Goal: Communication & Community: Answer question/provide support

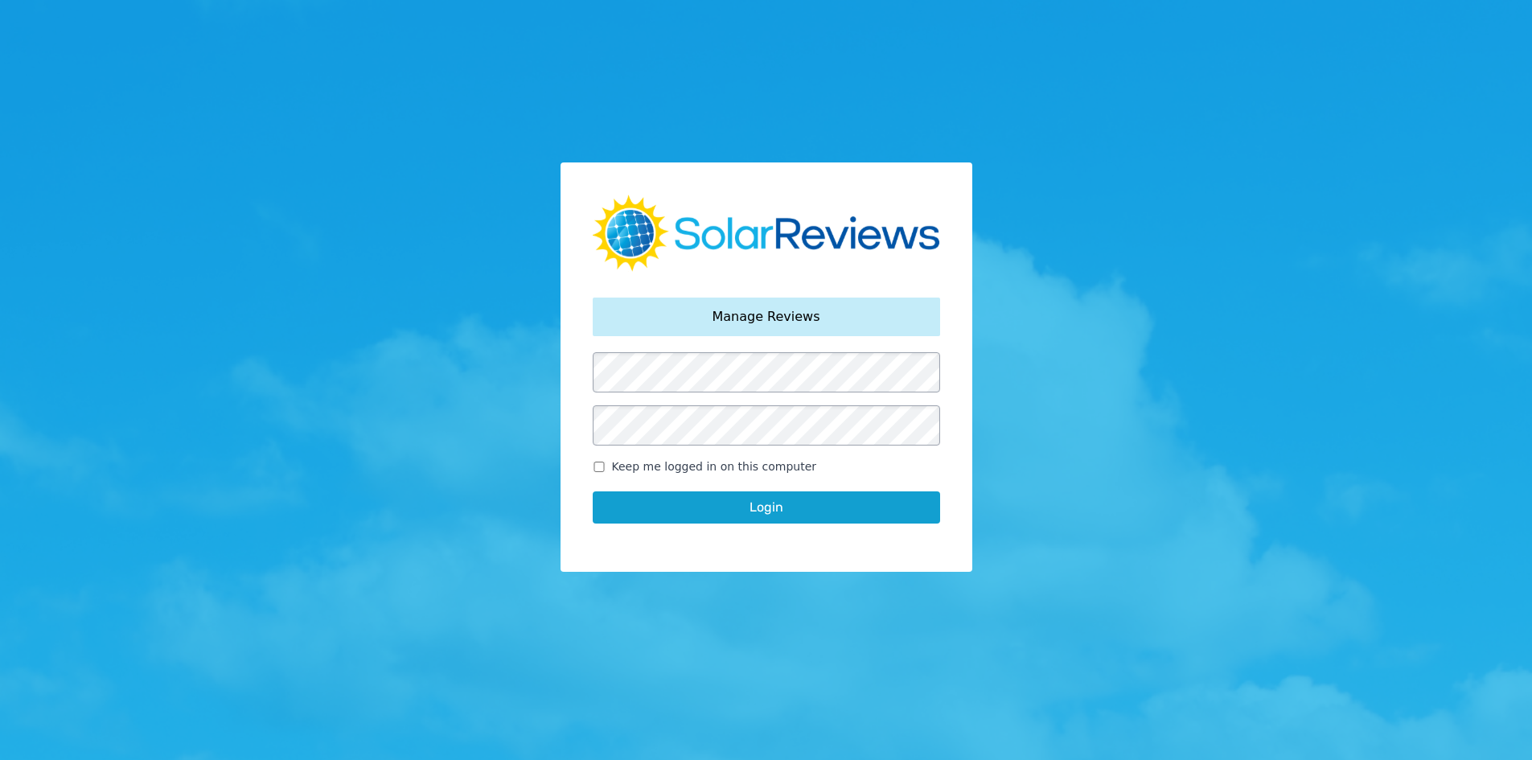
click at [630, 461] on span "Keep me logged in on this computer" at bounding box center [714, 466] width 205 height 17
click at [605, 462] on input "Keep me logged in on this computer" at bounding box center [599, 467] width 13 height 10
checkbox input "true"
click at [630, 501] on button "Login" at bounding box center [766, 507] width 347 height 32
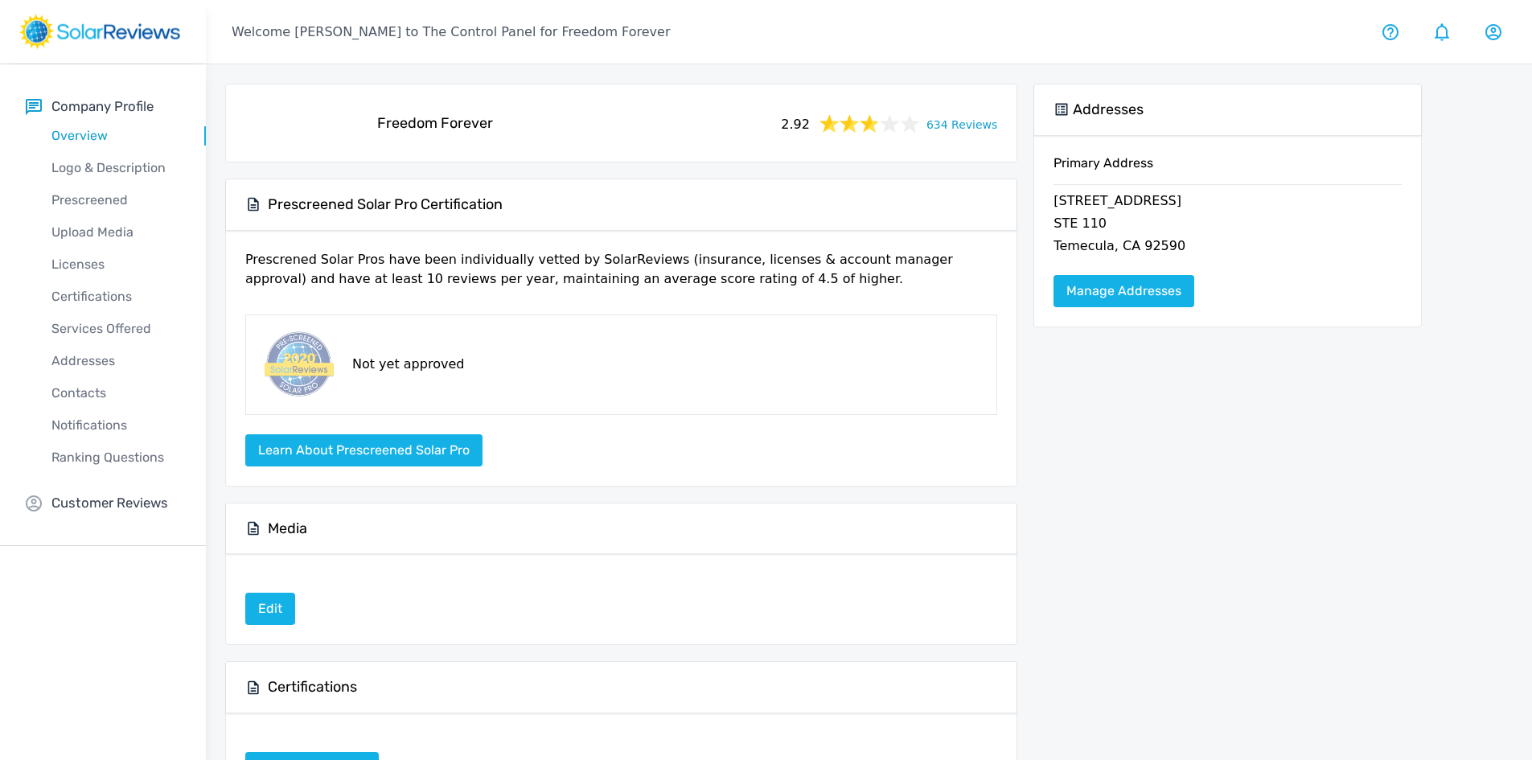
click at [958, 140] on div "Freedom Forever 2.92 634 Reviews" at bounding box center [621, 122] width 765 height 51
click at [954, 133] on div "2.92 634 Reviews" at bounding box center [887, 123] width 232 height 23
click at [950, 126] on link "634 Reviews" at bounding box center [961, 123] width 71 height 20
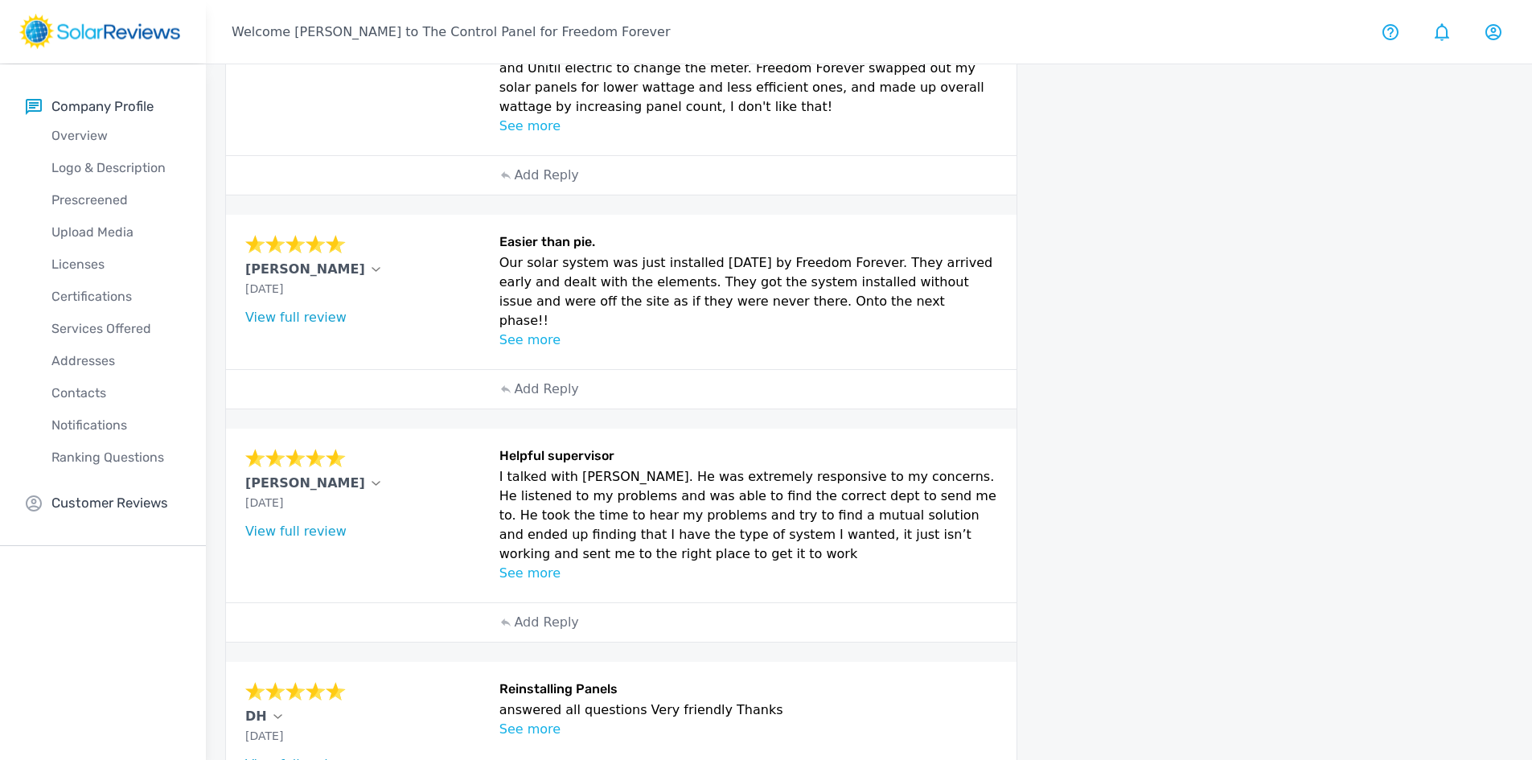
scroll to position [754, 0]
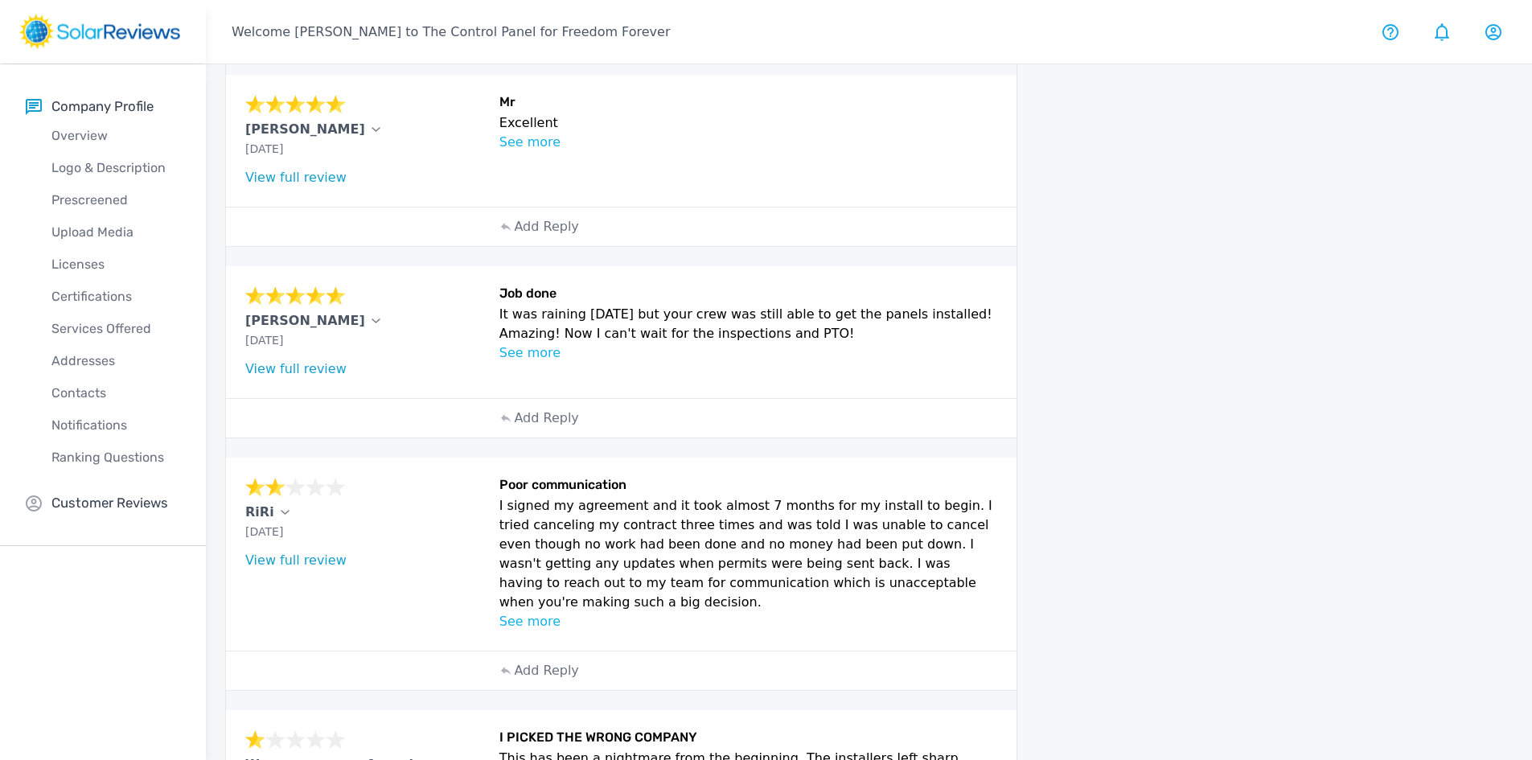
scroll to position [1265, 0]
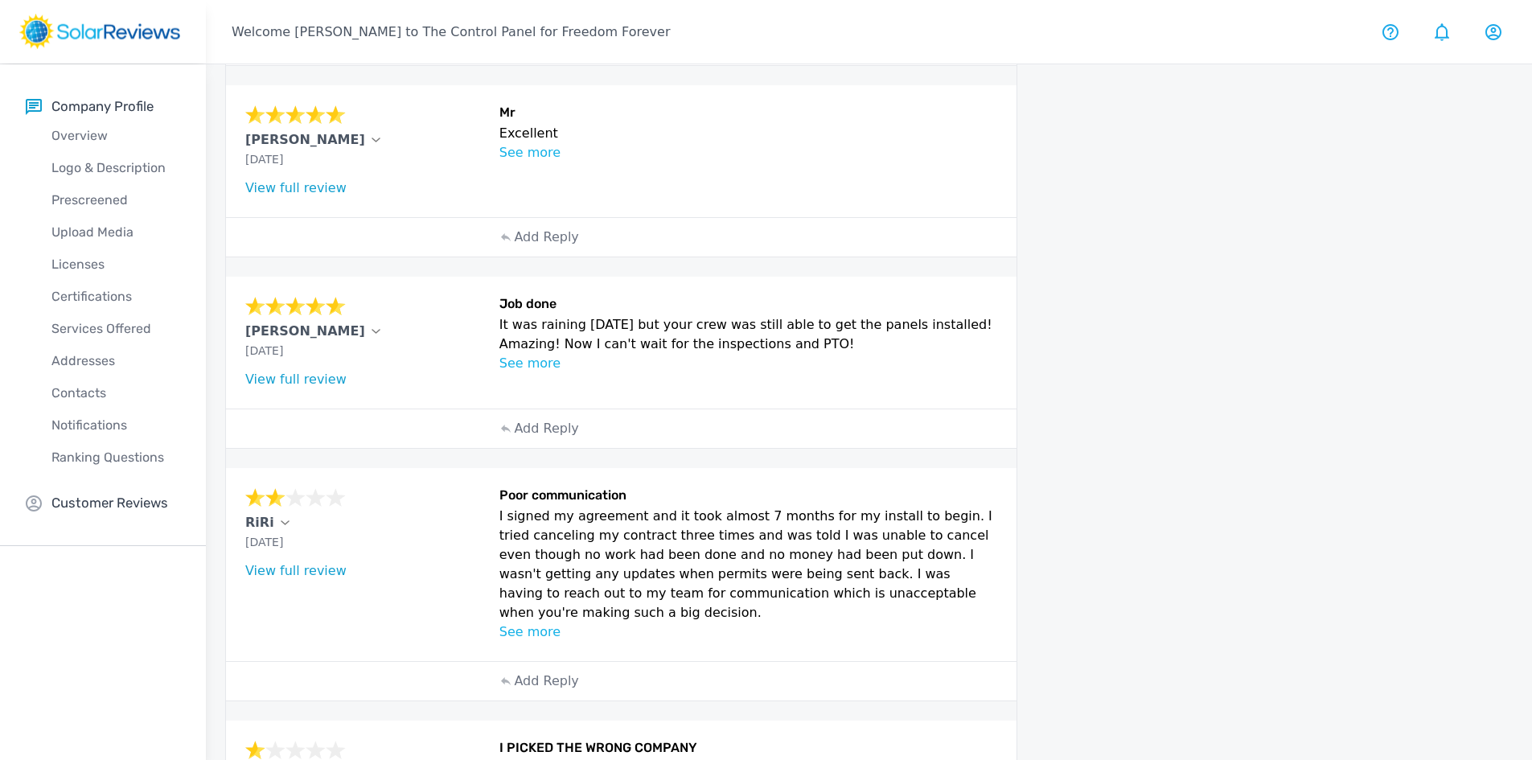
click at [544, 622] on p "See more" at bounding box center [748, 631] width 498 height 19
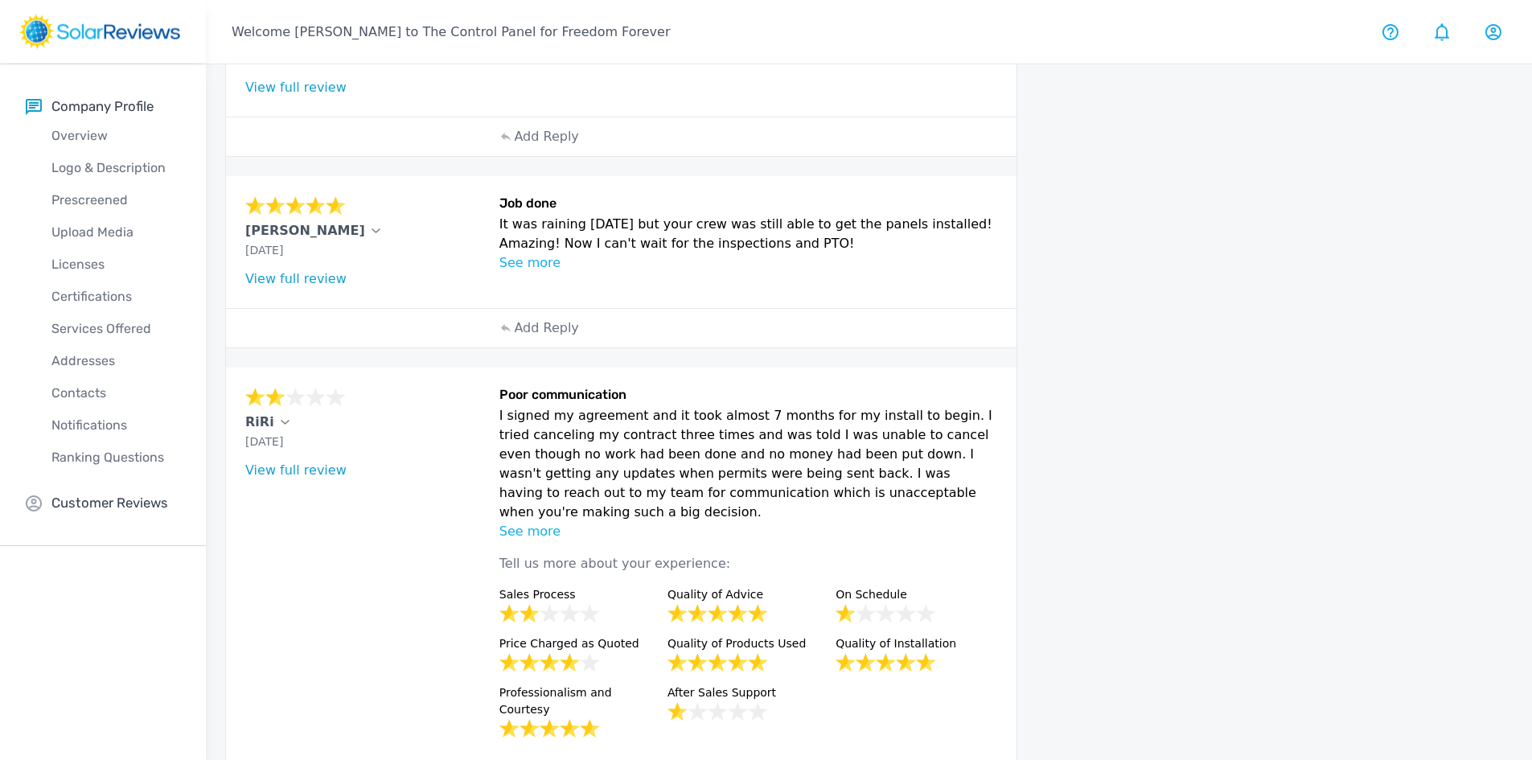
scroll to position [1506, 0]
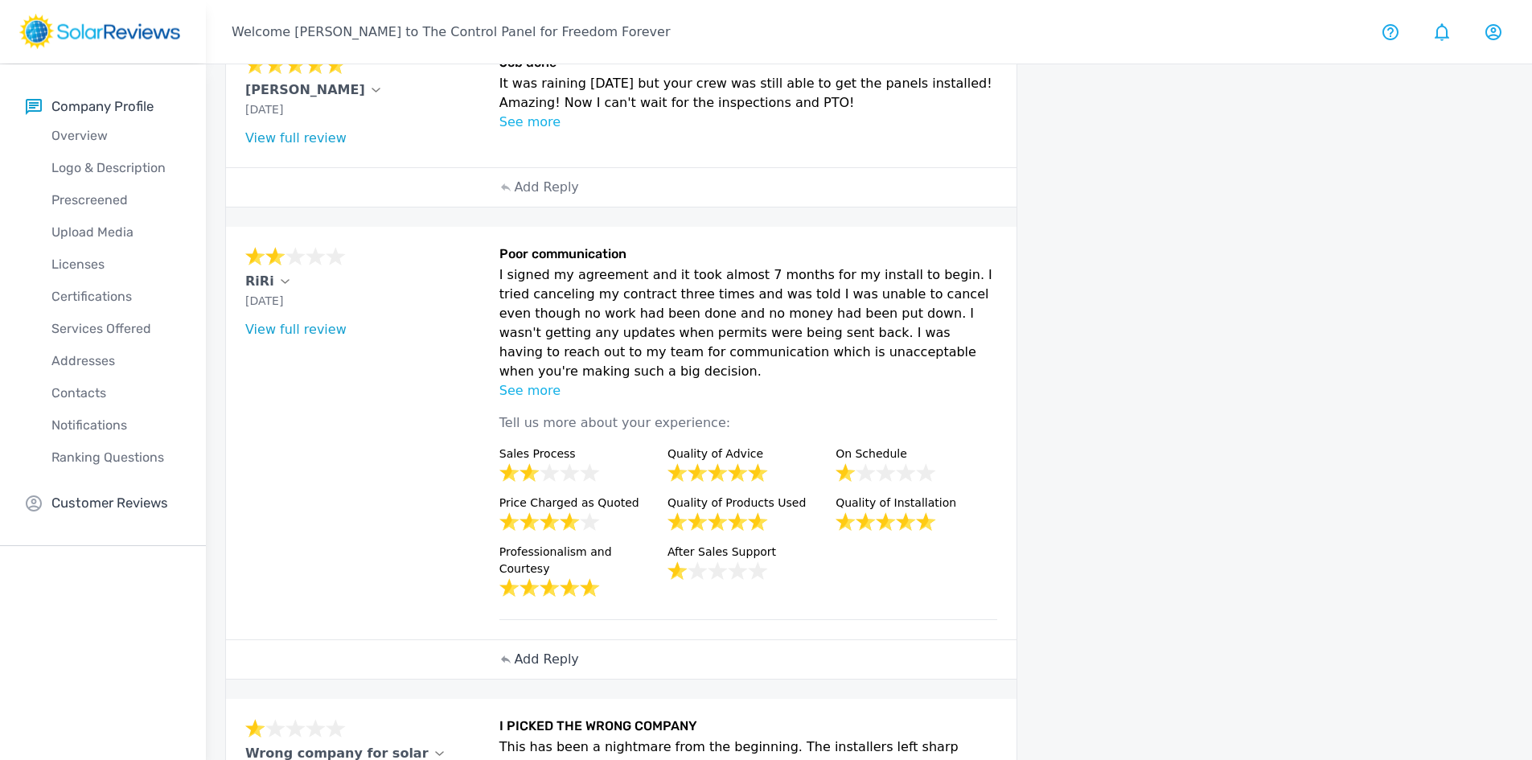
click at [542, 650] on p "Add Reply" at bounding box center [546, 659] width 64 height 19
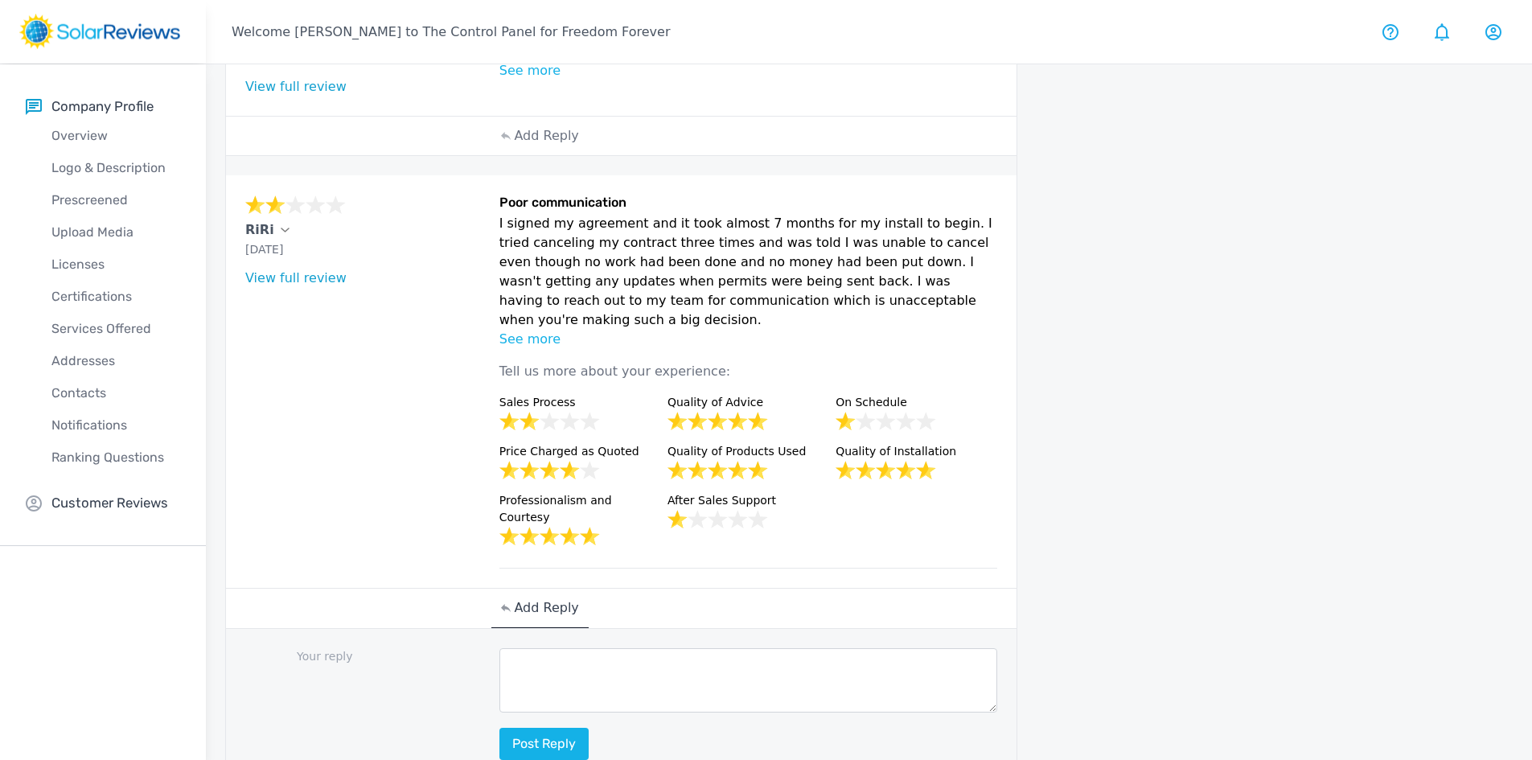
scroll to position [1586, 0]
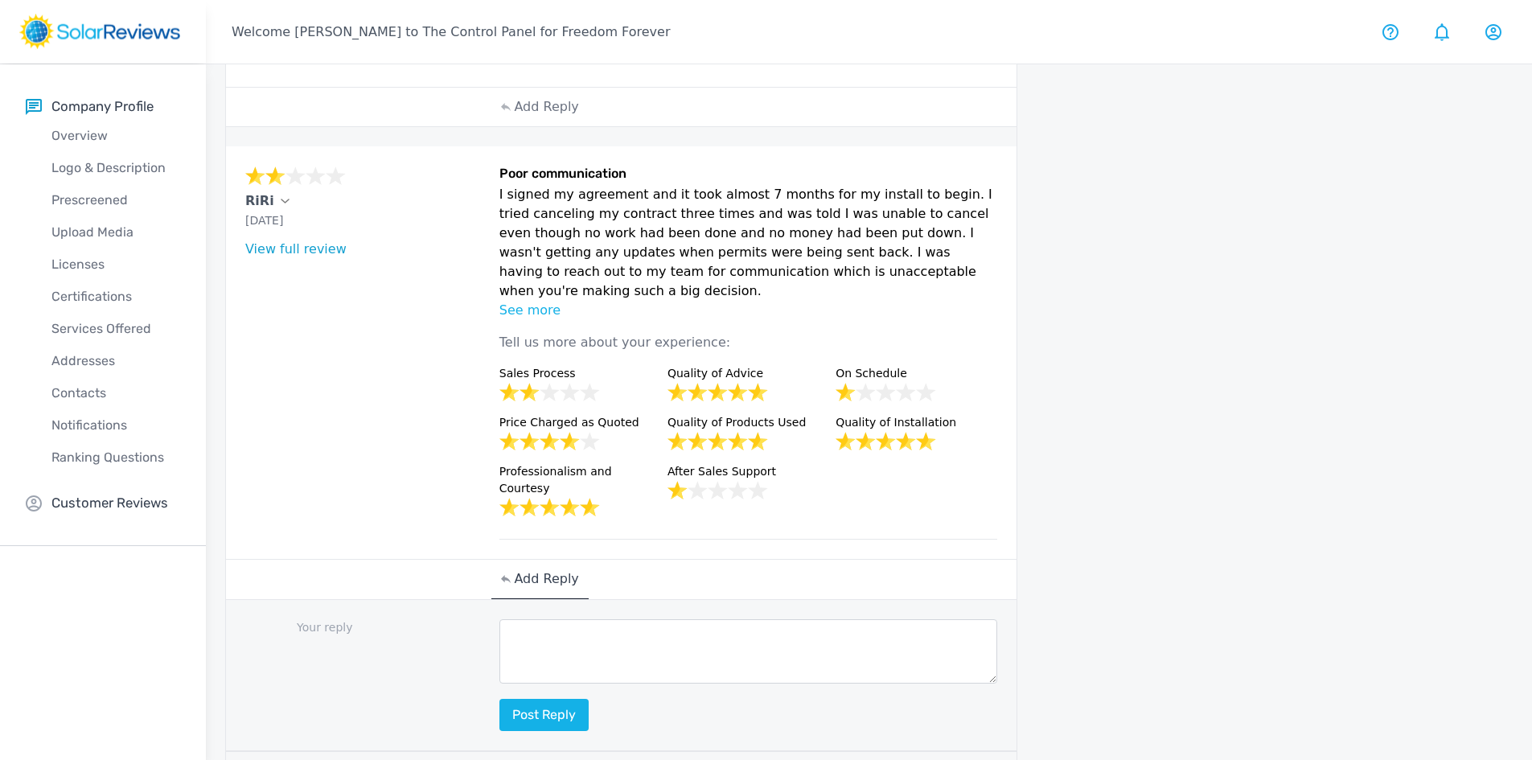
click at [555, 619] on textarea at bounding box center [748, 651] width 498 height 64
paste textarea "Hello [Customer Name], your feedback means a lot to us, and we’re committed to …"
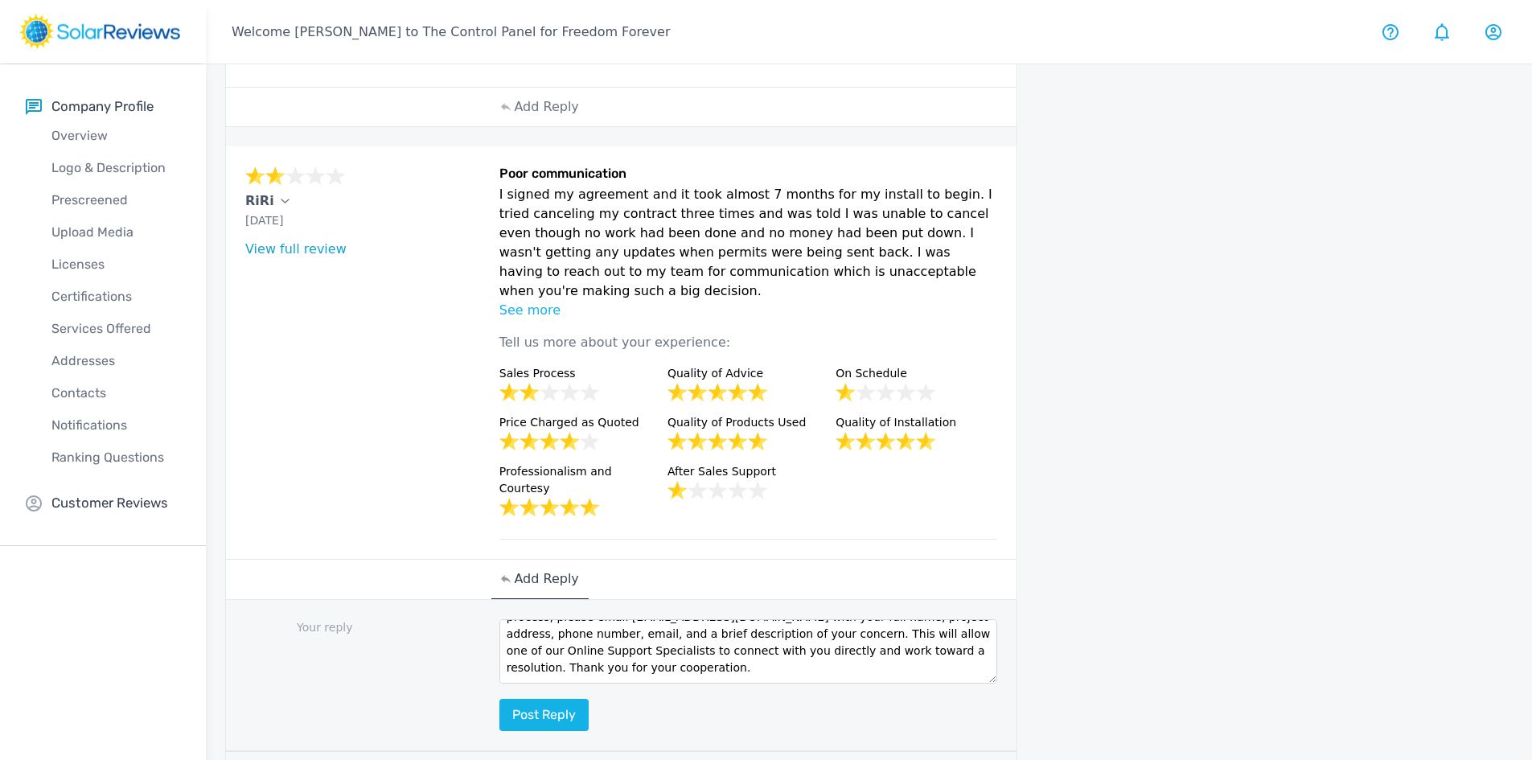
scroll to position [0, 0]
drag, startPoint x: 532, startPoint y: 470, endPoint x: 476, endPoint y: 425, distance: 71.6
click at [476, 425] on div "RiRi Sep 24, 2025 What type of installation was this? no answer What year was y…" at bounding box center [621, 448] width 790 height 605
type textarea "ct with you directly and work toward a resolution. Thank you for your cooperati…"
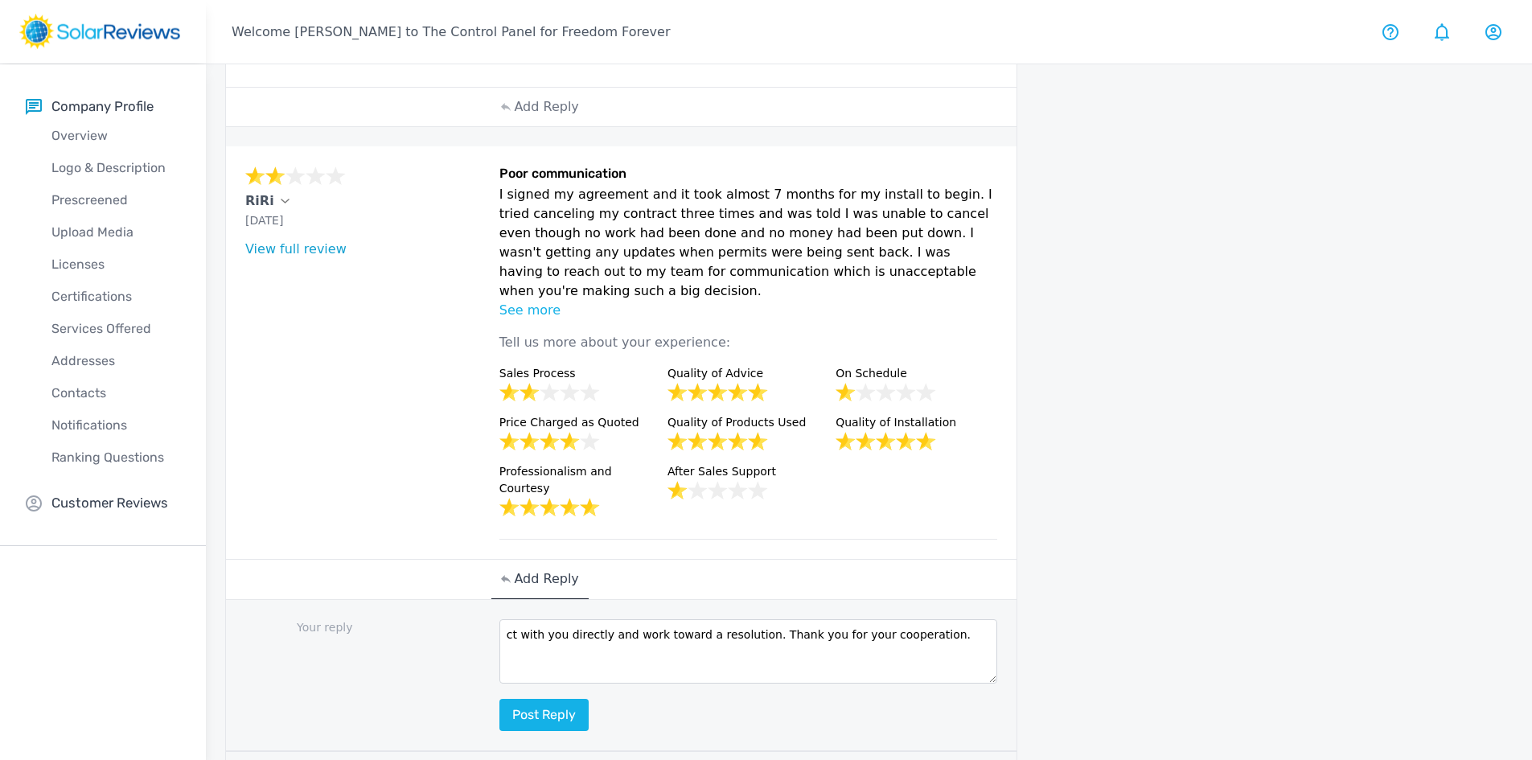
click at [607, 619] on textarea "ct with you directly and work toward a resolution. Thank you for your cooperati…" at bounding box center [748, 651] width 498 height 64
paste textarea "Hello [Customer Name], your feedback means a lot to us, and we’re committed to …"
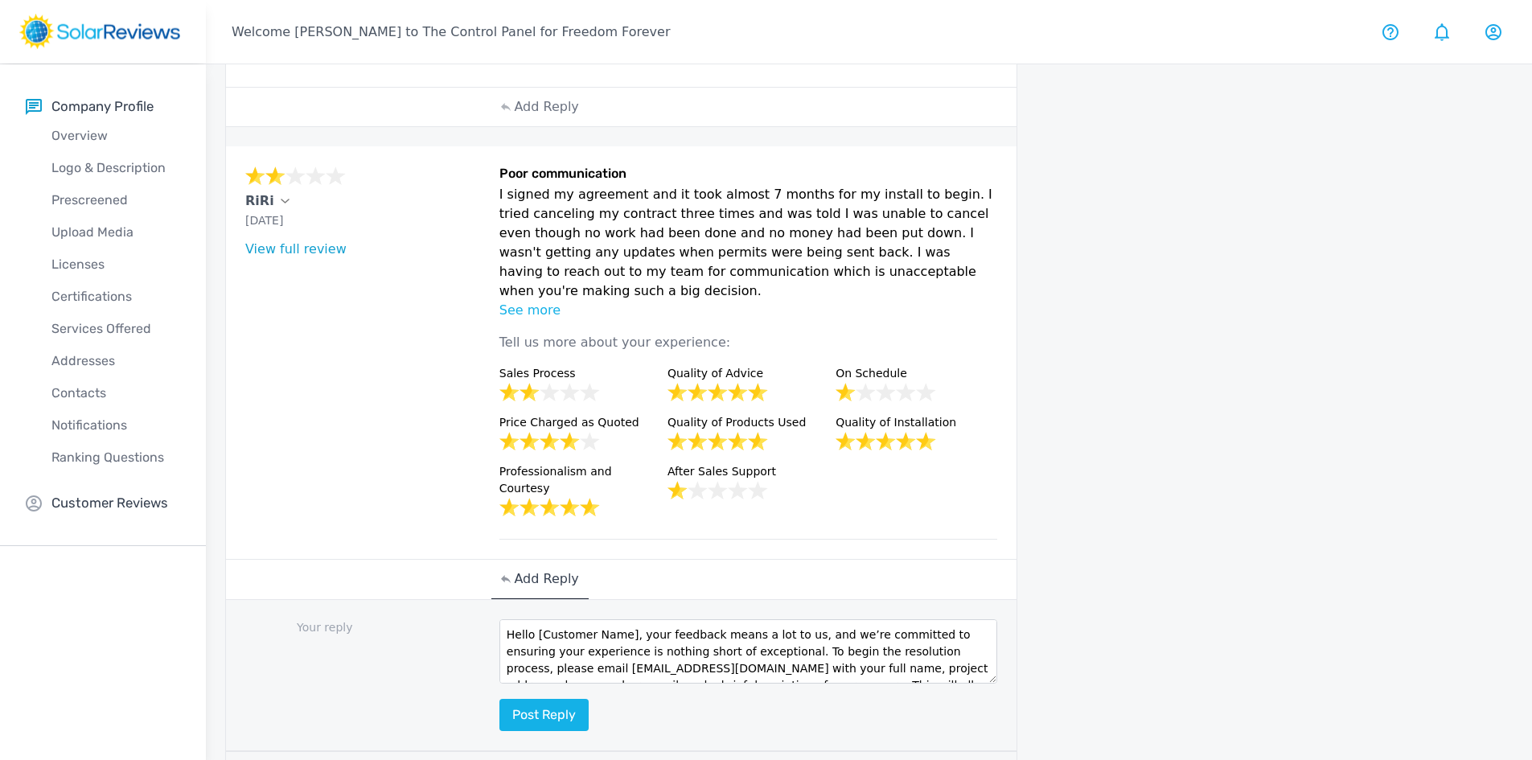
drag, startPoint x: 622, startPoint y: 478, endPoint x: 553, endPoint y: 474, distance: 69.3
click at [553, 619] on textarea "Hello [Customer Name], your feedback means a lot to us, and we’re committed to …" at bounding box center [748, 651] width 498 height 64
type textarea "Hello RiRi, your feedback means a lot to us, and we’re committed to ensuring yo…"
click at [537, 699] on button "Post reply" at bounding box center [543, 715] width 89 height 32
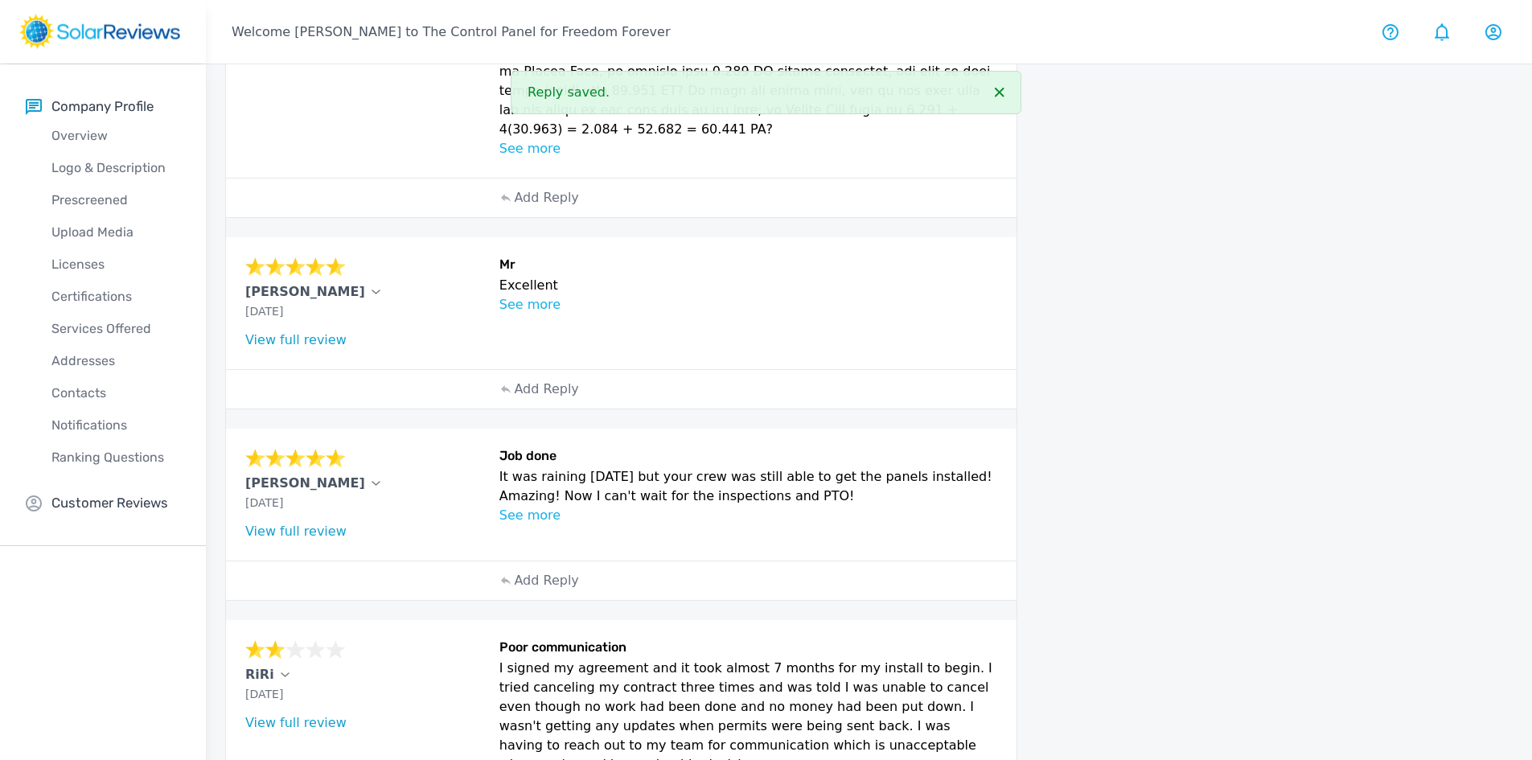
scroll to position [1104, 0]
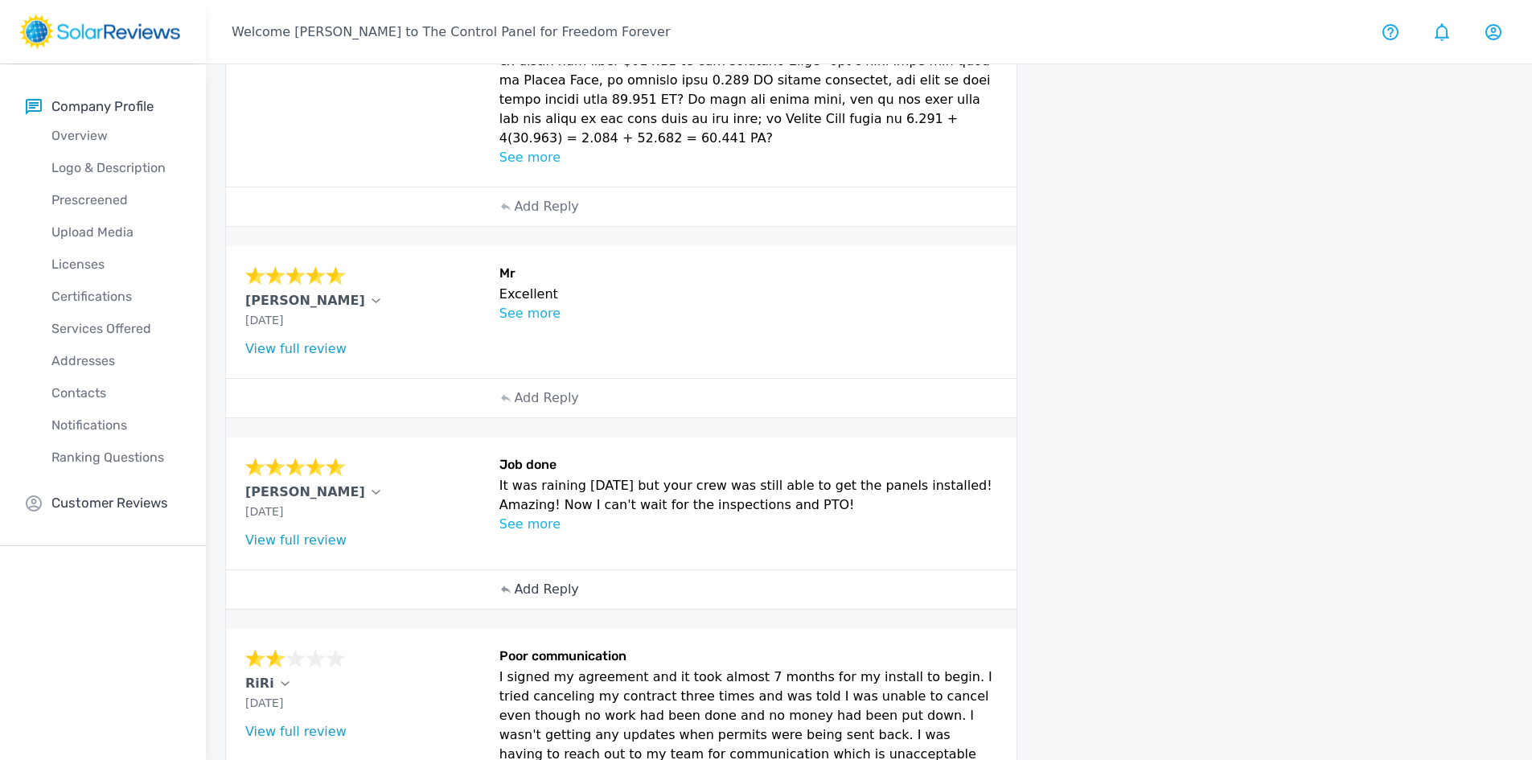
click at [524, 580] on p "Add Reply" at bounding box center [546, 589] width 64 height 19
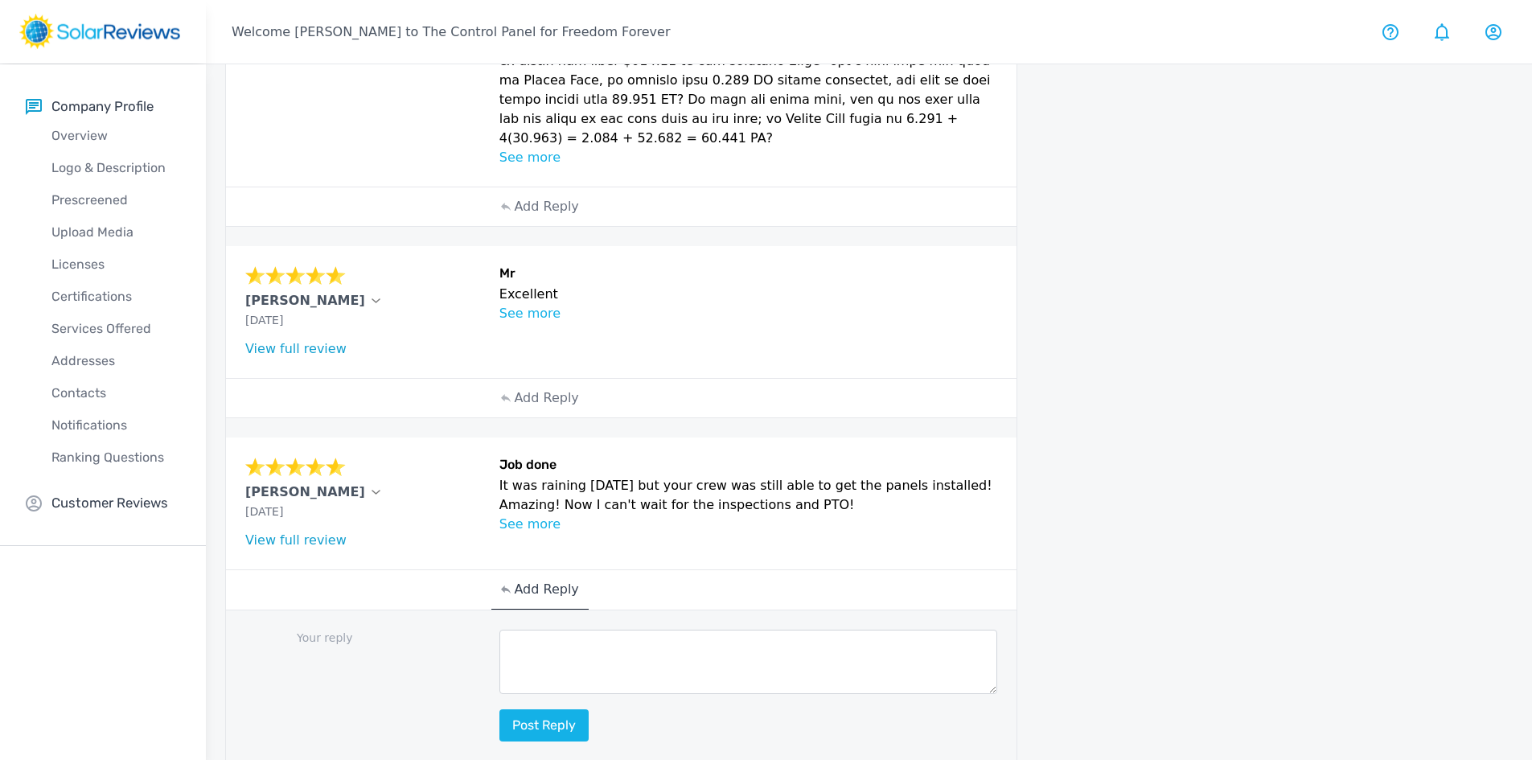
click at [531, 630] on textarea at bounding box center [748, 662] width 498 height 64
paste textarea "Hello [Customer Name], thank you so much for your wonderful review! We’re thril…"
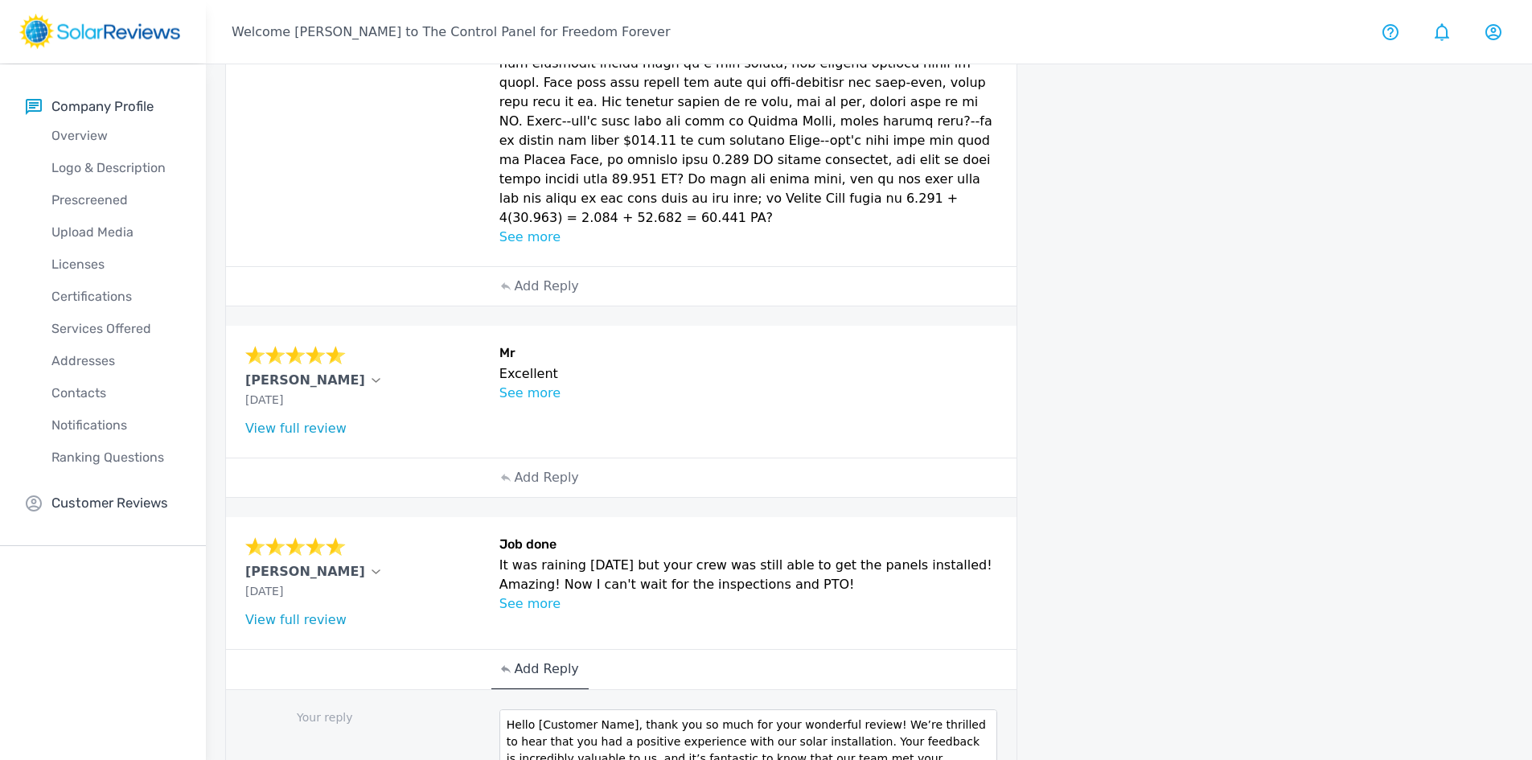
scroll to position [1024, 0]
drag, startPoint x: 623, startPoint y: 606, endPoint x: 538, endPoint y: 608, distance: 85.2
click at [538, 710] on textarea "Hello [Customer Name], thank you so much for your wonderful review! We’re thril…" at bounding box center [748, 742] width 498 height 64
type textarea "Hello Catherine, thank you so much for your wonderful review! We’re thrilled to…"
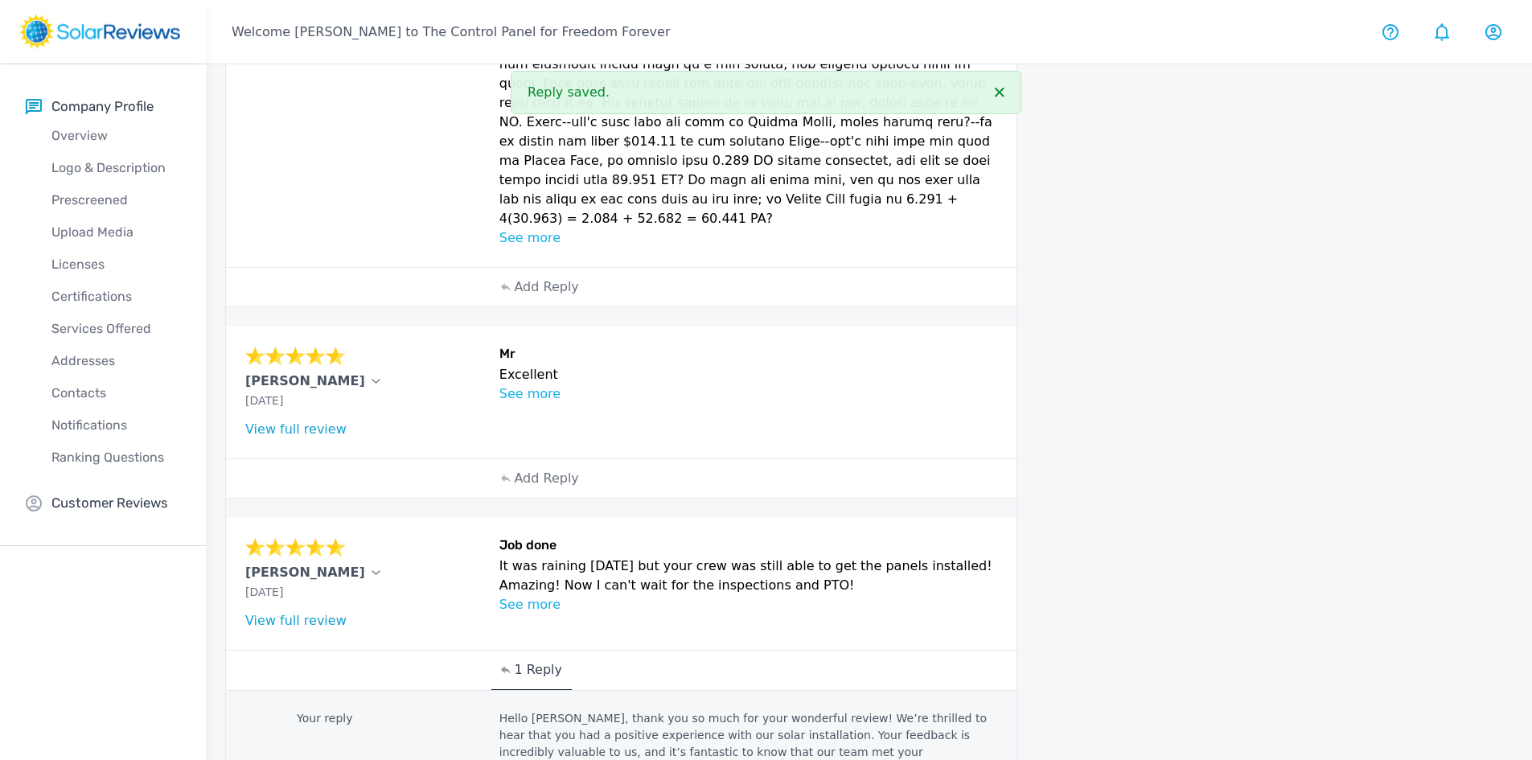
scroll to position [943, 0]
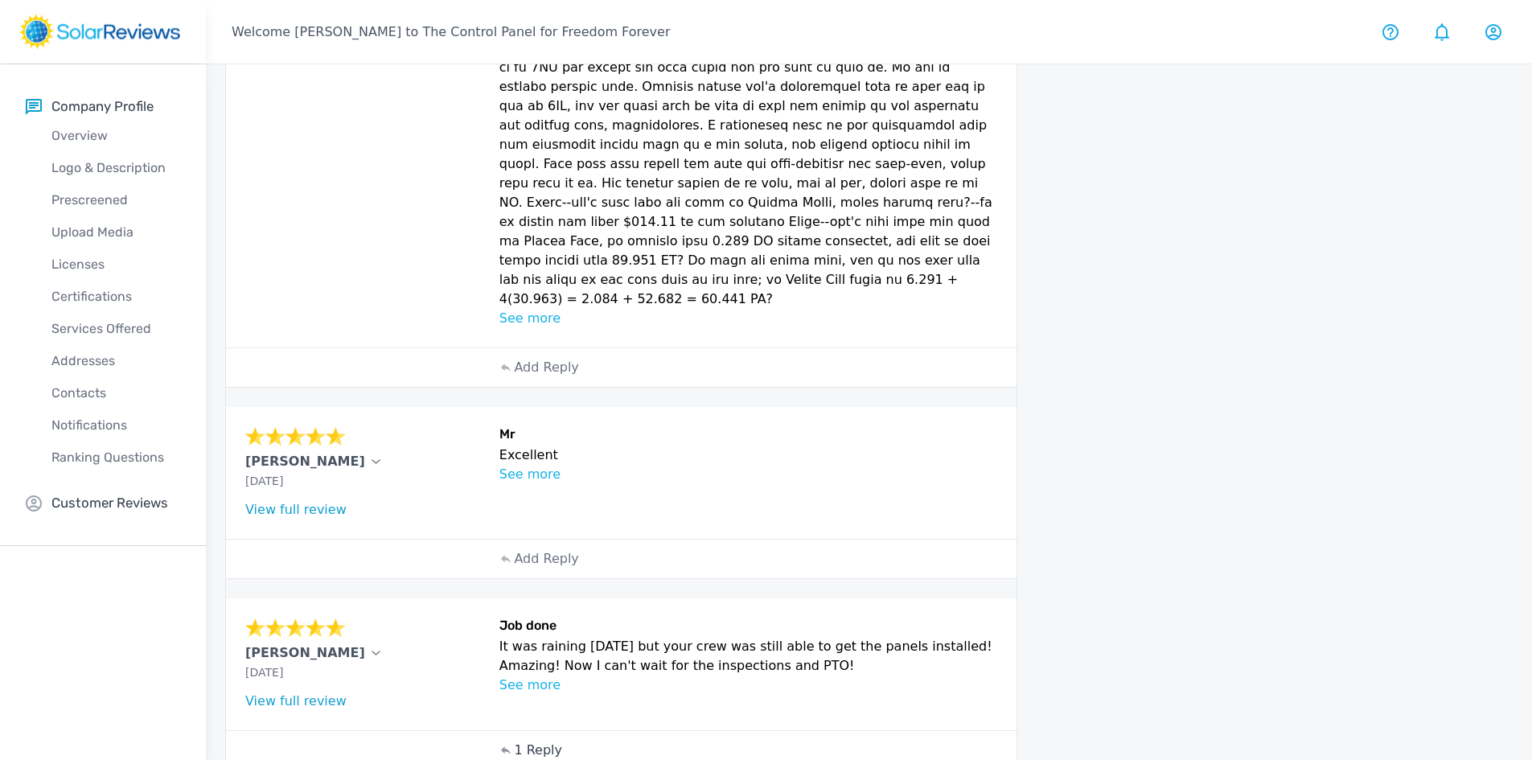
click at [531, 465] on p "See more" at bounding box center [748, 474] width 498 height 19
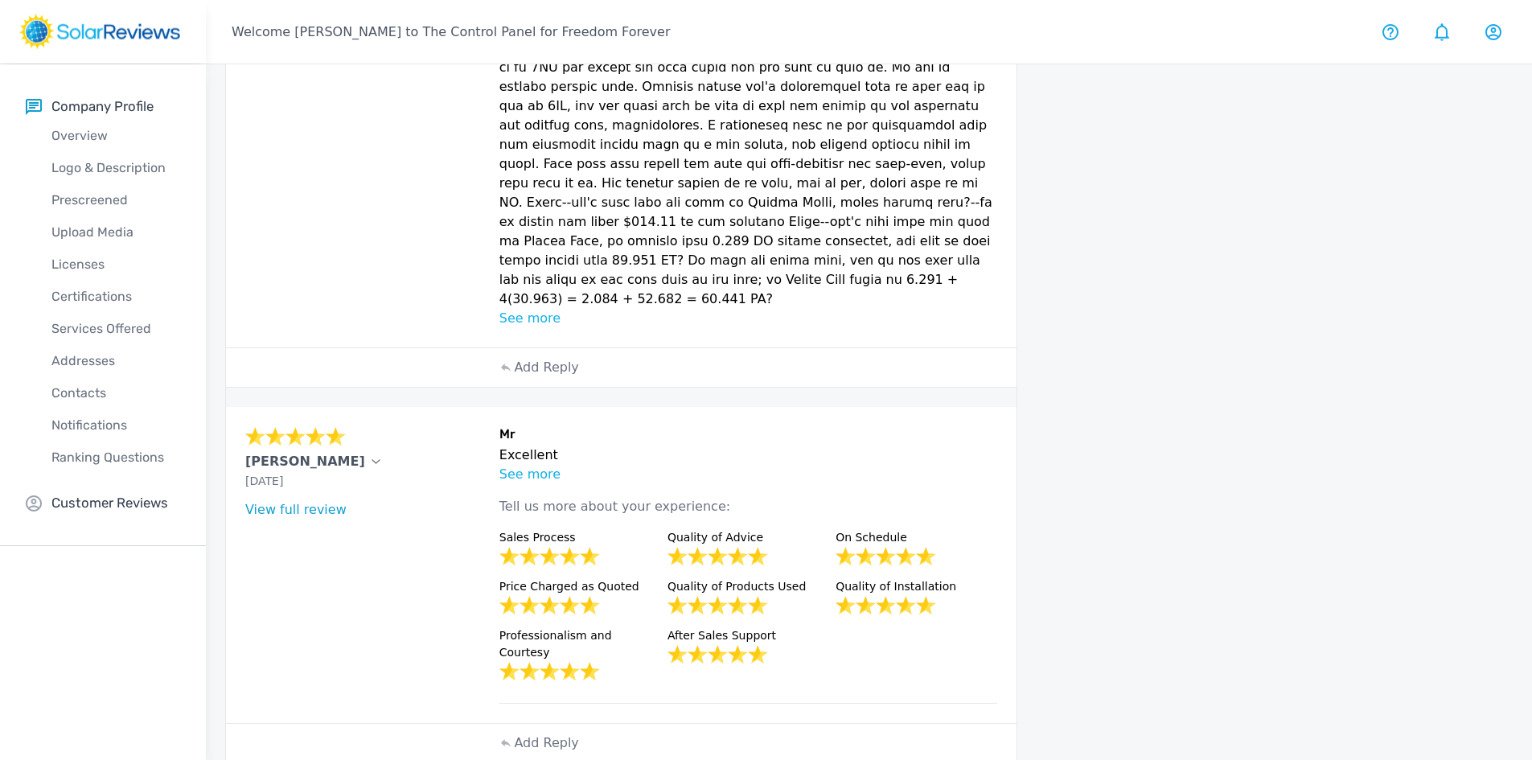
click at [531, 465] on p "See more" at bounding box center [748, 474] width 498 height 19
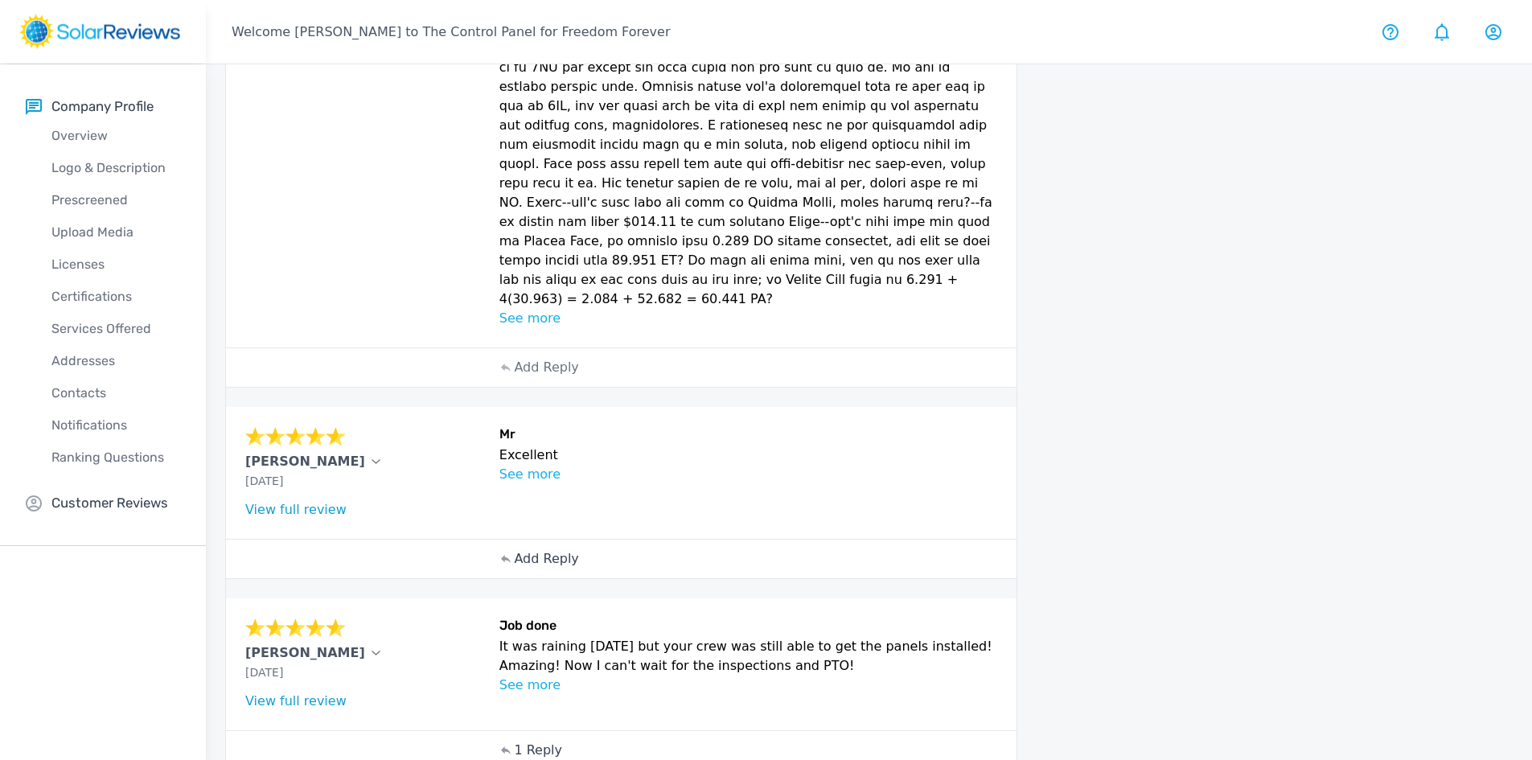
click at [536, 549] on p "Add Reply" at bounding box center [546, 558] width 64 height 19
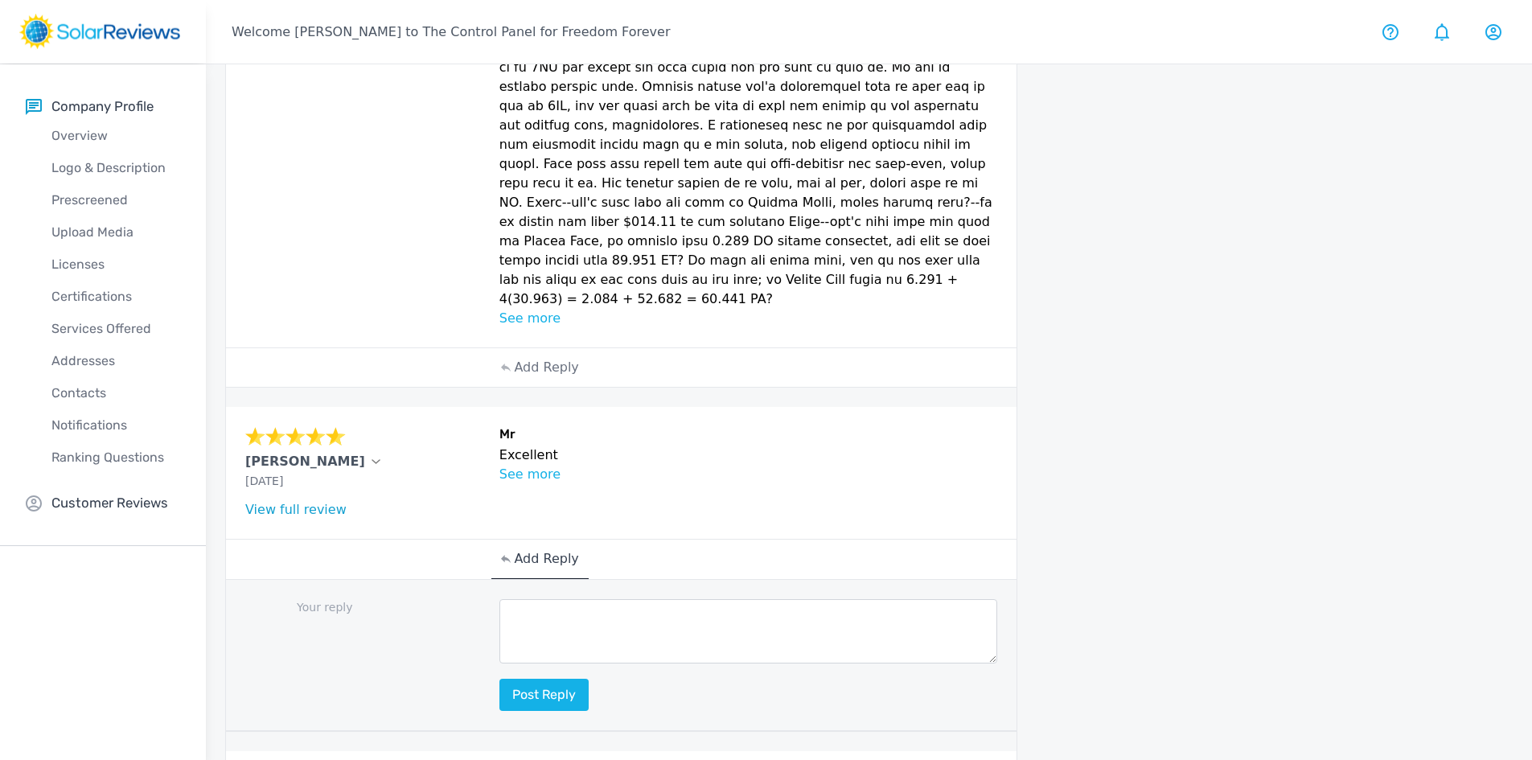
click at [541, 599] on textarea at bounding box center [748, 631] width 498 height 64
paste textarea "Hello [Customer Name], thank you so much for your wonderful review! We’re thril…"
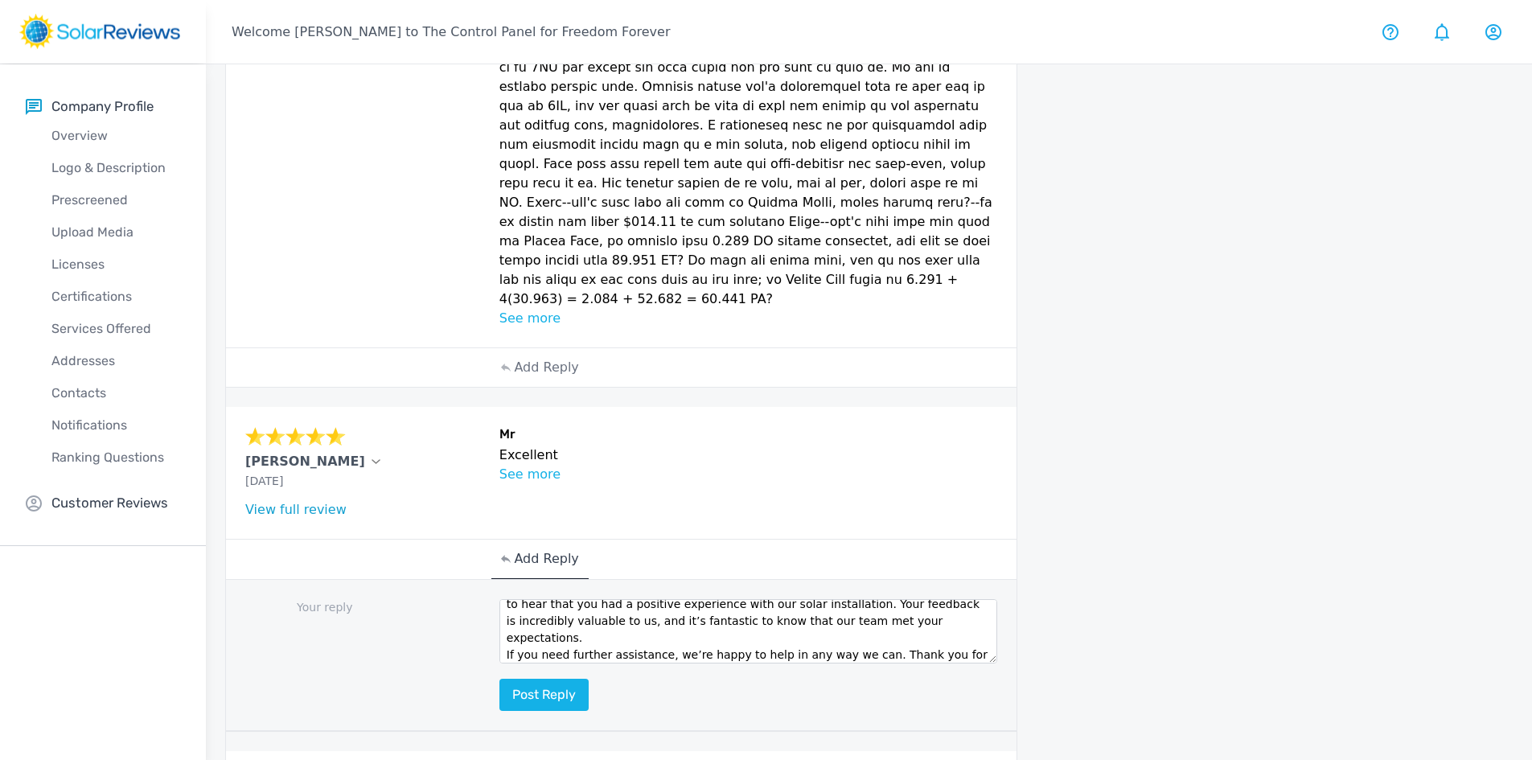
scroll to position [0, 0]
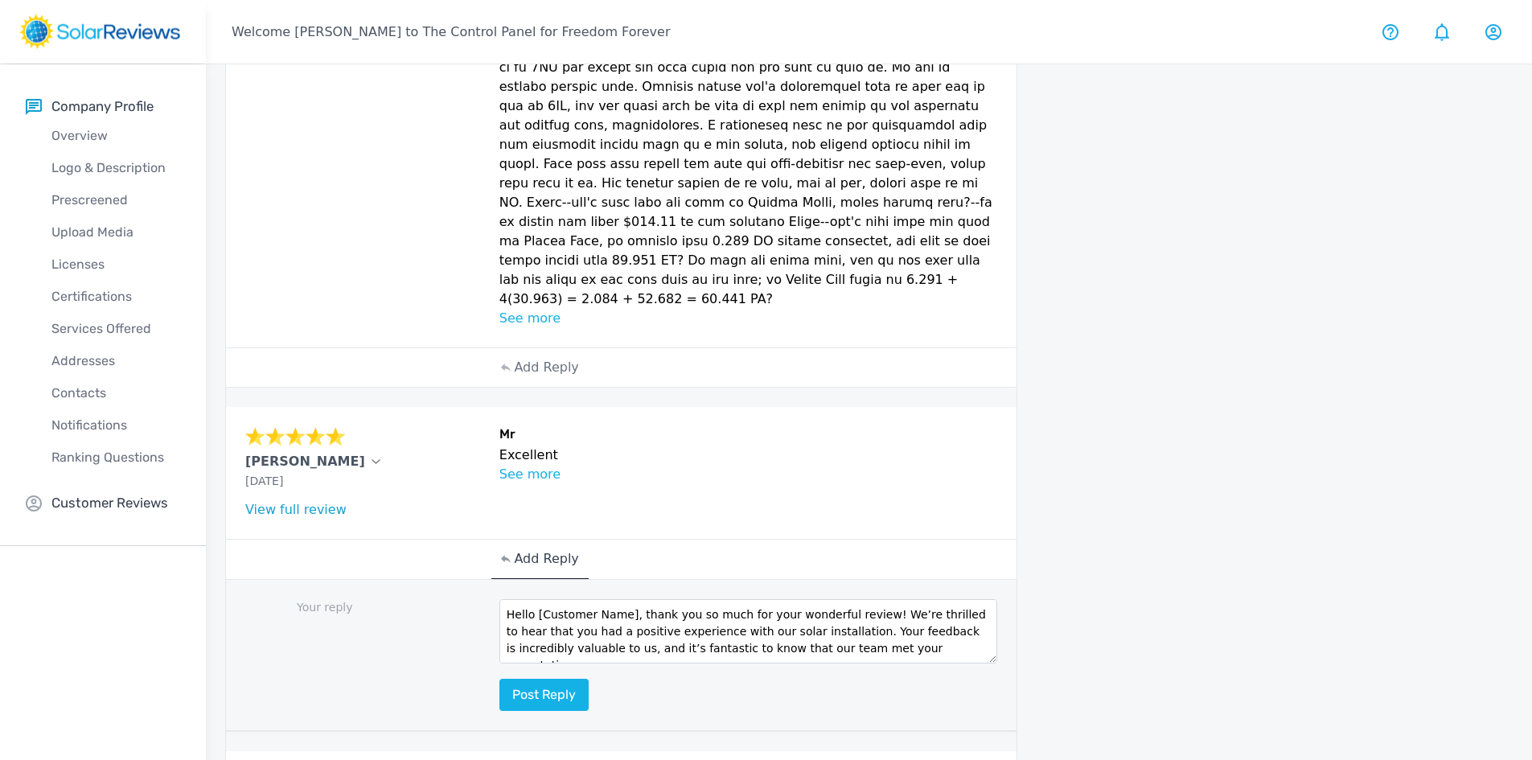
drag, startPoint x: 622, startPoint y: 494, endPoint x: 537, endPoint y: 502, distance: 85.6
click at [537, 599] on textarea "Hello [Customer Name], thank you so much for your wonderful review! We’re thril…" at bounding box center [748, 631] width 498 height 64
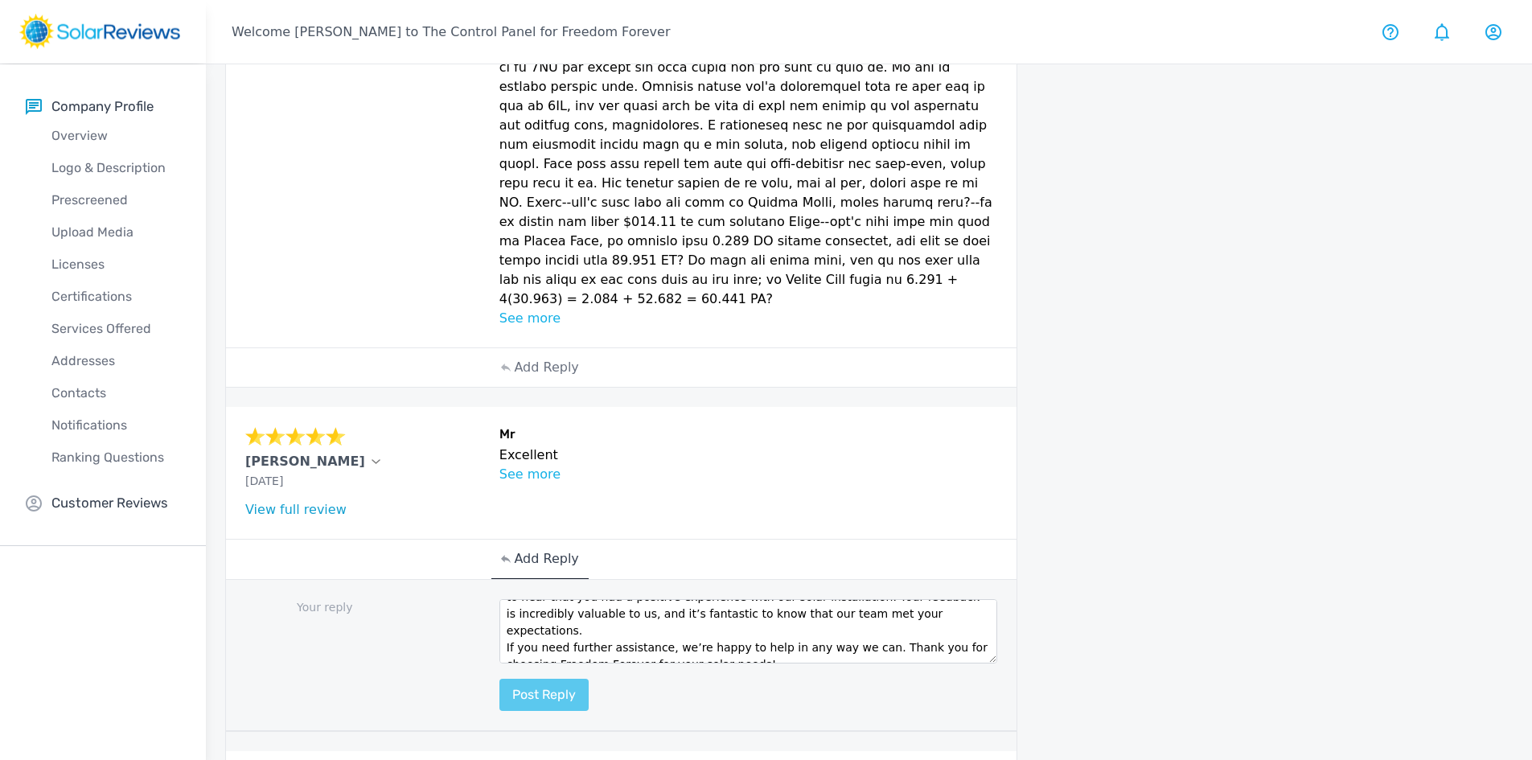
type textarea "Hello John, thank you so much for your wonderful review! We’re thrilled to hear…"
click at [566, 679] on button "Post reply" at bounding box center [543, 695] width 89 height 32
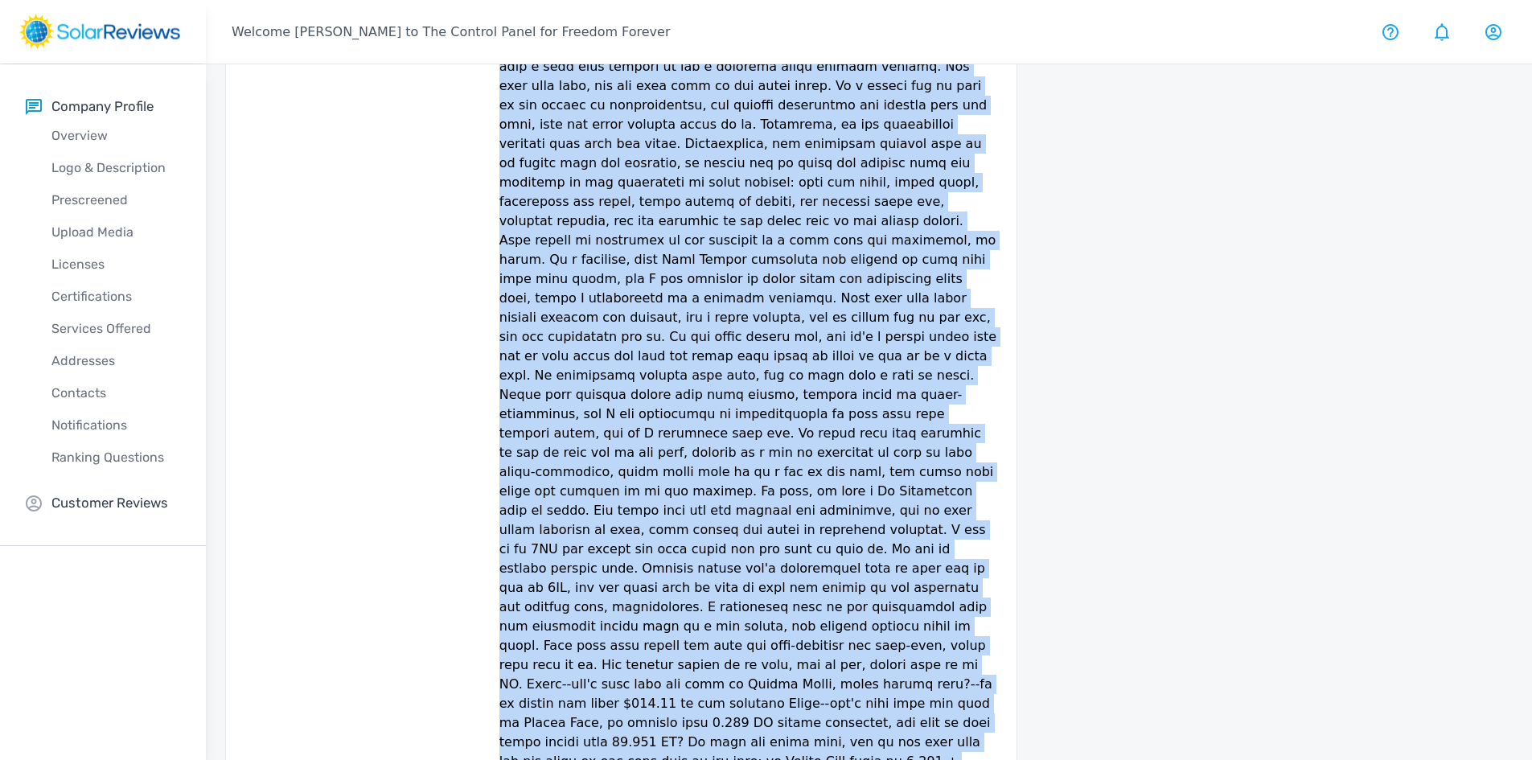
scroll to position [516, 0]
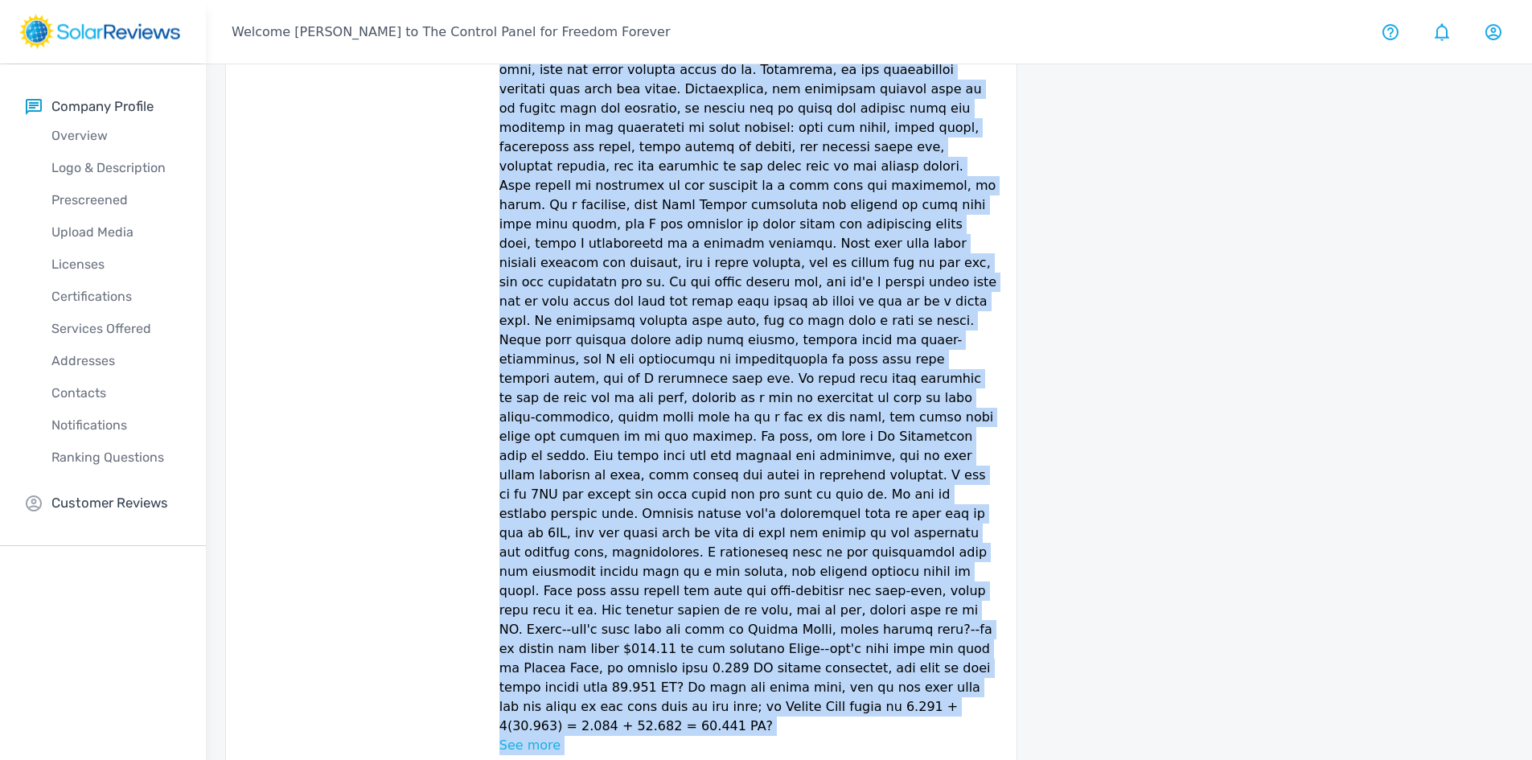
drag, startPoint x: 784, startPoint y: 252, endPoint x: 835, endPoint y: 618, distance: 369.4
click at [844, 621] on div "Good overall commitment. Note sure how the business is organized See more Tell …" at bounding box center [748, 253] width 498 height 1003
click at [671, 532] on p at bounding box center [748, 253] width 498 height 965
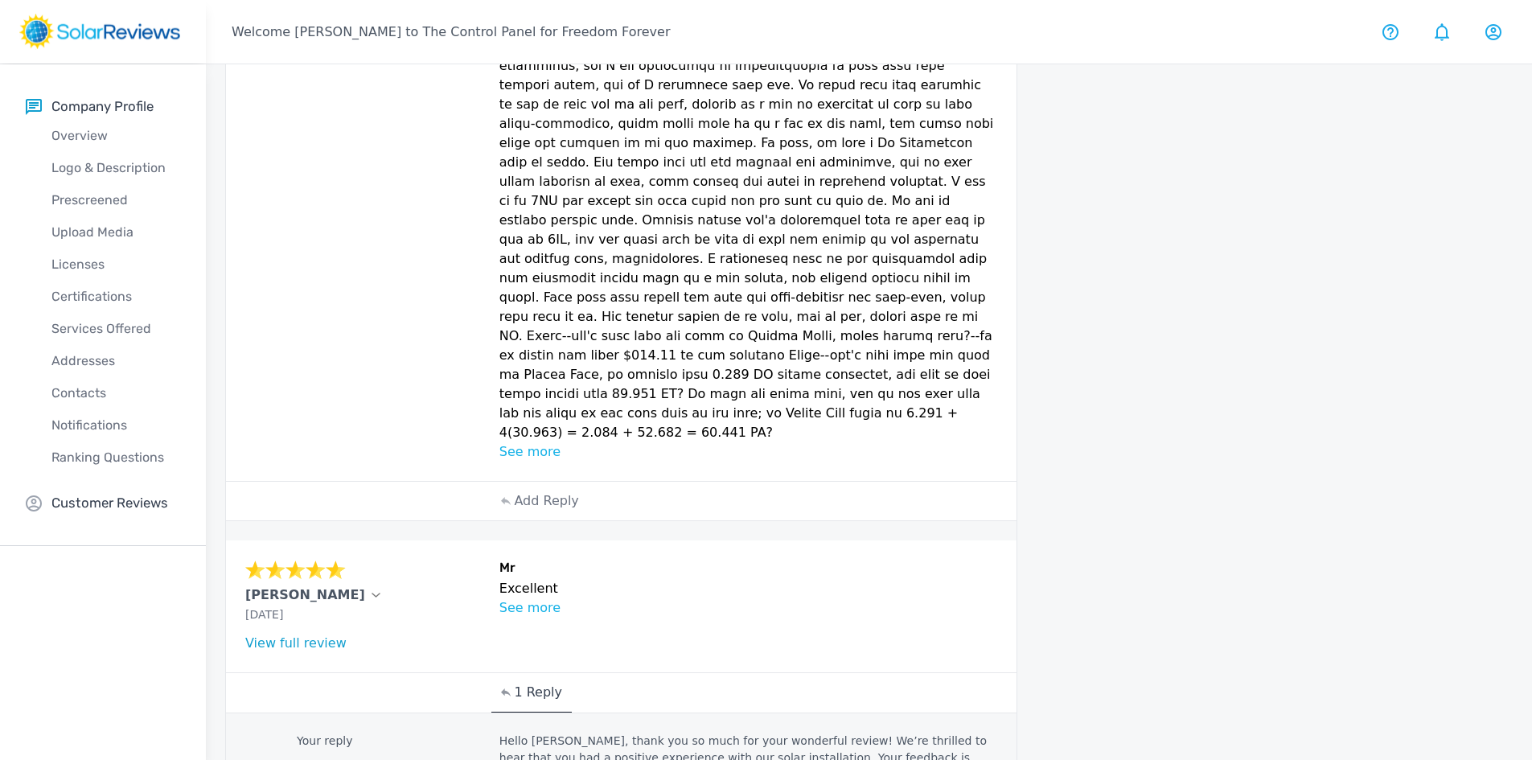
scroll to position [838, 0]
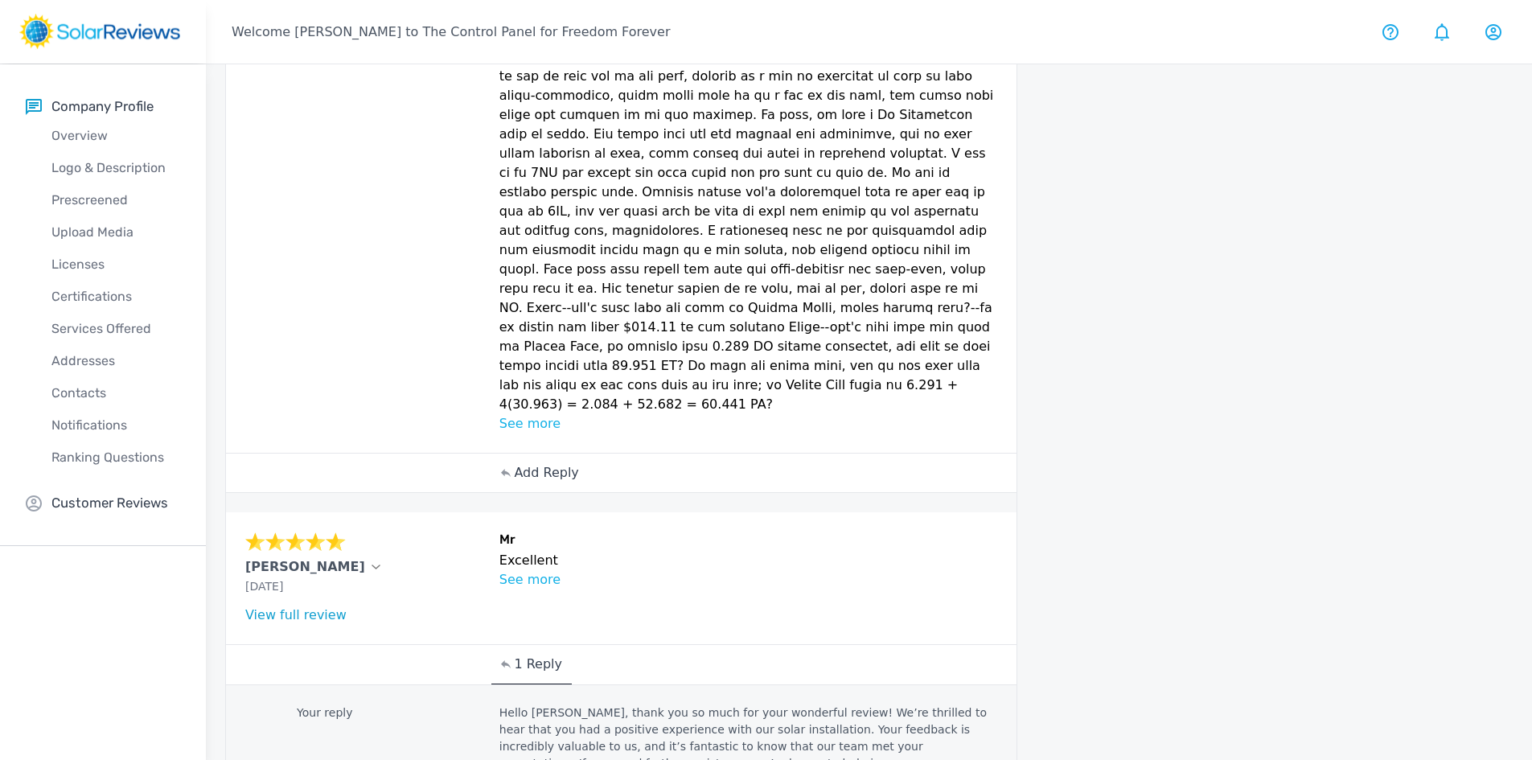
click at [534, 463] on p "Add Reply" at bounding box center [546, 472] width 64 height 19
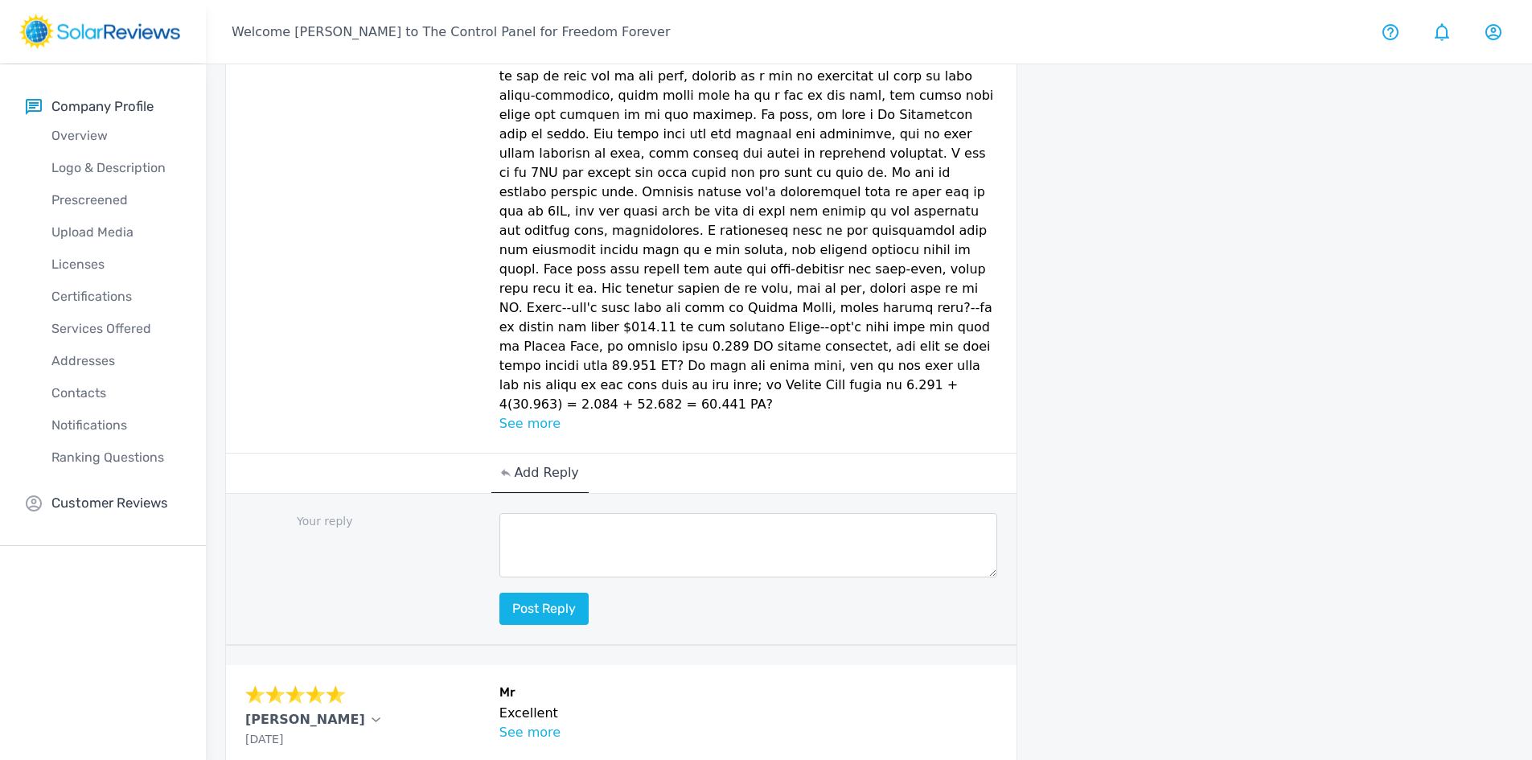
click at [528, 513] on textarea at bounding box center [748, 545] width 498 height 64
paste textarea "Hello [Customer Name], thank you for sharing your feedback. Your review holds s…"
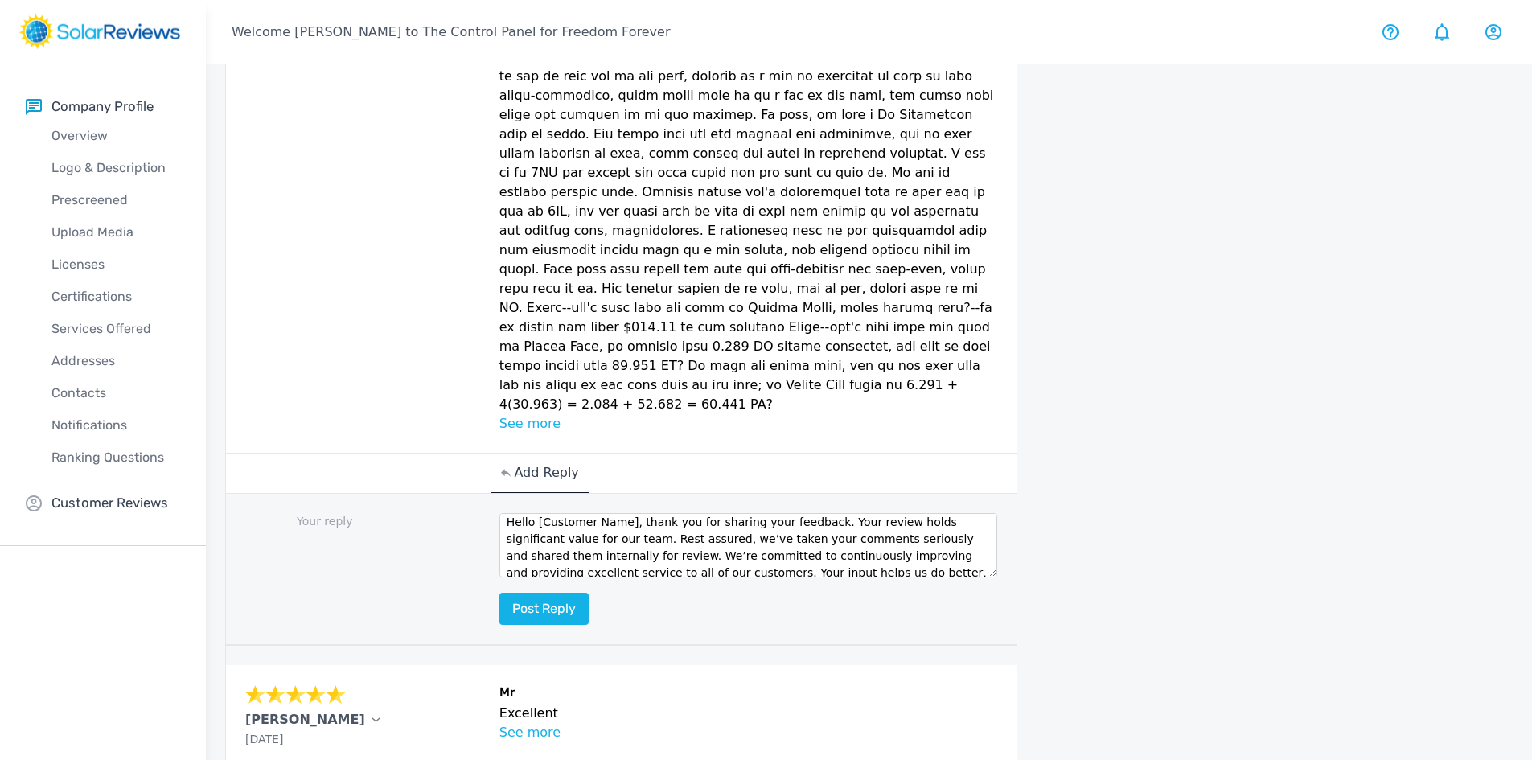
scroll to position [0, 0]
drag, startPoint x: 623, startPoint y: 412, endPoint x: 534, endPoint y: 404, distance: 89.7
click at [534, 513] on textarea "Hello [Customer Name], thank you for sharing your feedback. Your review holds s…" at bounding box center [748, 545] width 498 height 64
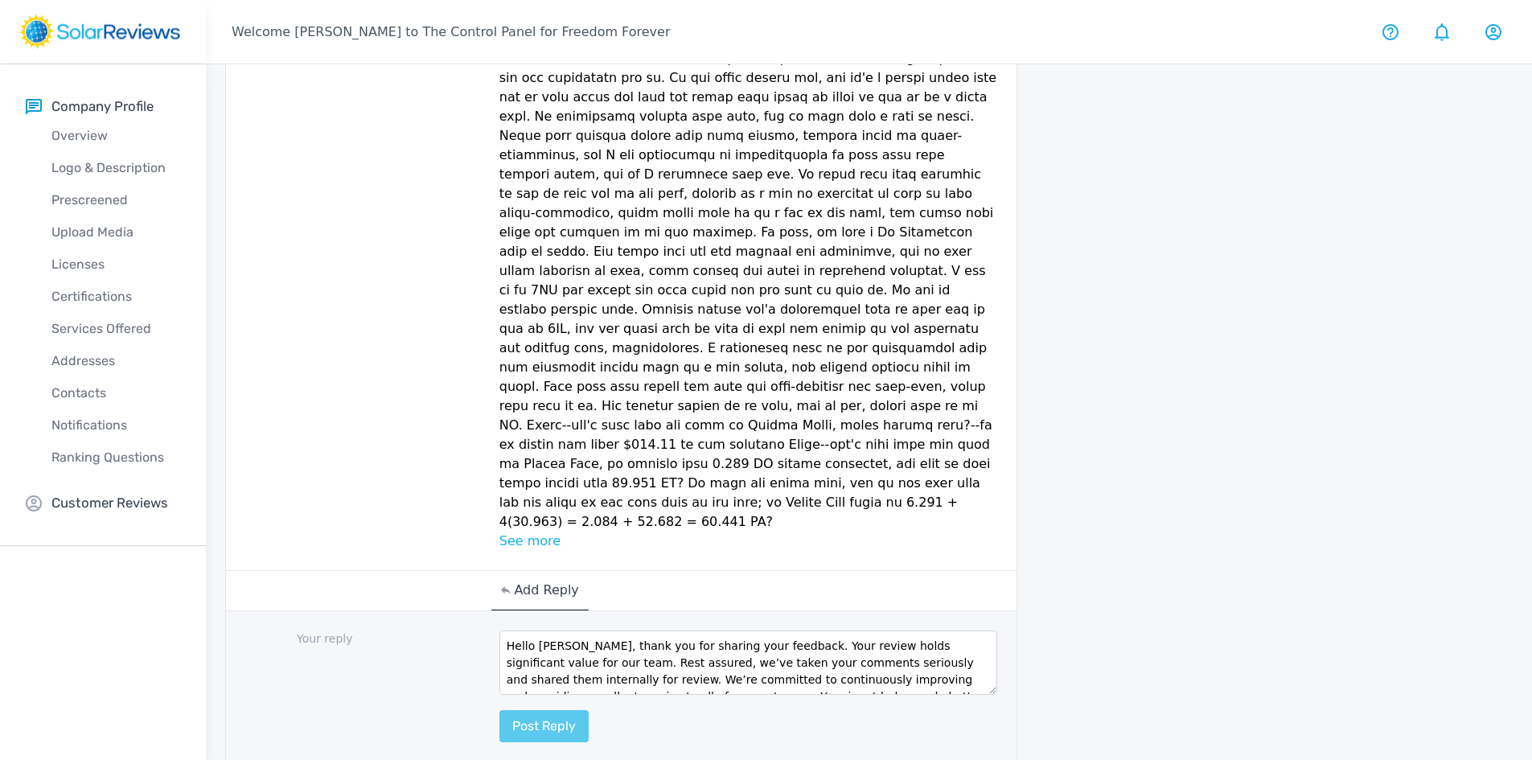
scroll to position [740, 0]
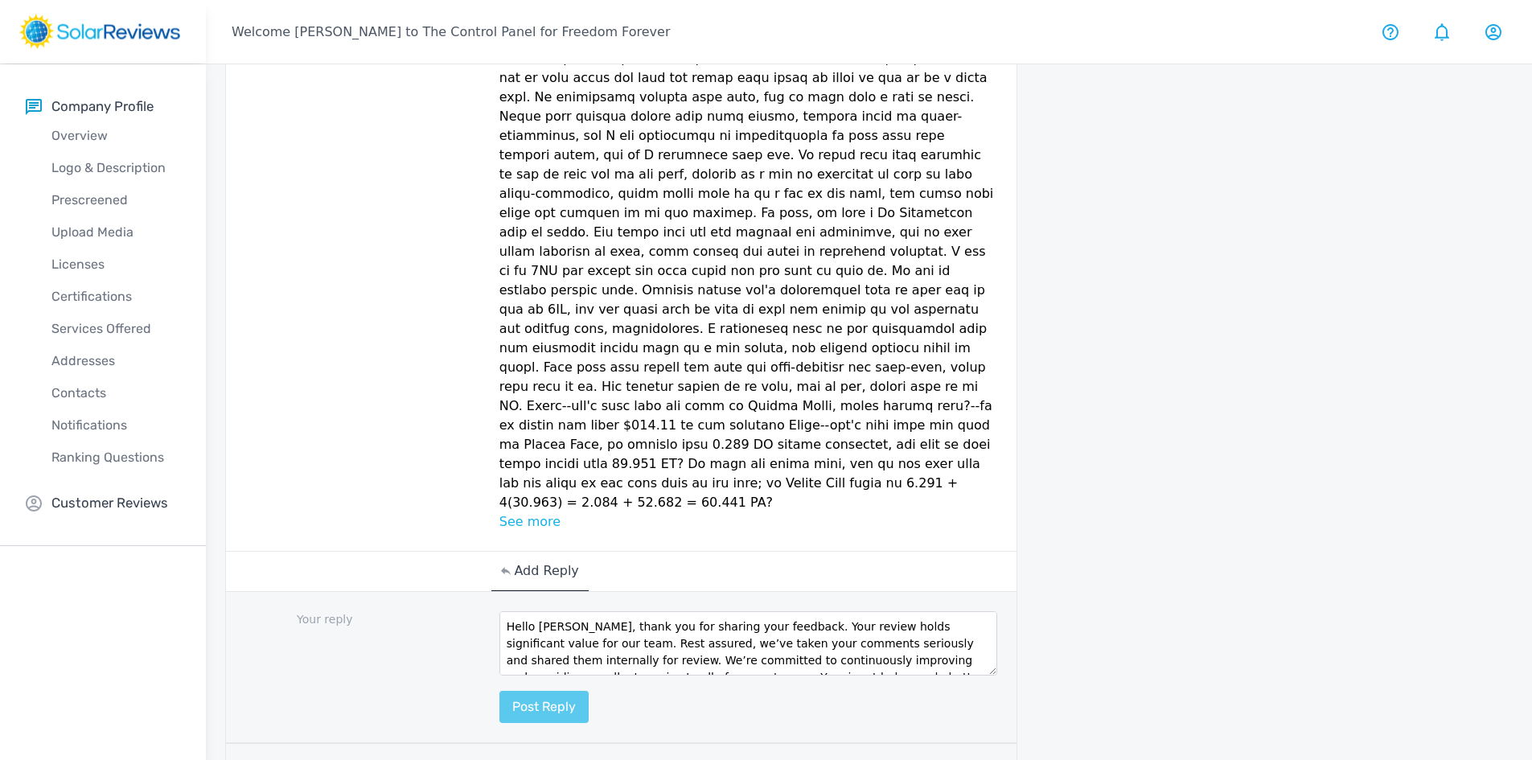
type textarea "Hello Josh, thank you for sharing your feedback. Your review holds significant …"
click at [538, 691] on button "Post reply" at bounding box center [543, 707] width 89 height 32
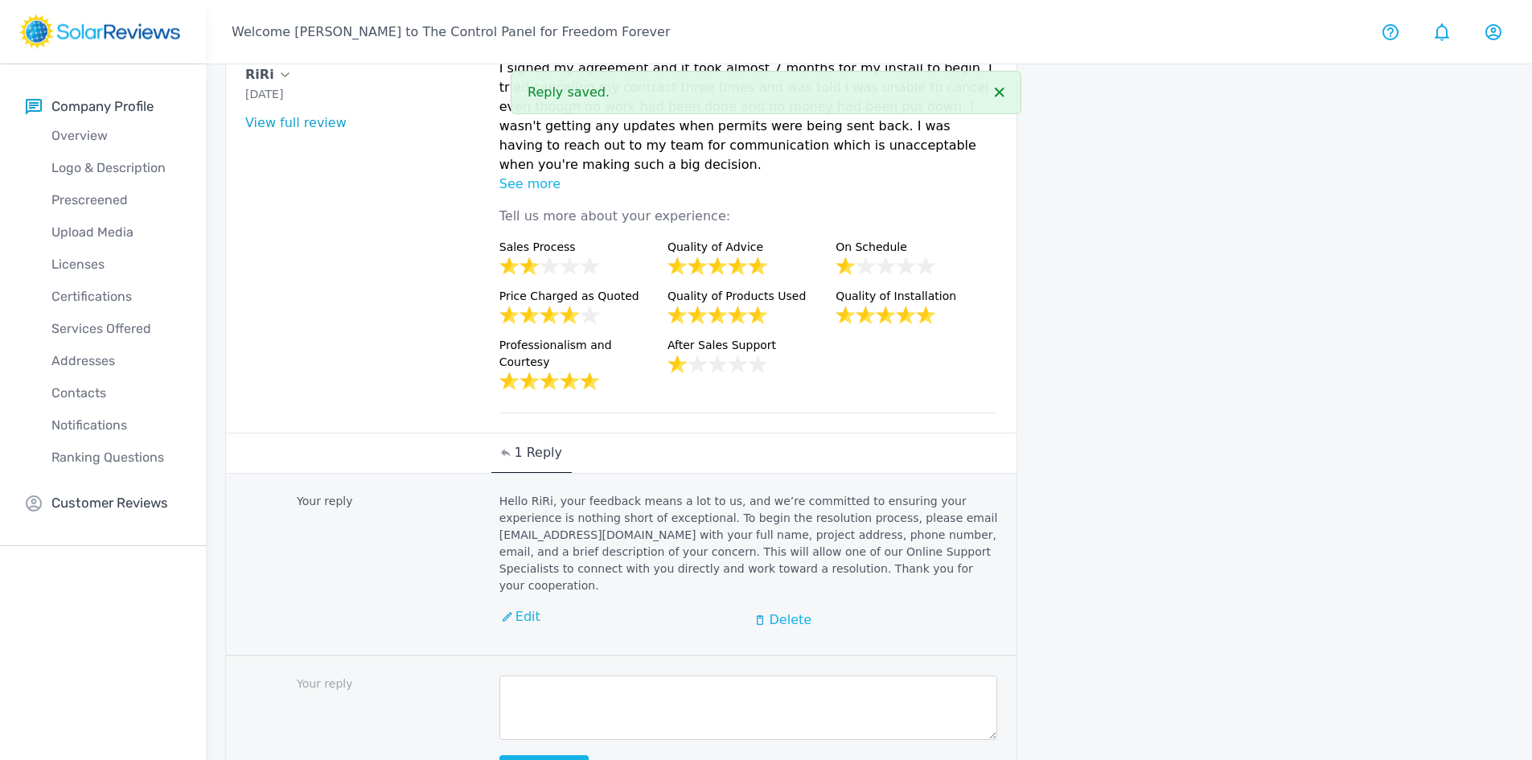
scroll to position [2842, 0]
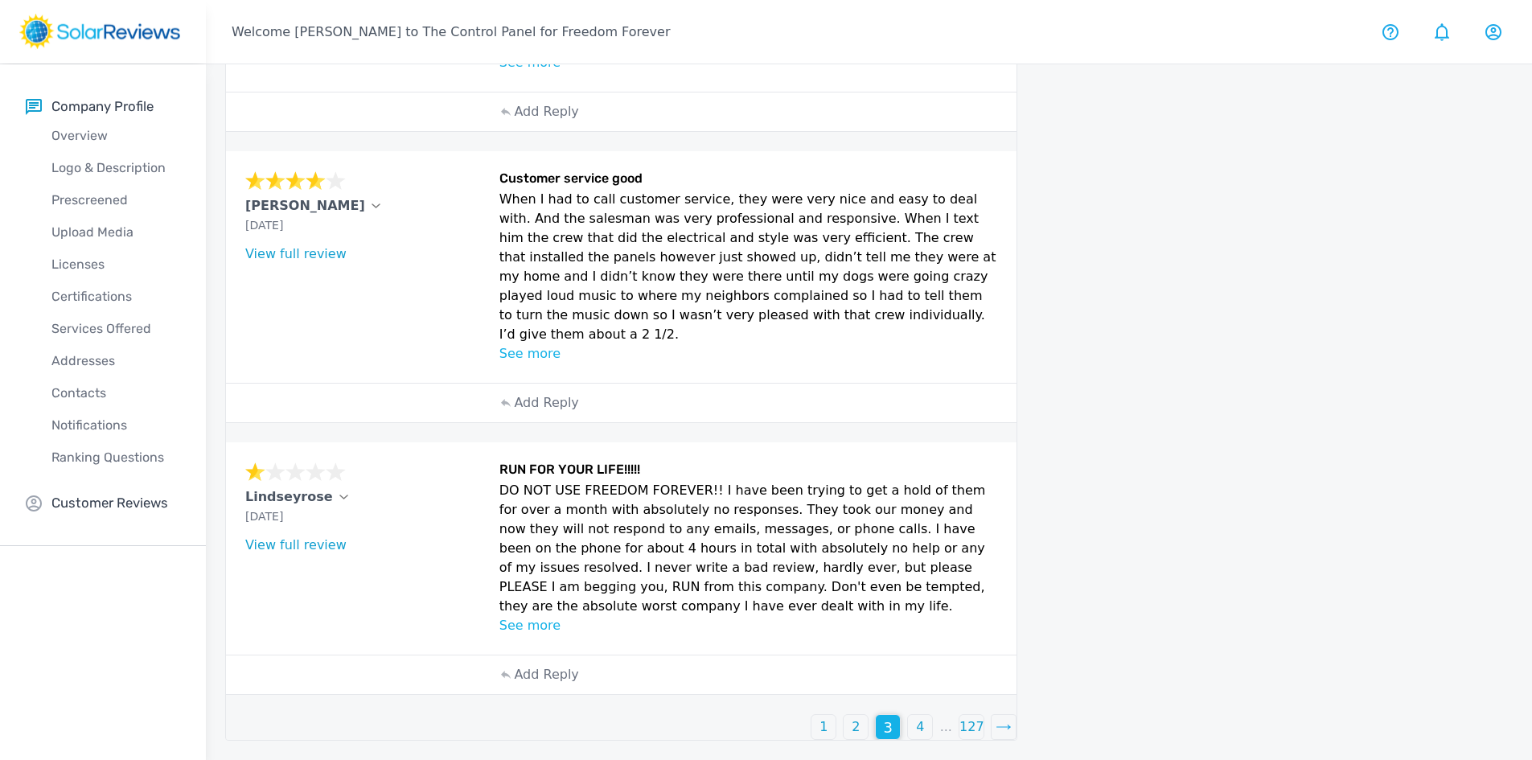
scroll to position [851, 0]
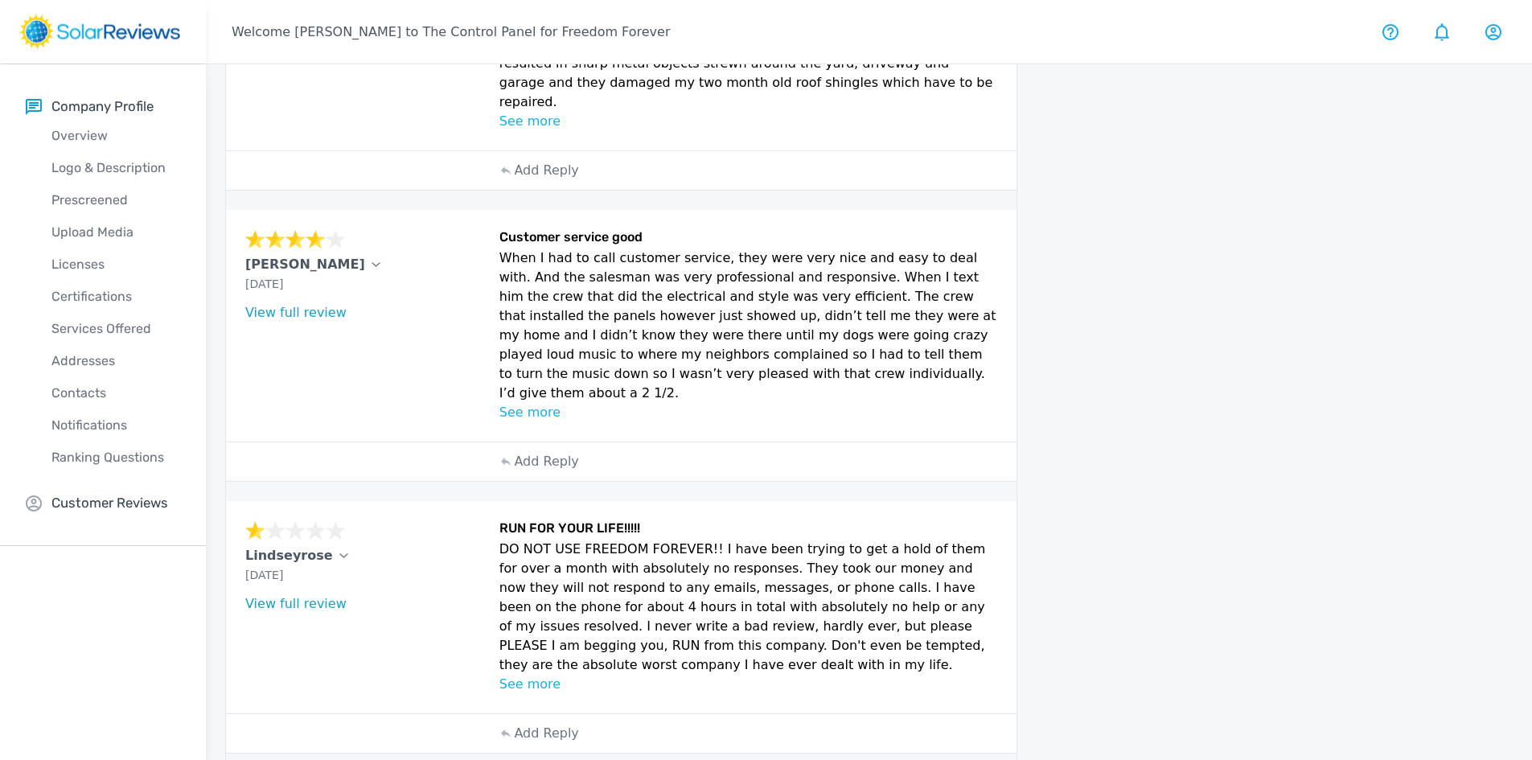
click at [535, 675] on p "See more" at bounding box center [748, 684] width 498 height 19
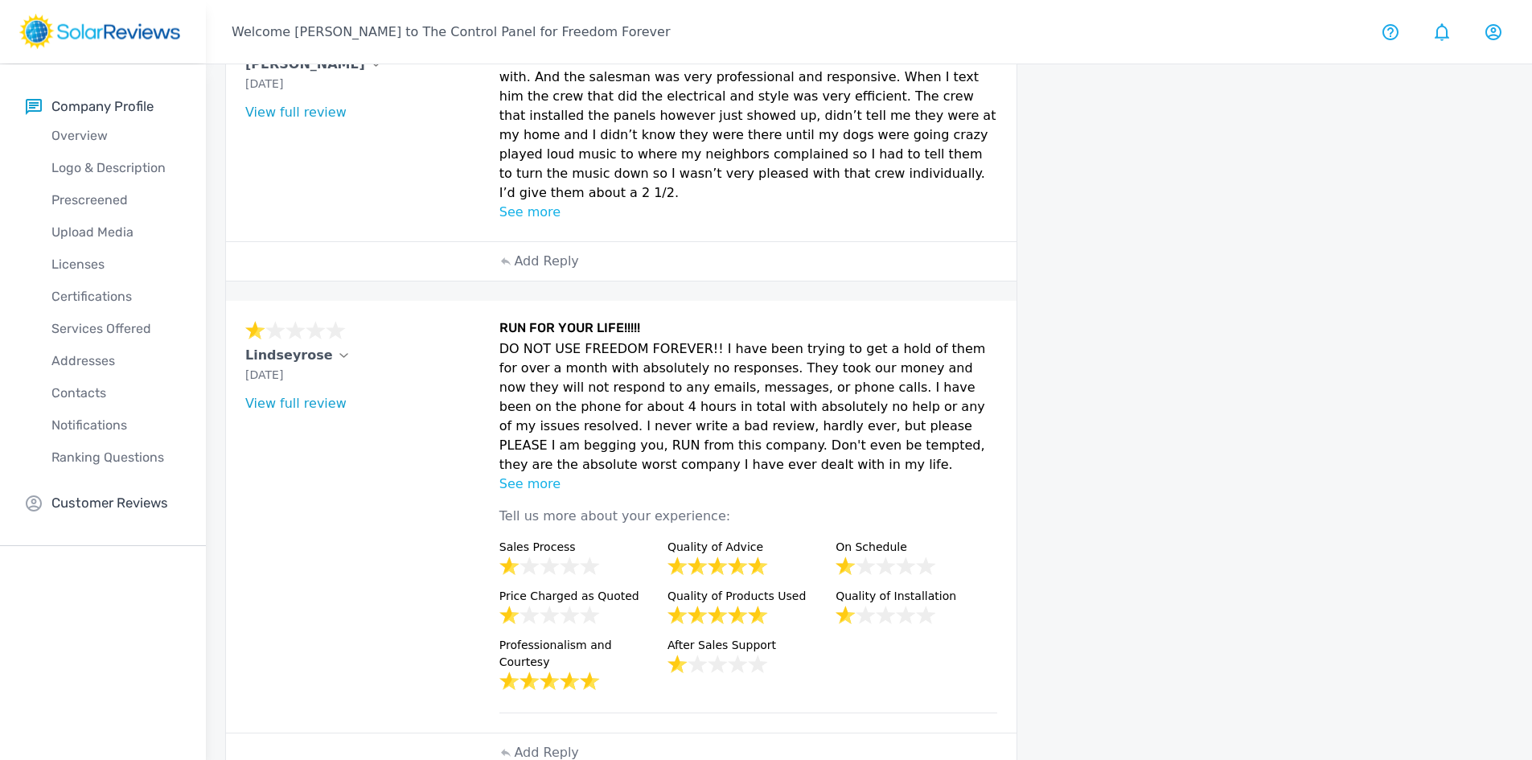
drag, startPoint x: 245, startPoint y: 297, endPoint x: 314, endPoint y: 300, distance: 68.4
click at [314, 346] on p "Lindseyrose" at bounding box center [289, 355] width 88 height 19
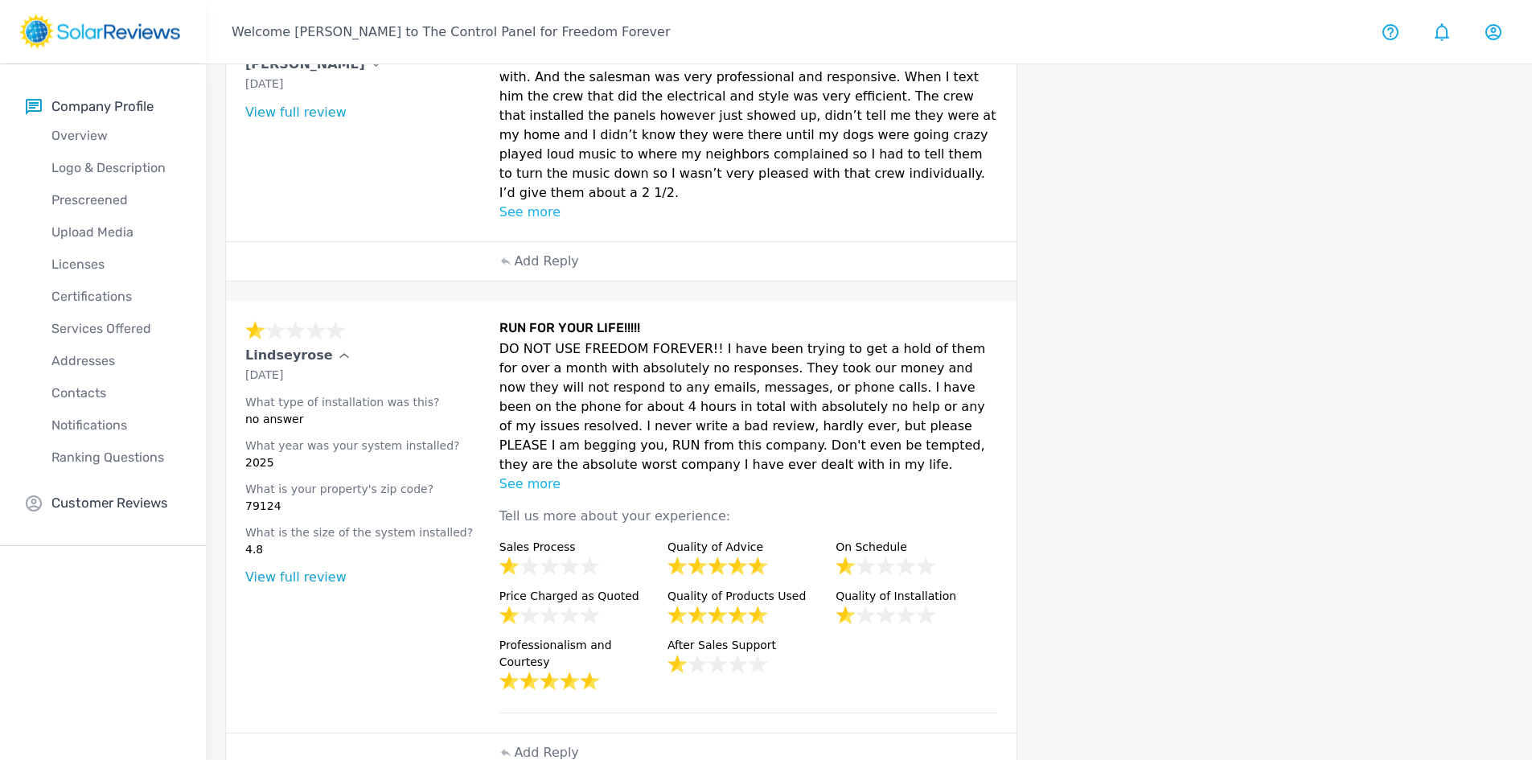
copy p "Lindseyrose"
click at [433, 370] on div "Lindseyrose Sep 29, 2025 What type of installation was this? no answer What yea…" at bounding box center [367, 516] width 244 height 393
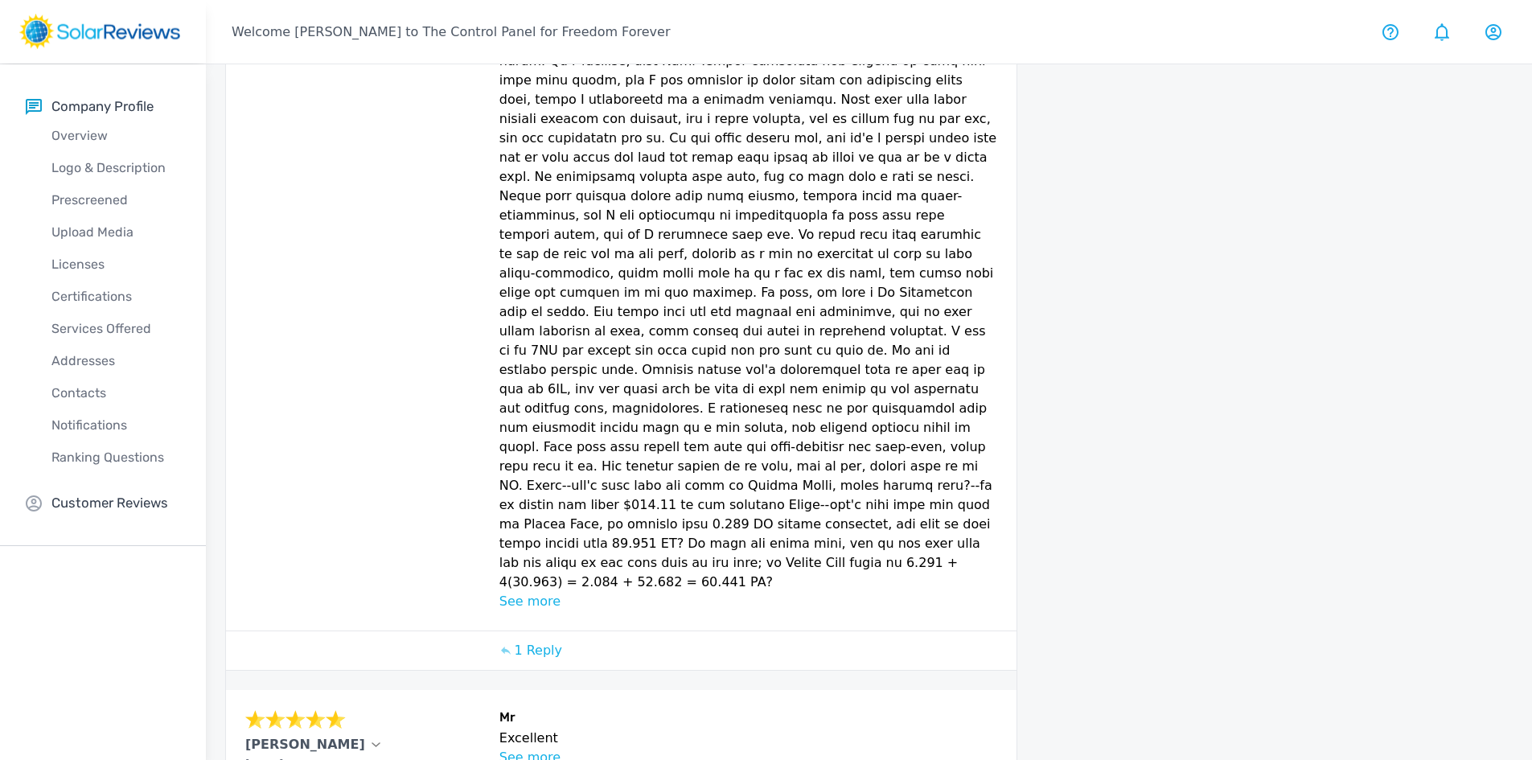
scroll to position [724, 0]
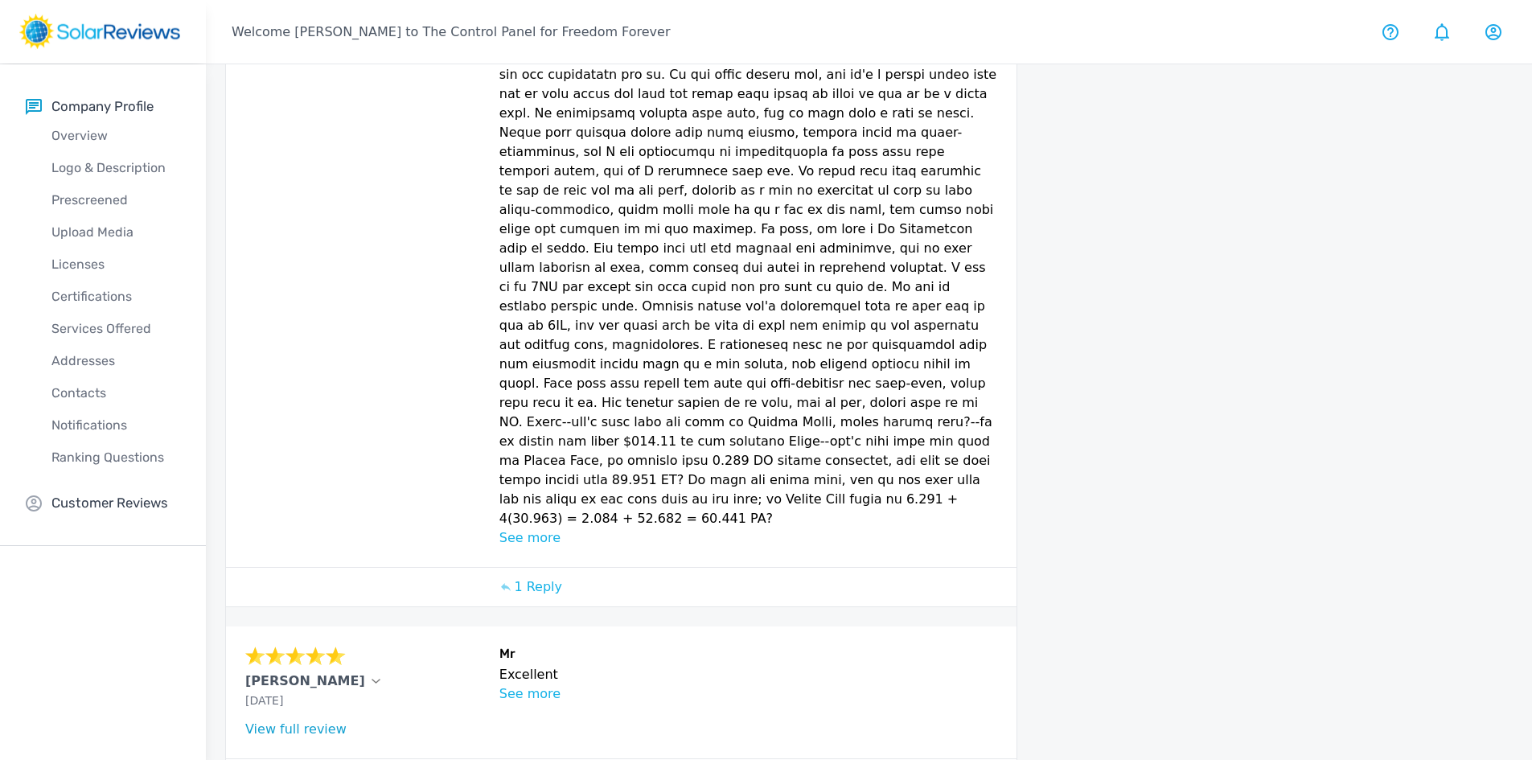
click at [527, 528] on p "See more" at bounding box center [748, 537] width 498 height 19
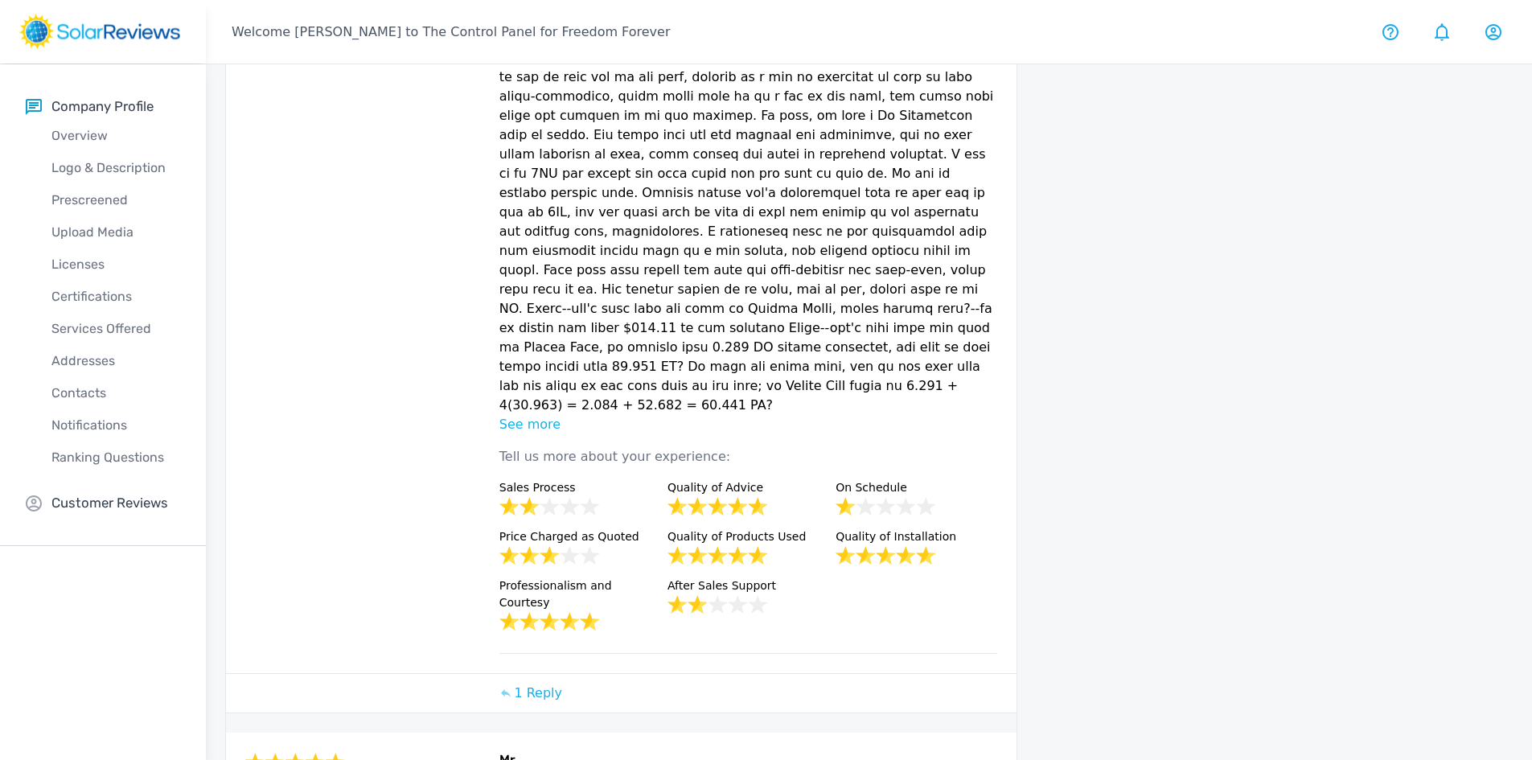
scroll to position [1045, 0]
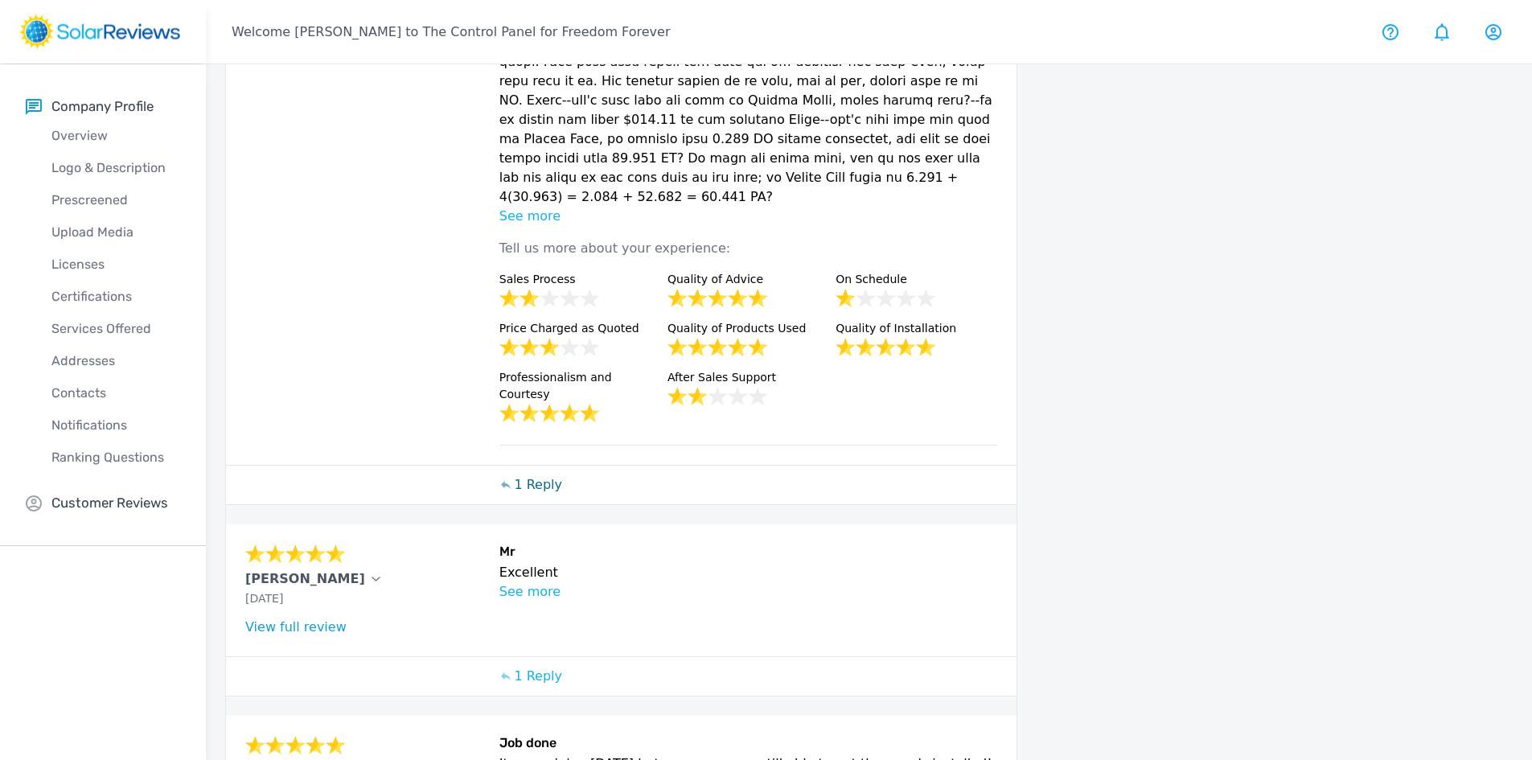
click at [535, 475] on p "1 Reply" at bounding box center [538, 484] width 48 height 19
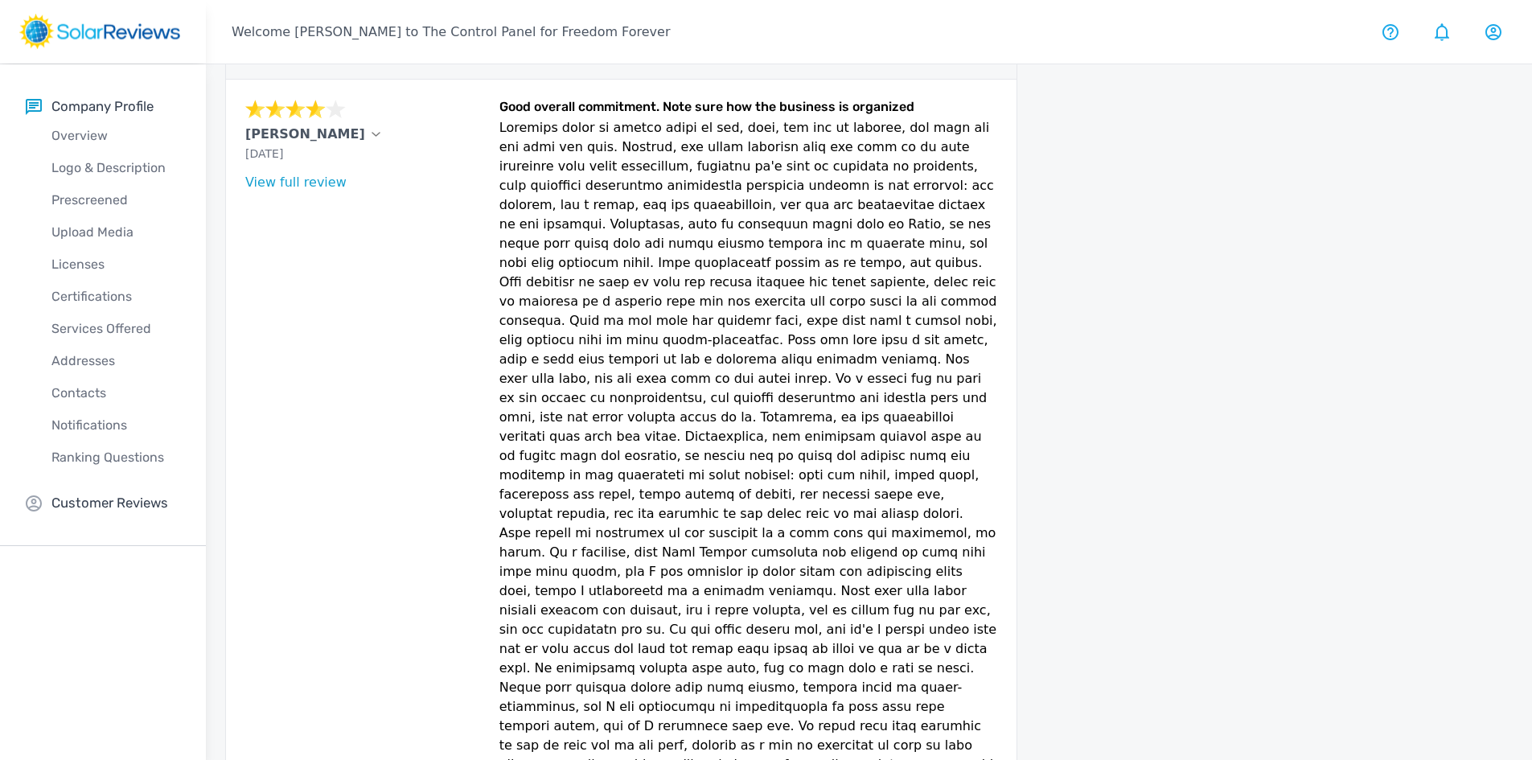
scroll to position [0, 0]
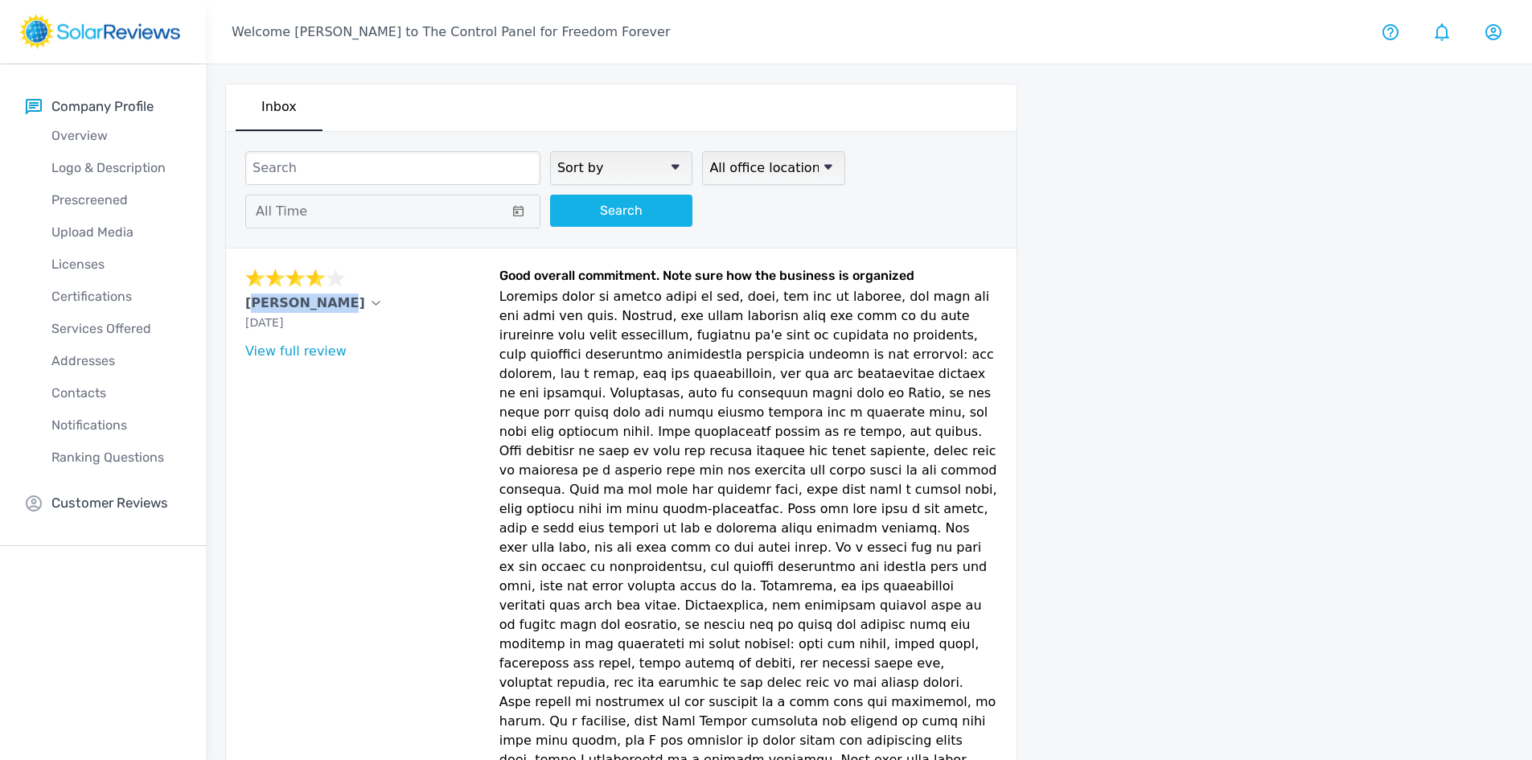
drag, startPoint x: 244, startPoint y: 300, endPoint x: 315, endPoint y: 310, distance: 72.2
drag, startPoint x: 319, startPoint y: 306, endPoint x: 245, endPoint y: 303, distance: 74.0
click at [245, 303] on p "Josh Sparber" at bounding box center [305, 302] width 120 height 19
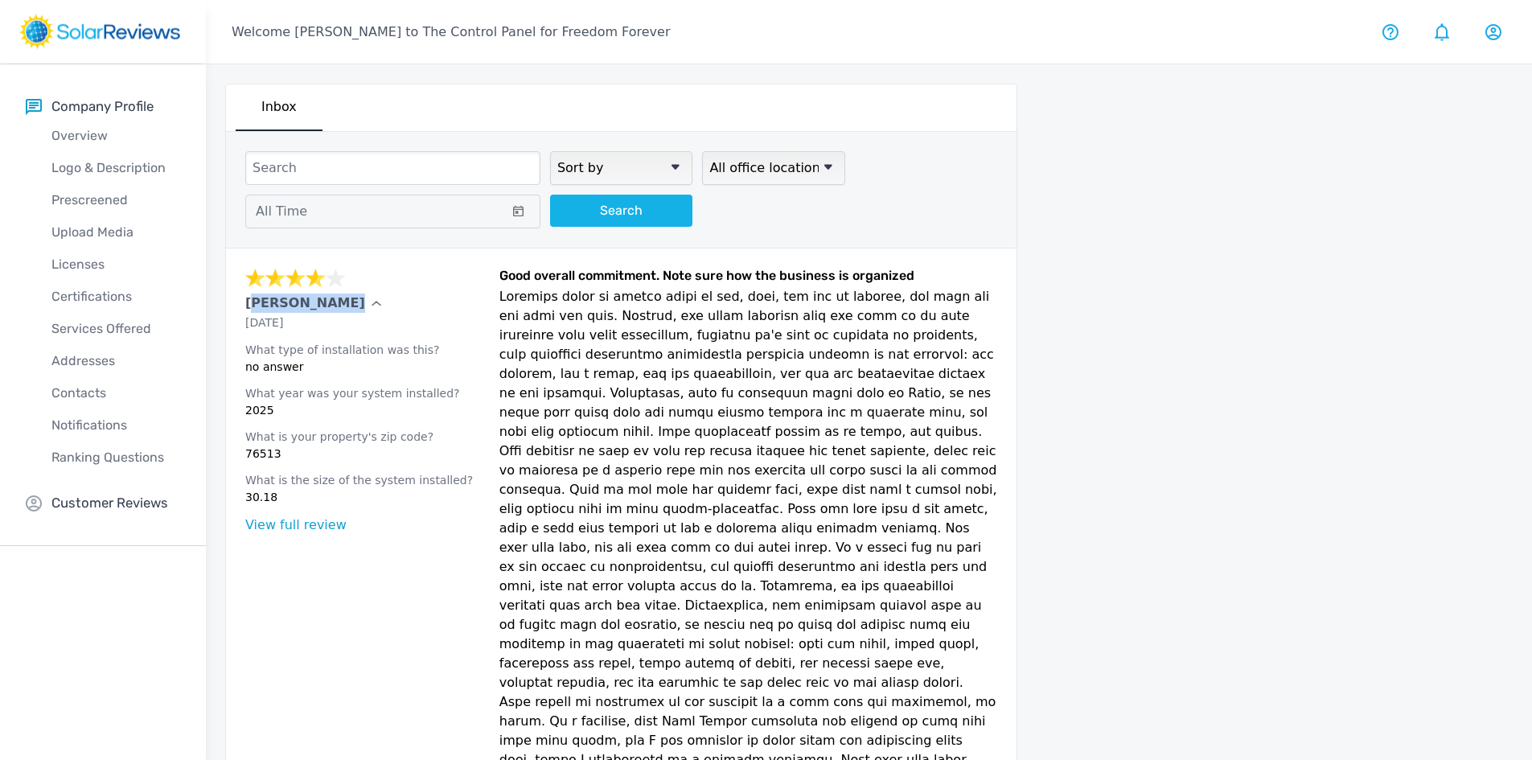
copy p "Josh Sparber"
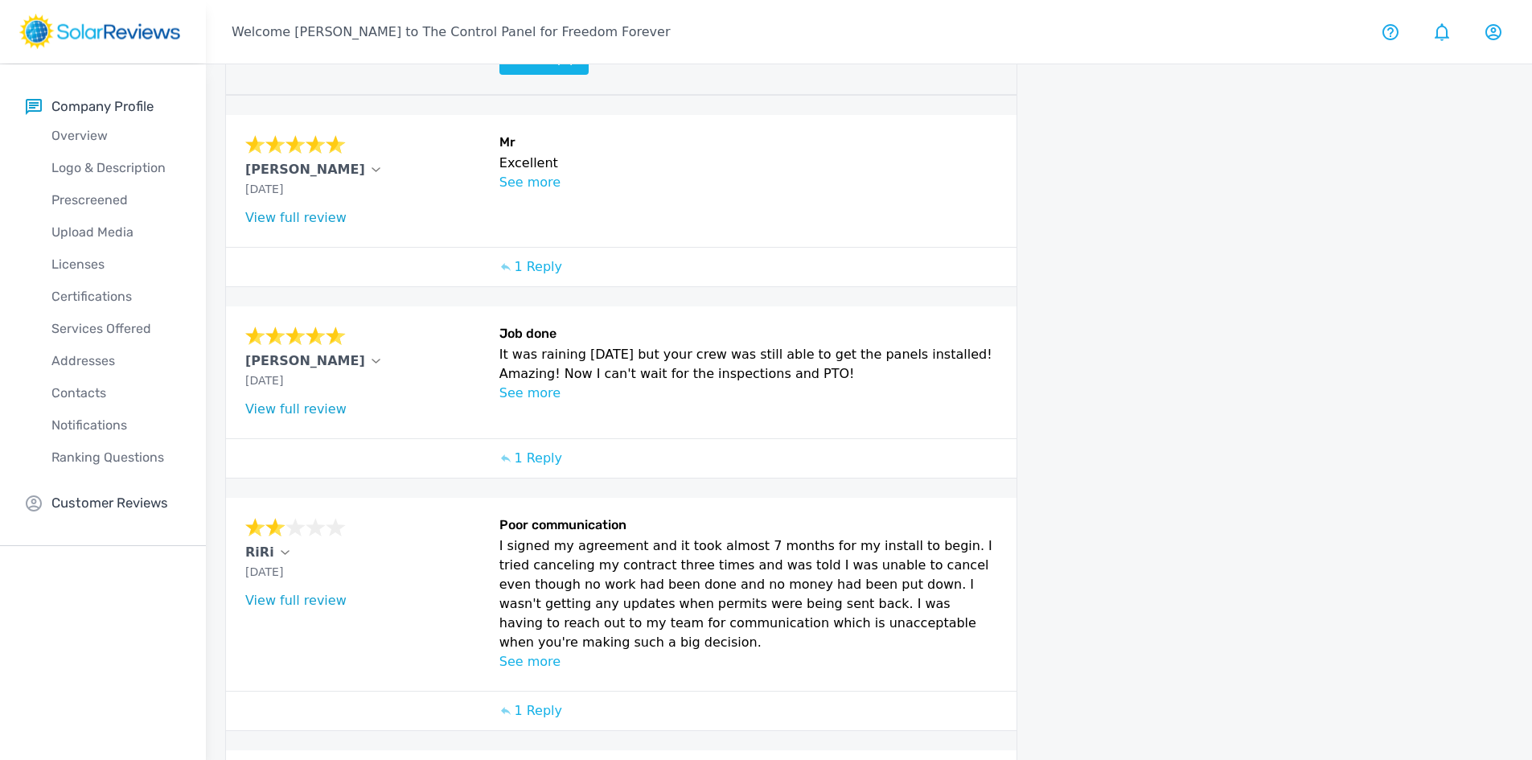
scroll to position [1926, 0]
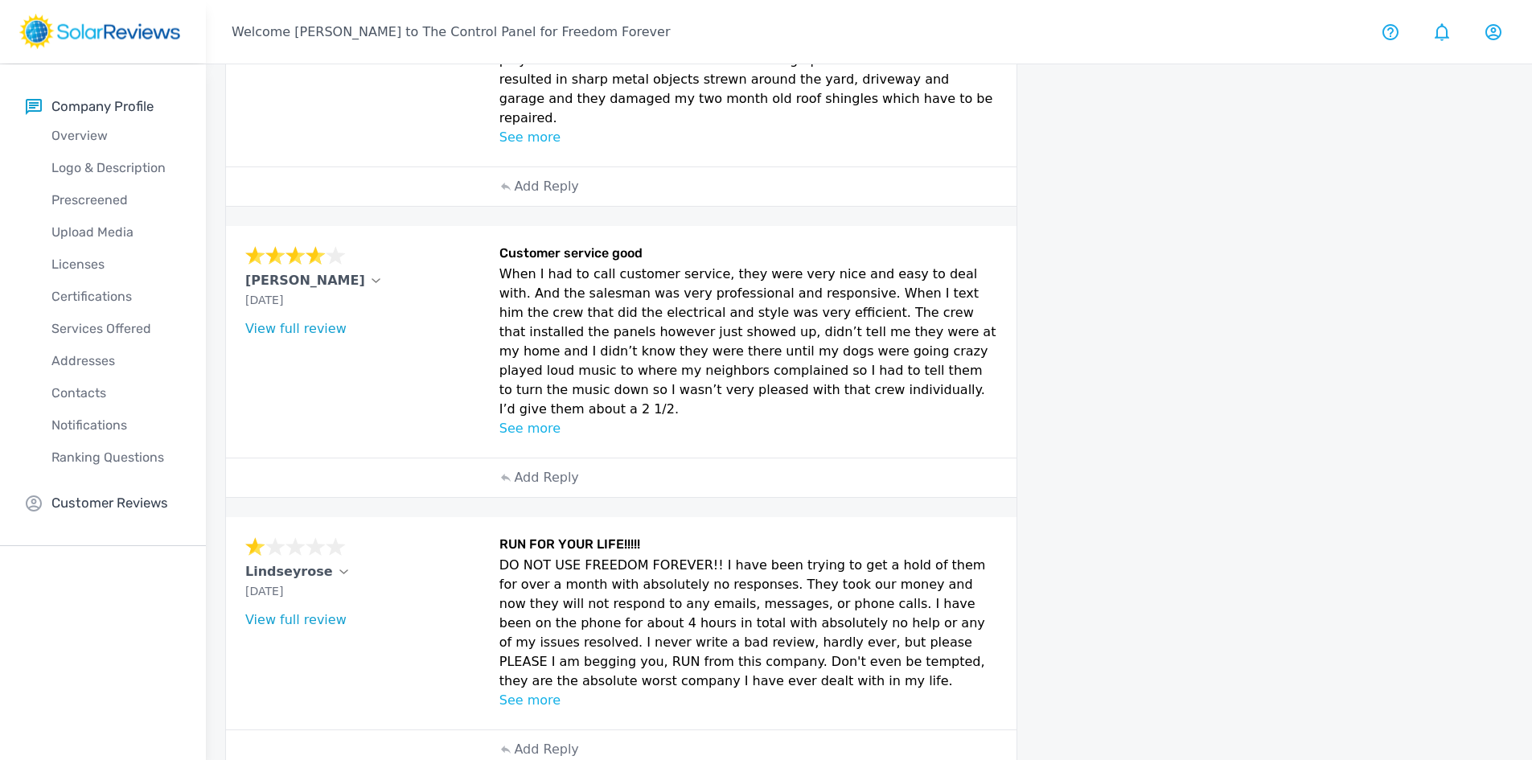
scroll to position [851, 0]
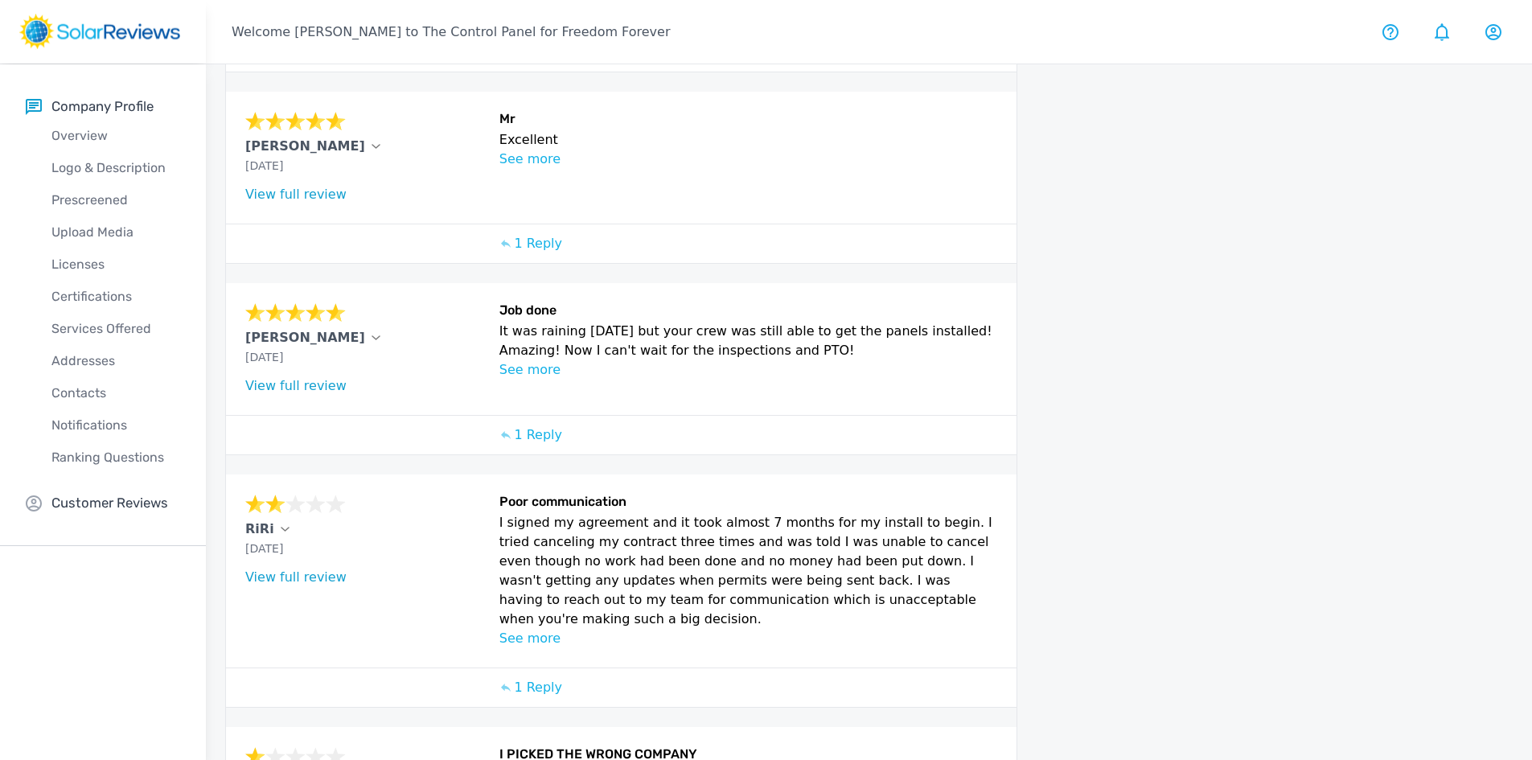
scroll to position [1426, 0]
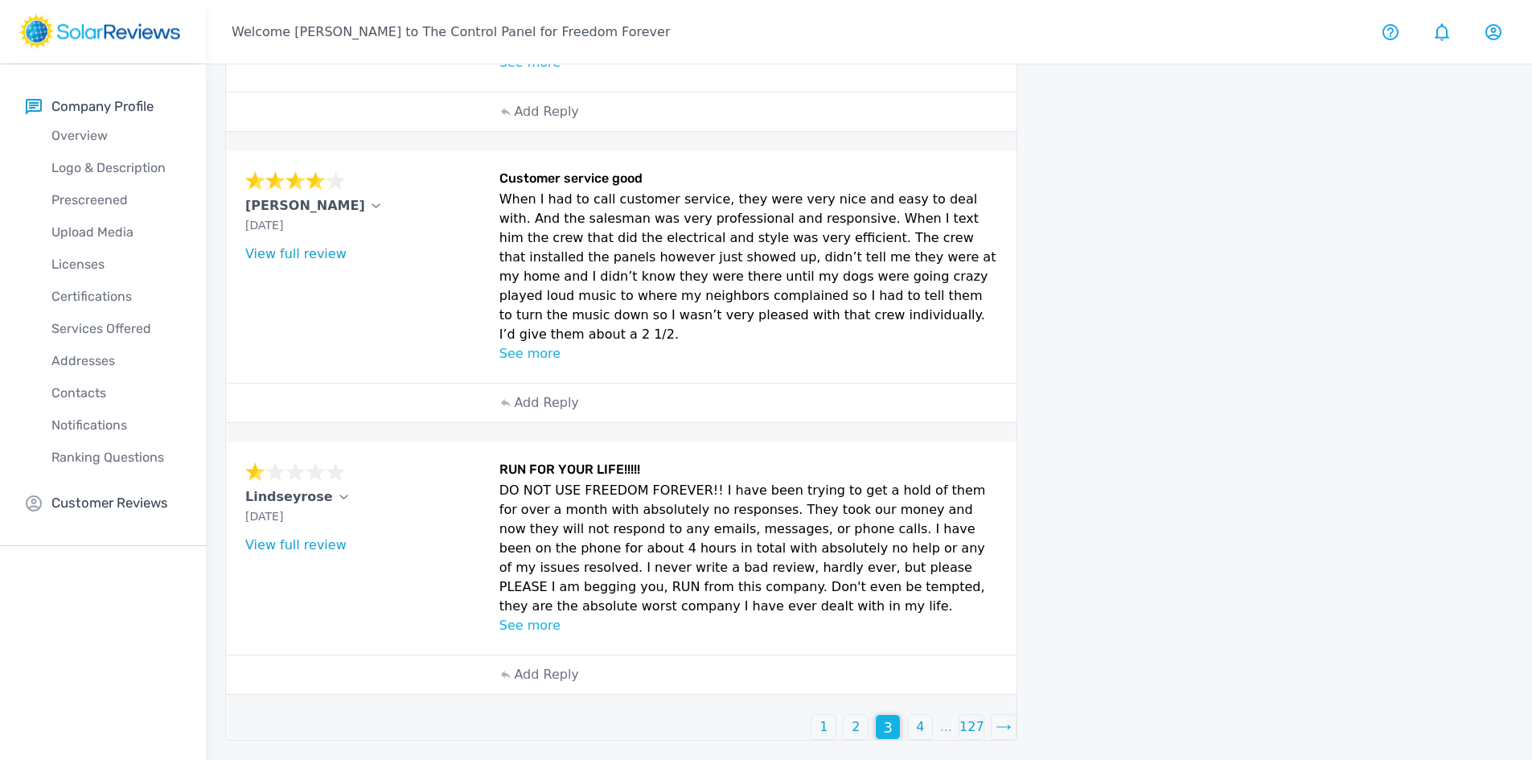
scroll to position [851, 0]
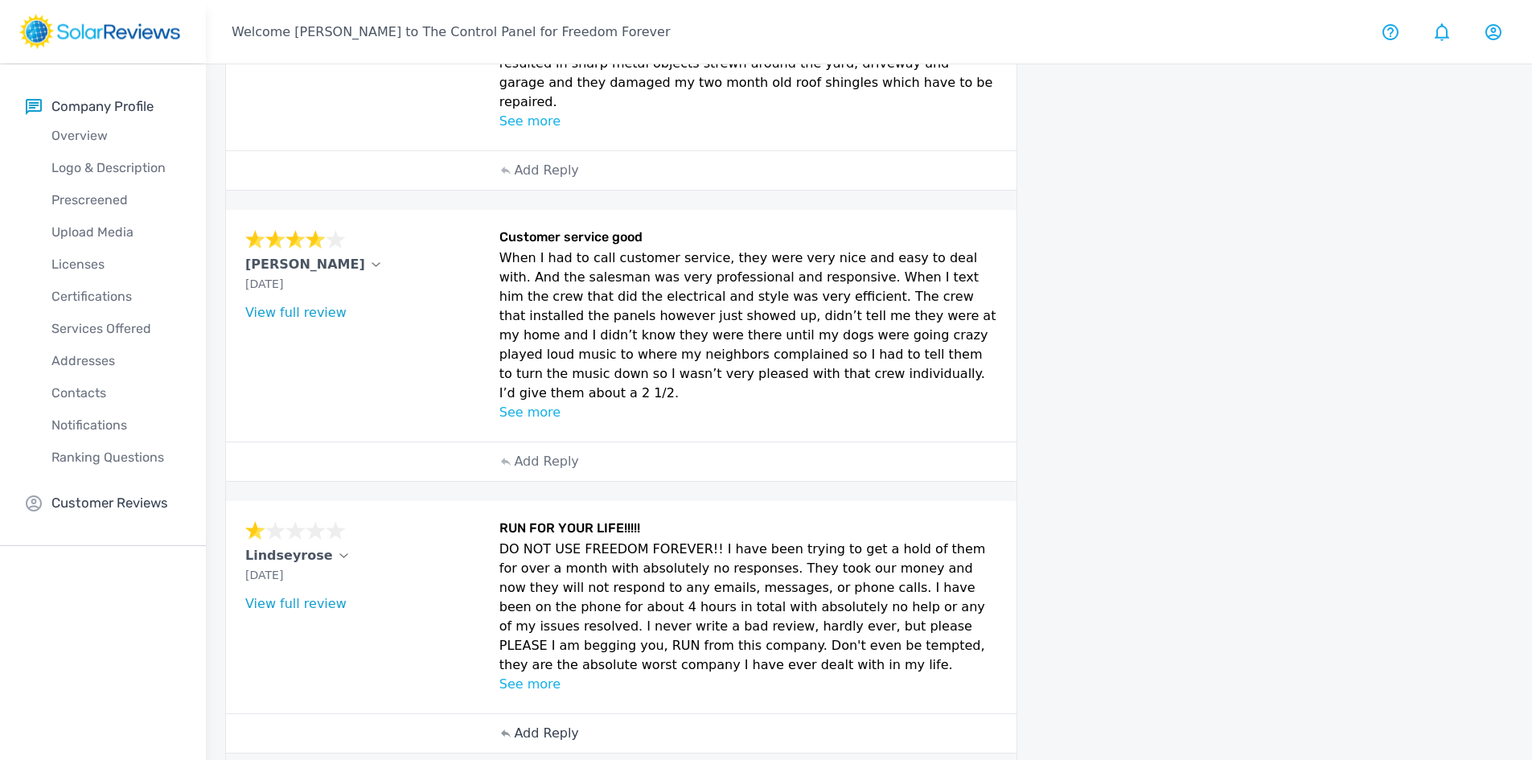
click at [531, 724] on p "Add Reply" at bounding box center [546, 733] width 64 height 19
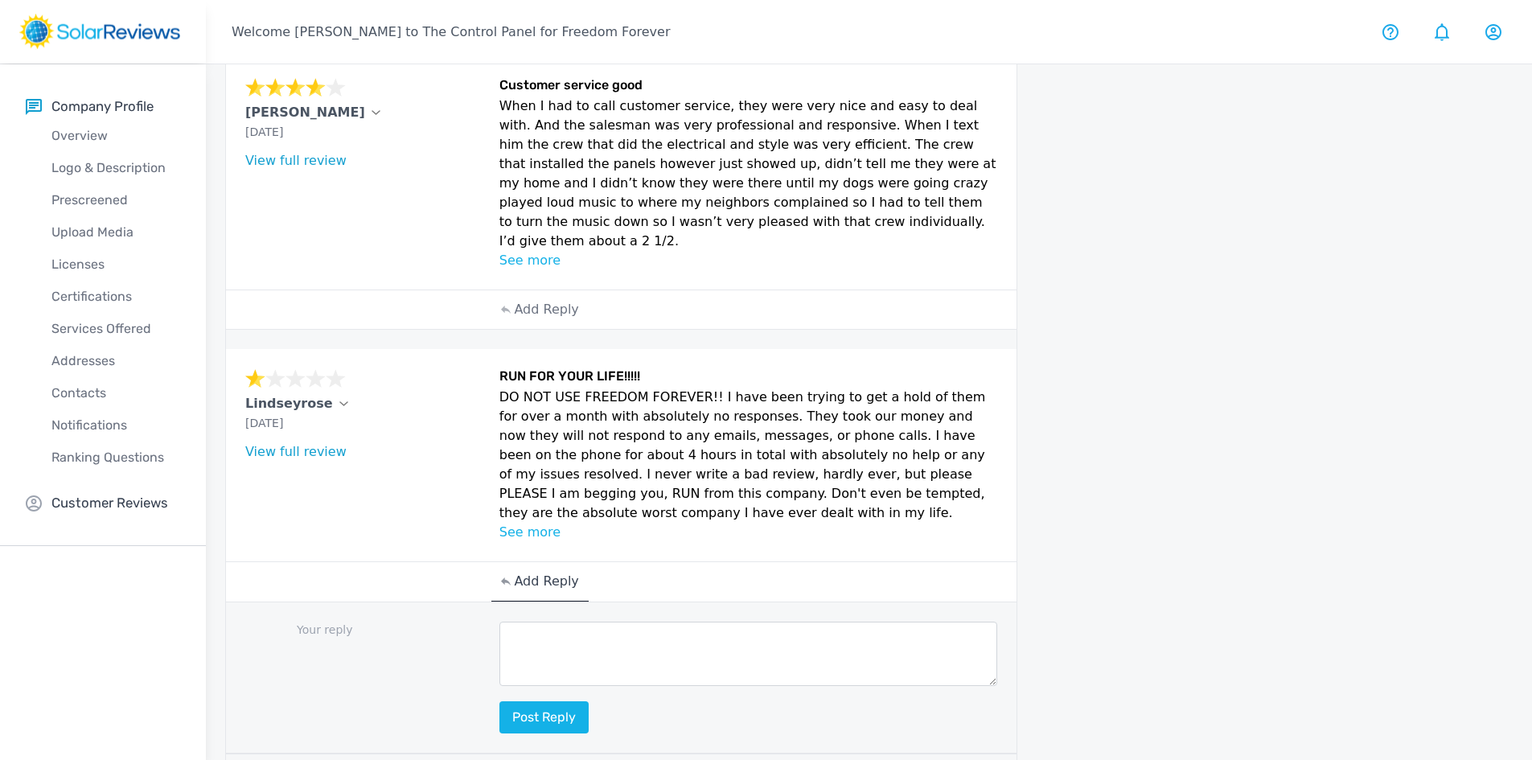
click at [544, 622] on textarea at bounding box center [748, 654] width 498 height 64
paste textarea "Hello [Customer Name], your feedback means a lot to us, and we’re committed to …"
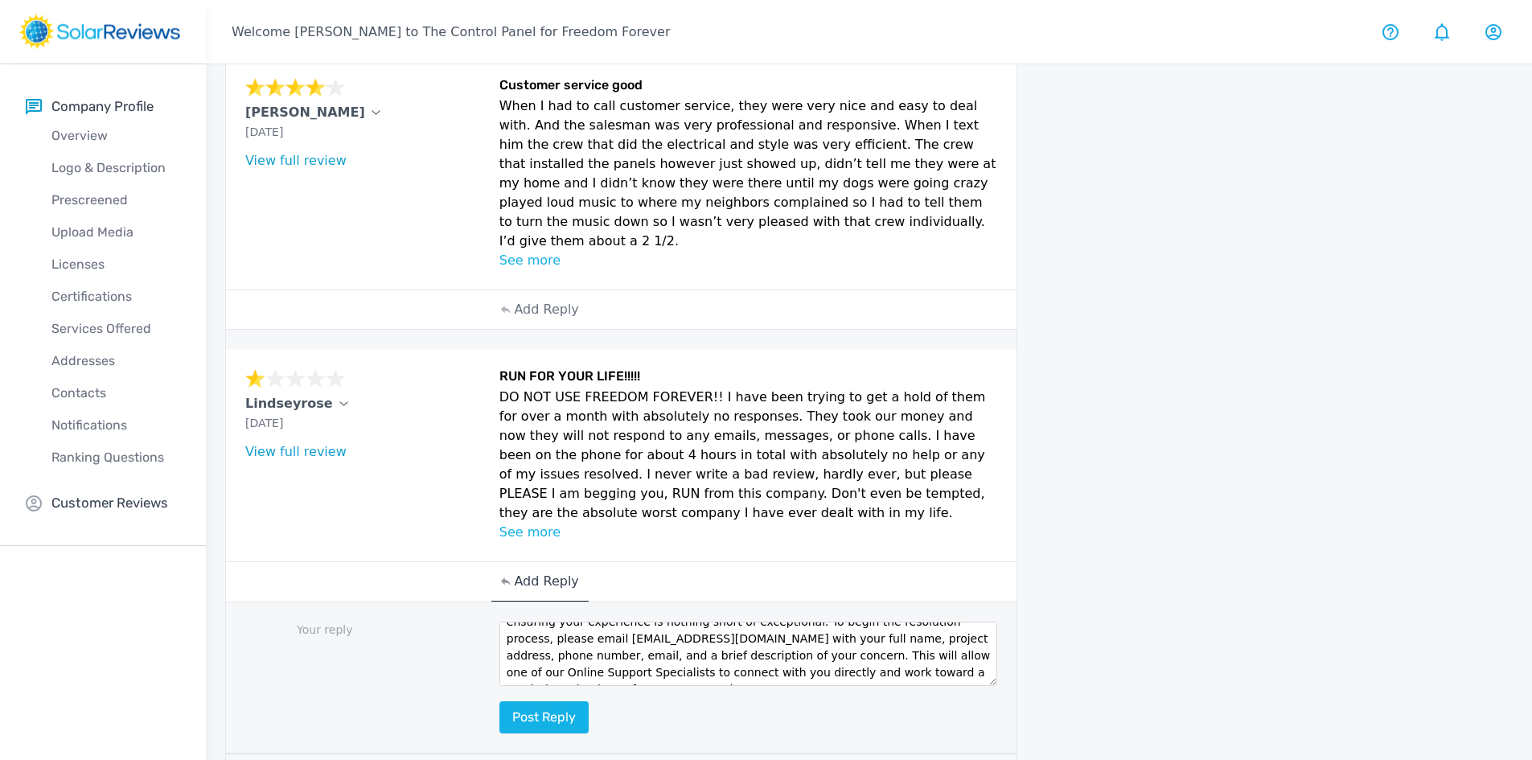
scroll to position [0, 0]
drag, startPoint x: 622, startPoint y: 576, endPoint x: 534, endPoint y: 580, distance: 88.5
click at [534, 622] on textarea "Hello [Customer Name], your feedback means a lot to us, and we’re committed to …" at bounding box center [748, 654] width 498 height 64
type textarea "Hello Lindsey, your feedback means a lot to us, and we’re committed to ensuring…"
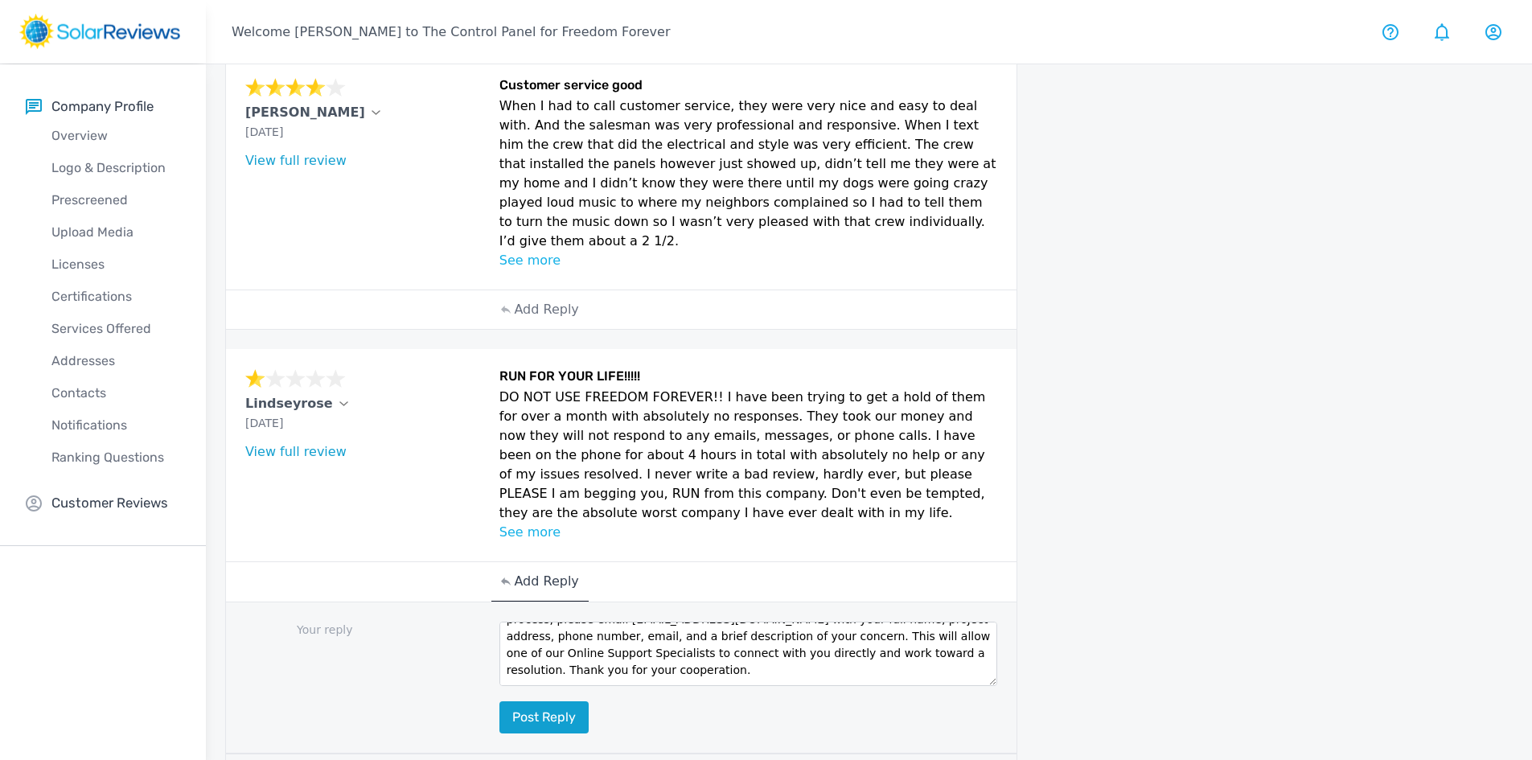
click at [538, 701] on button "Post reply" at bounding box center [543, 717] width 89 height 32
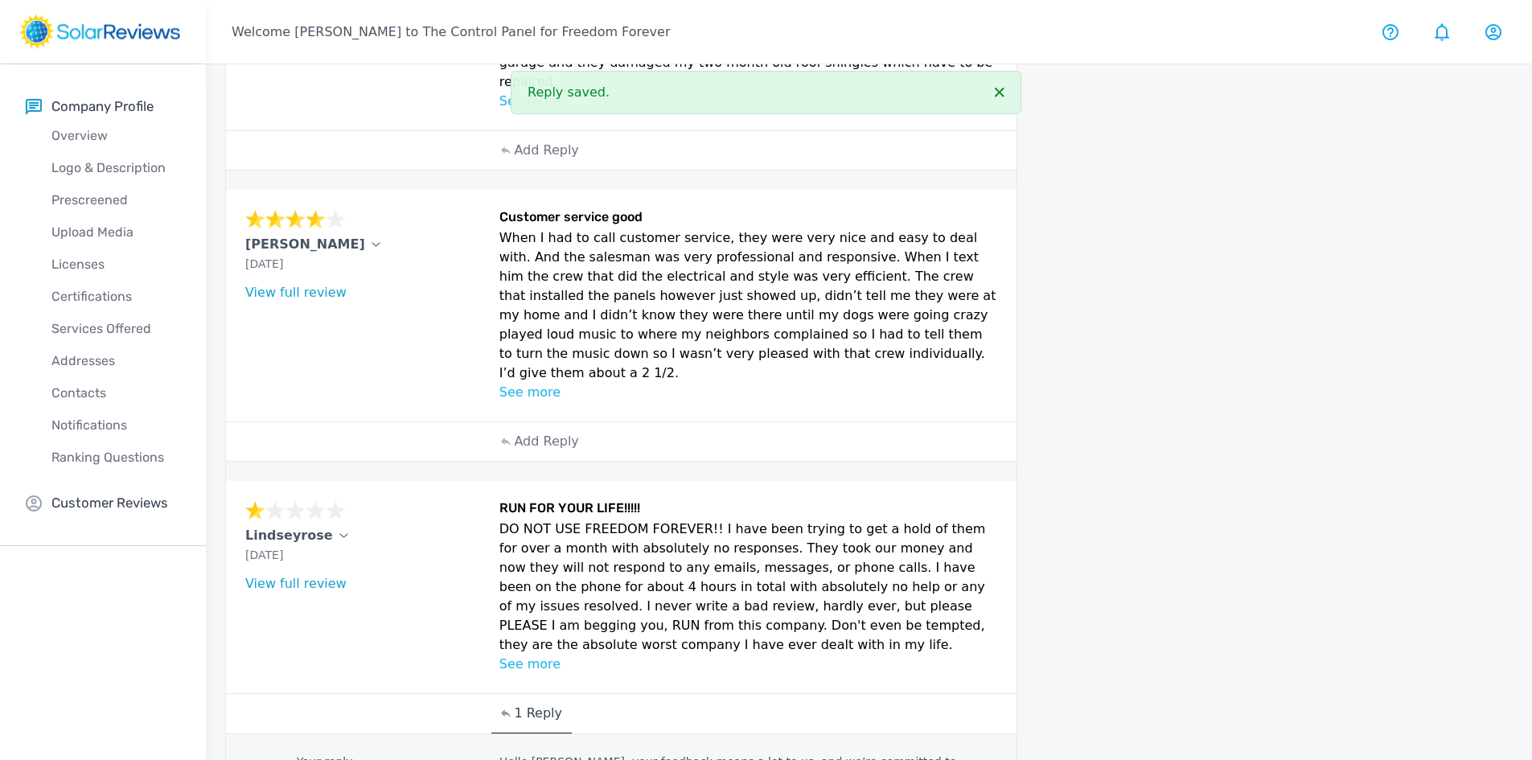
scroll to position [842, 0]
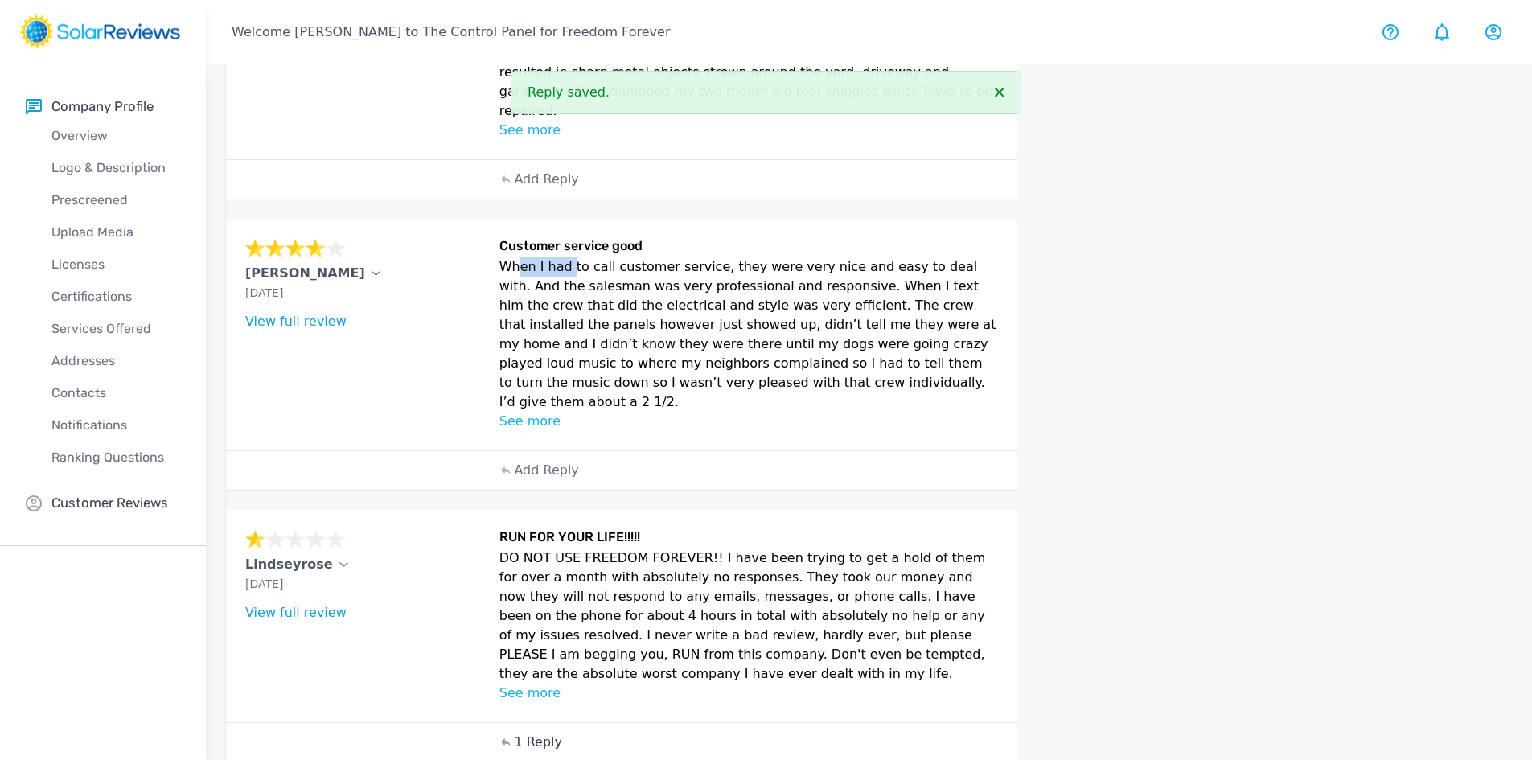
drag, startPoint x: 508, startPoint y: 225, endPoint x: 566, endPoint y: 226, distance: 57.9
click at [566, 257] on p "When I had to call customer service, they were very nice and easy to deal with.…" at bounding box center [748, 334] width 498 height 154
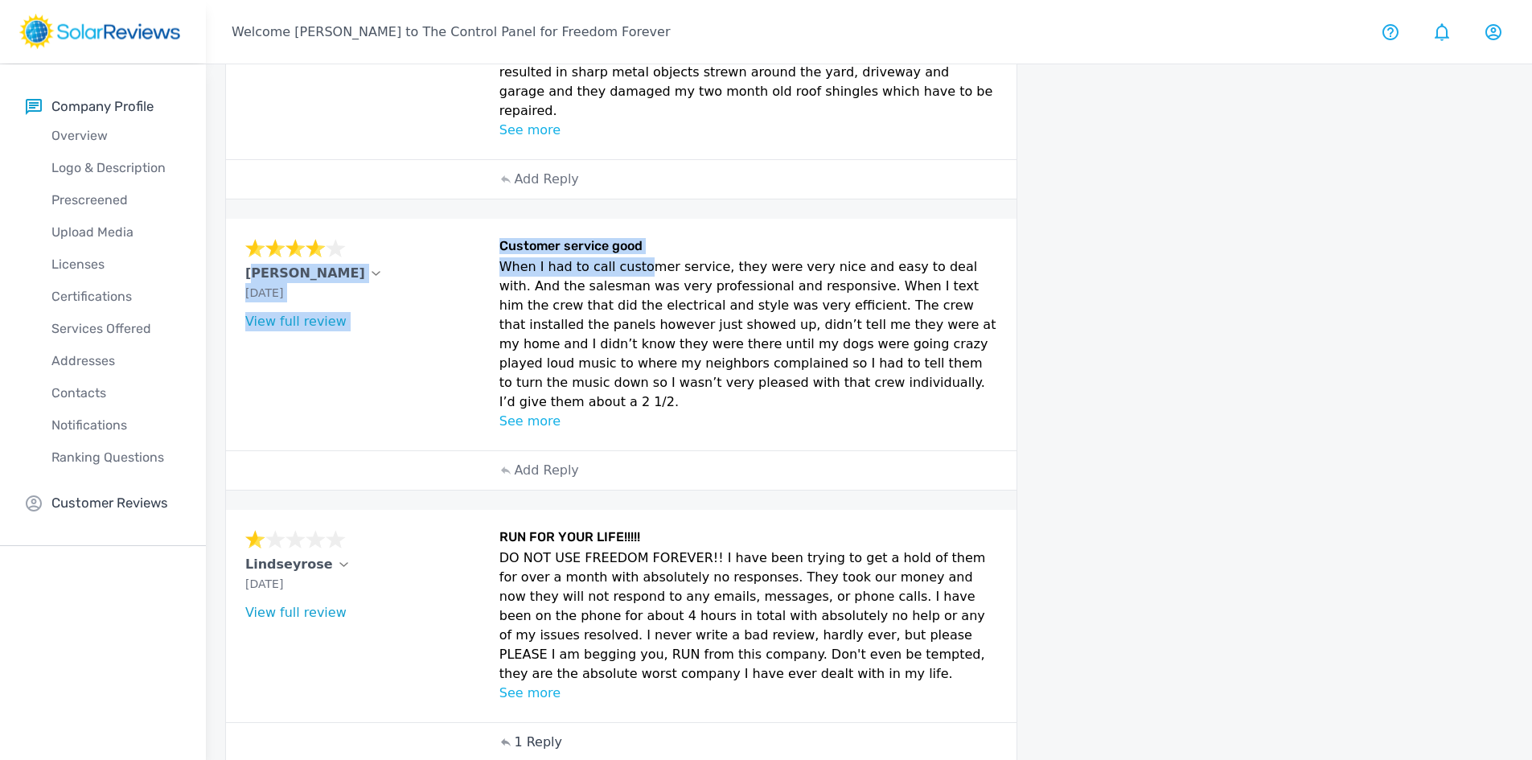
drag, startPoint x: 480, startPoint y: 218, endPoint x: 634, endPoint y: 222, distance: 154.4
click at [628, 224] on div "Terri Sep 30, 2025 What type of installation was this? no answer What year was …" at bounding box center [621, 335] width 790 height 232
click at [635, 257] on p "When I had to call customer service, they were very nice and easy to deal with.…" at bounding box center [748, 334] width 498 height 154
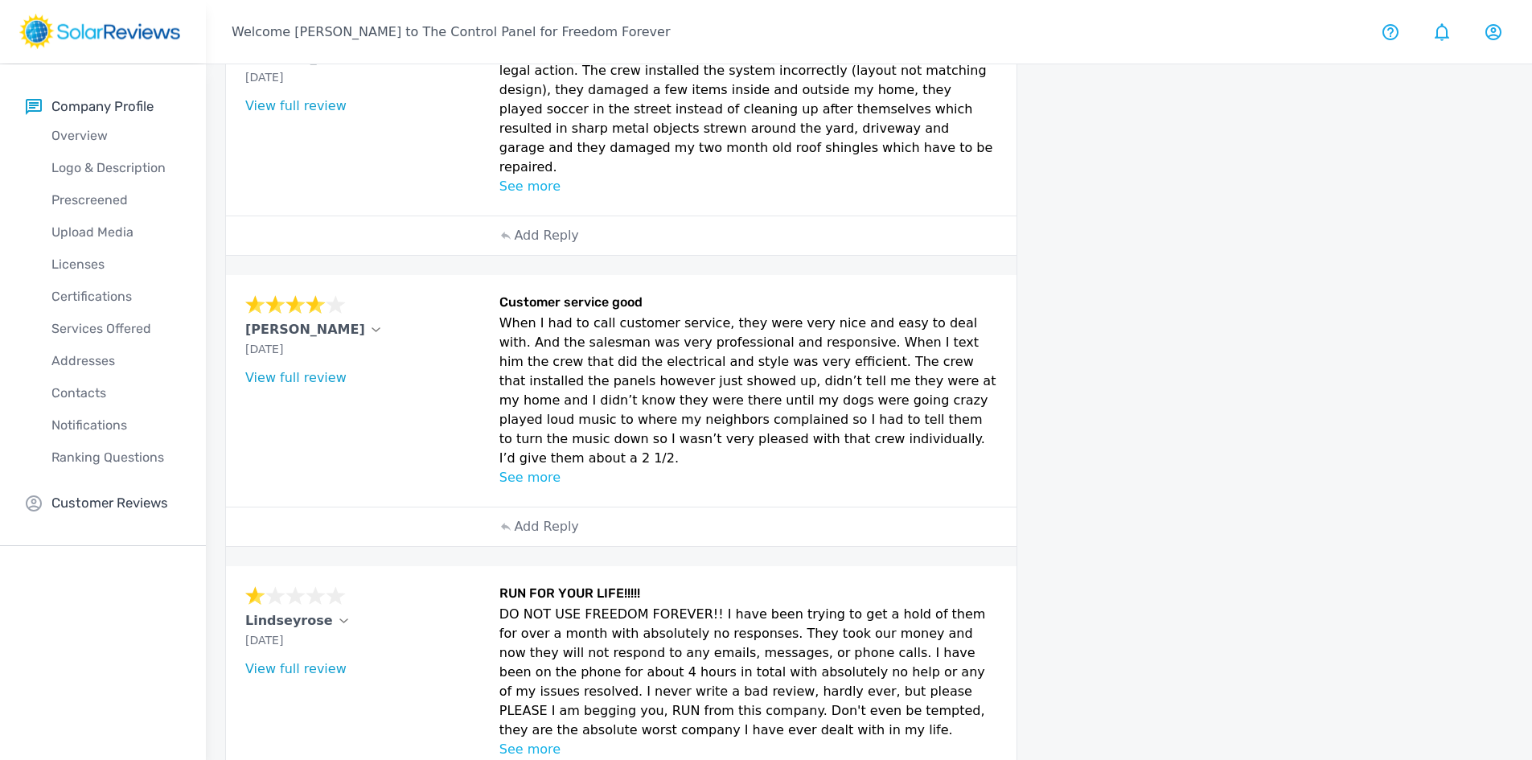
scroll to position [761, 0]
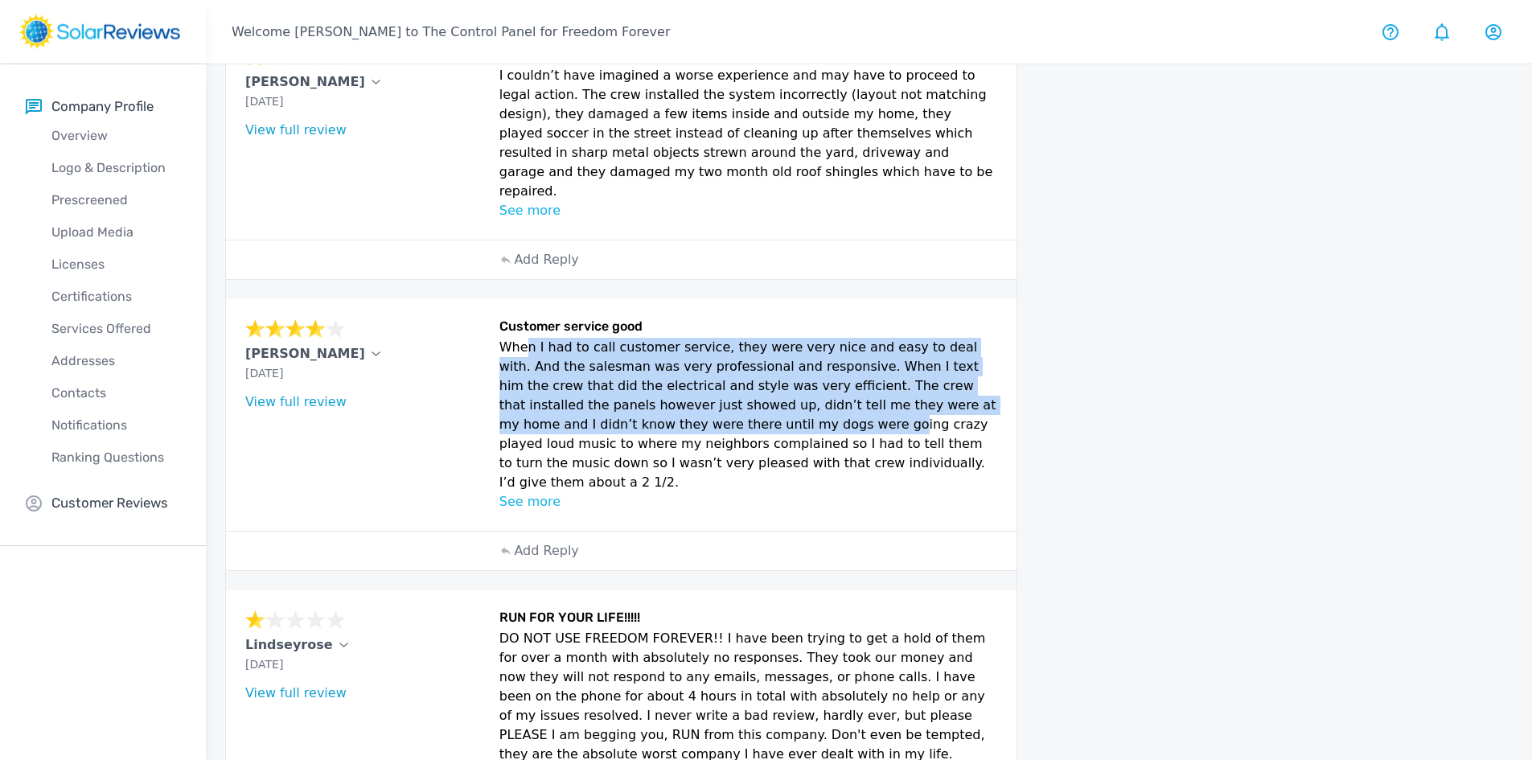
drag, startPoint x: 518, startPoint y: 317, endPoint x: 587, endPoint y: 389, distance: 100.1
click at [587, 389] on p "When I had to call customer service, they were very nice and easy to deal with.…" at bounding box center [748, 415] width 498 height 154
click at [567, 379] on p "When I had to call customer service, they were very nice and easy to deal with.…" at bounding box center [748, 415] width 498 height 154
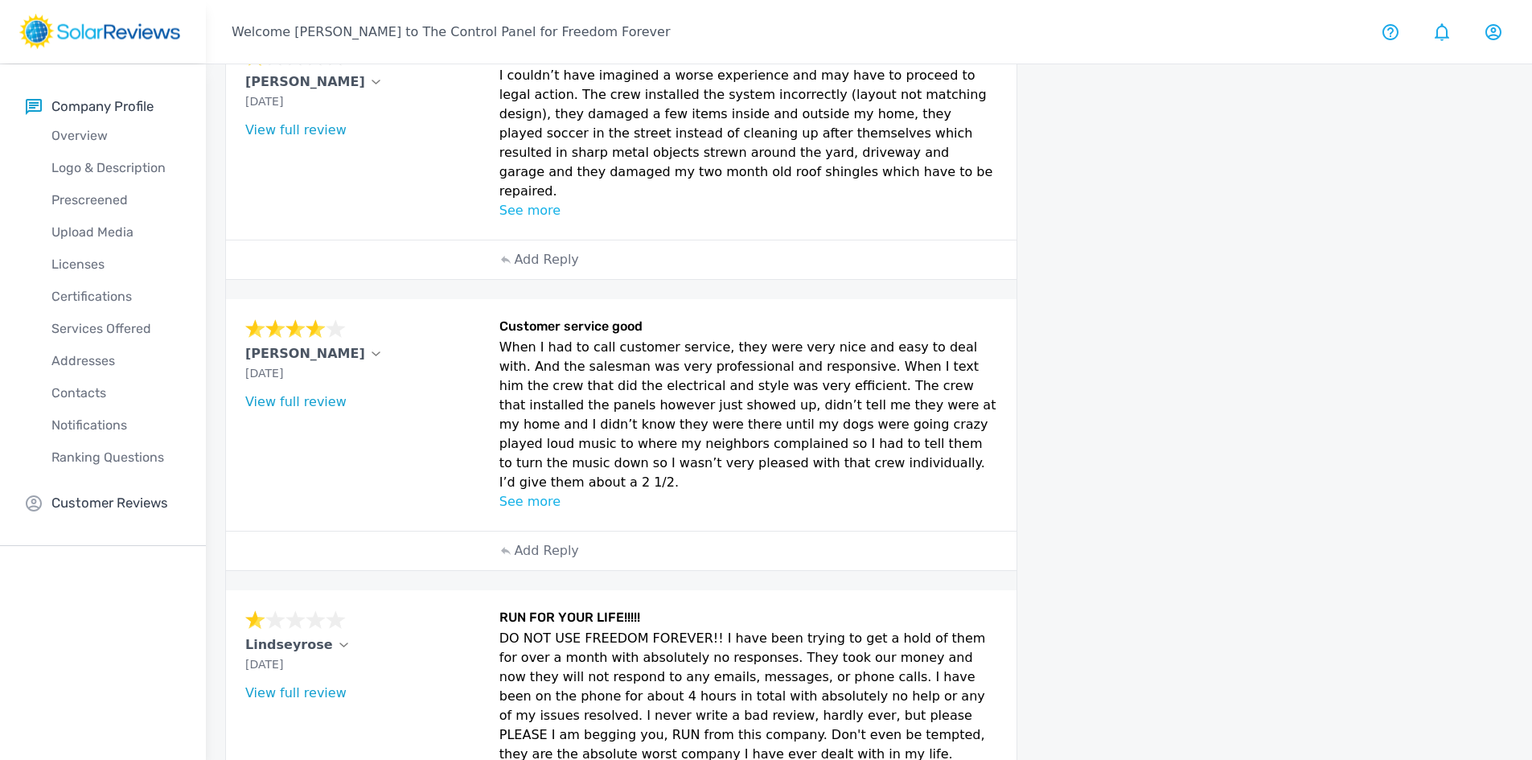
click at [543, 492] on p "See more" at bounding box center [748, 501] width 498 height 19
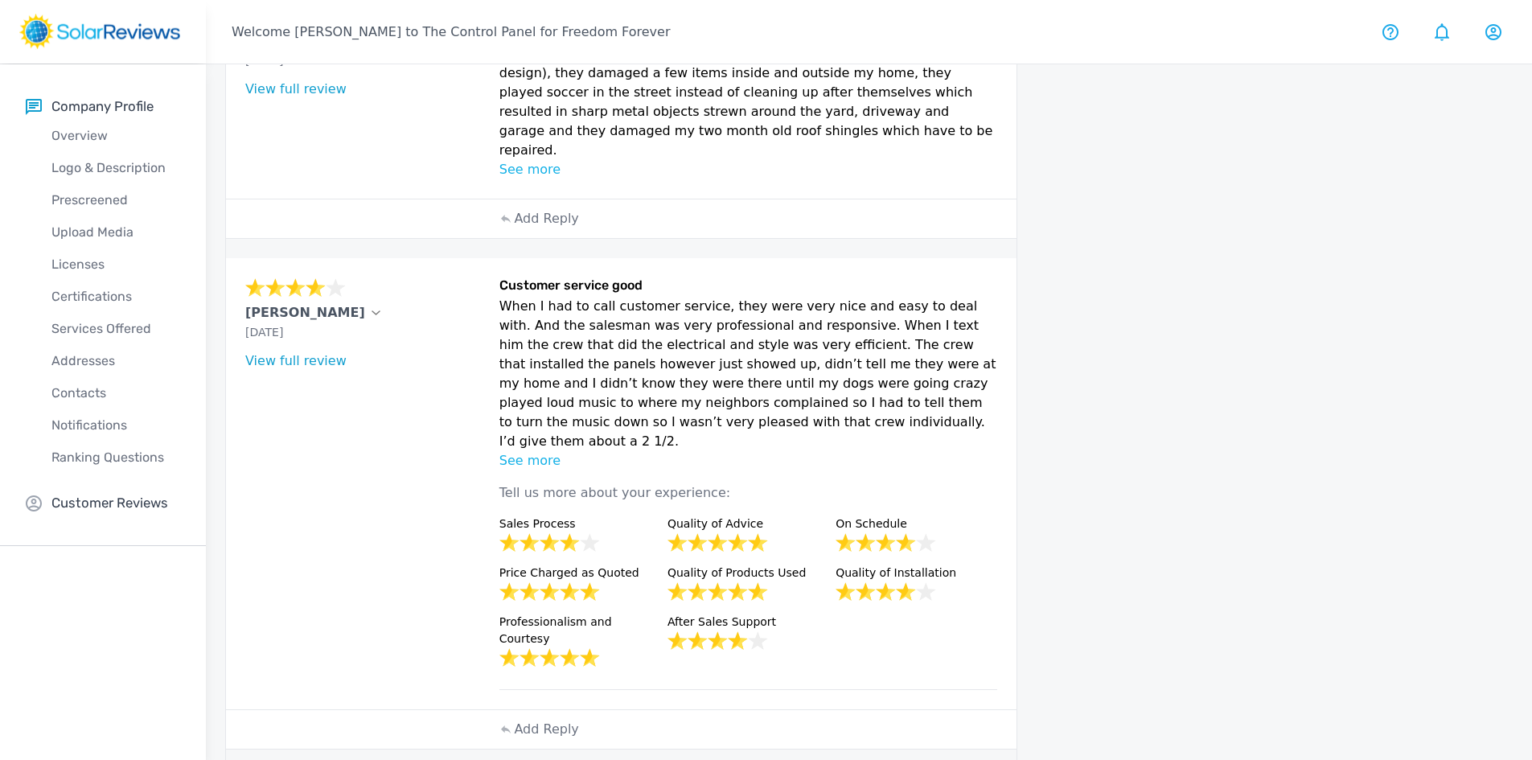
scroll to position [842, 0]
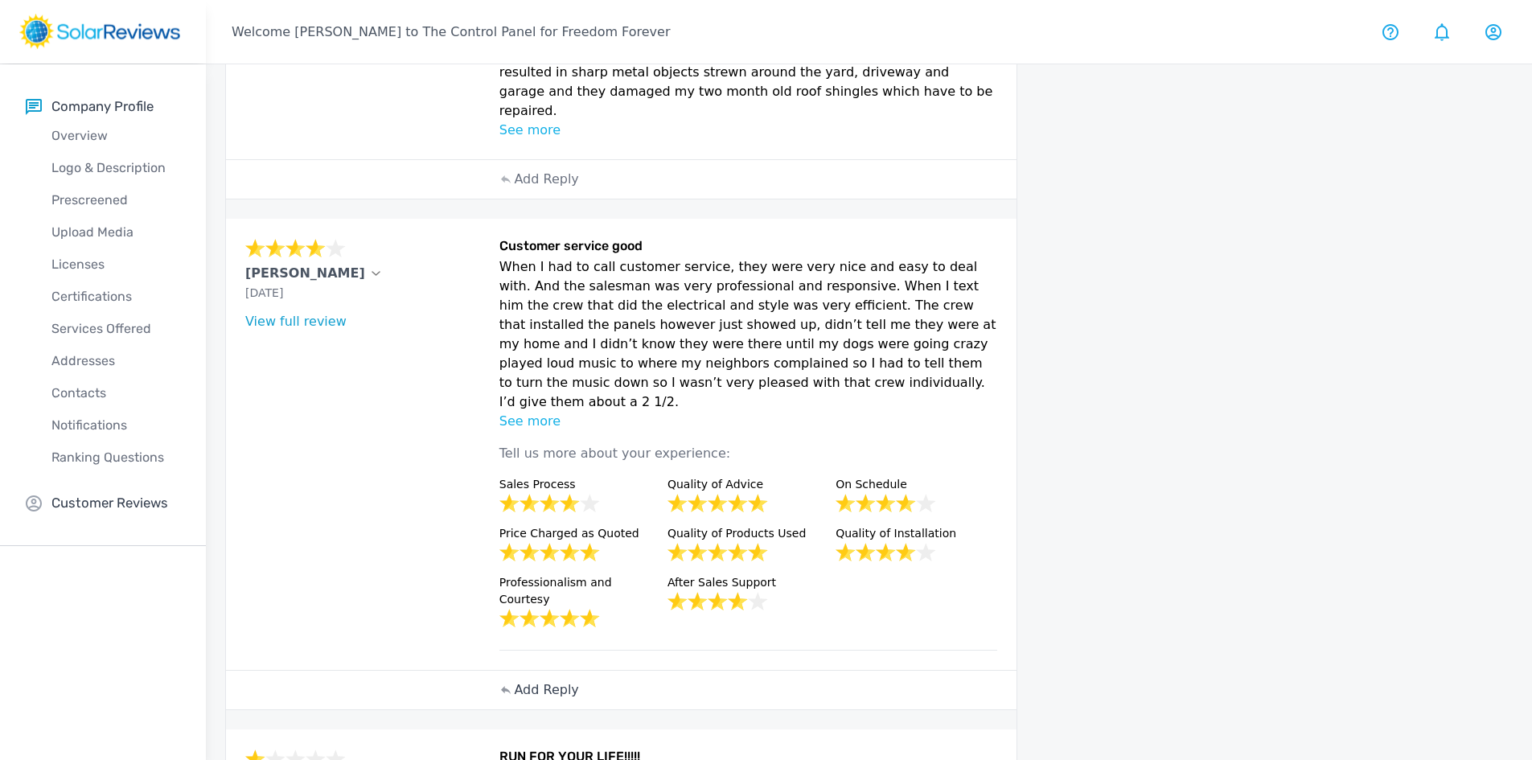
click at [542, 680] on p "Add Reply" at bounding box center [546, 689] width 64 height 19
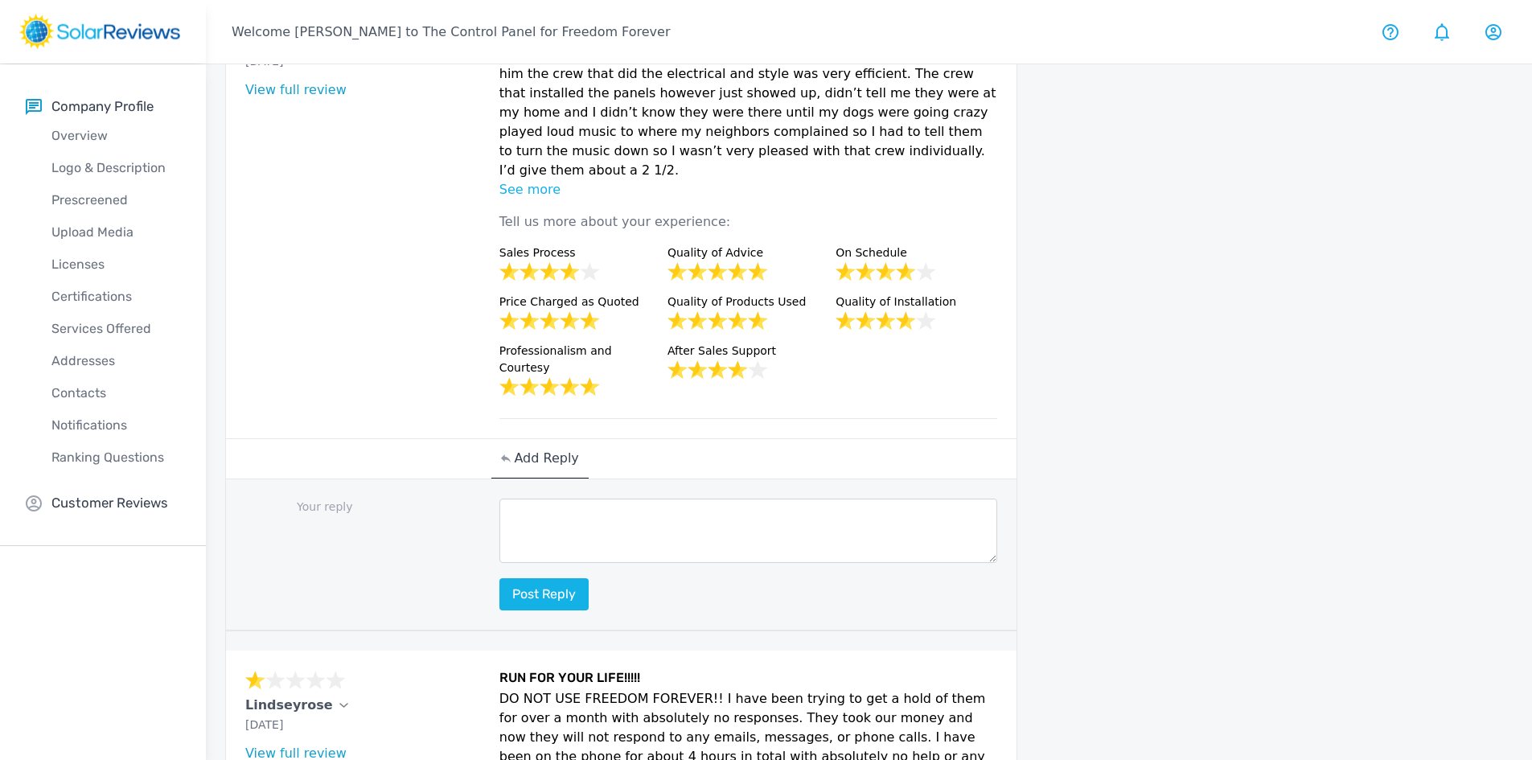
scroll to position [1083, 0]
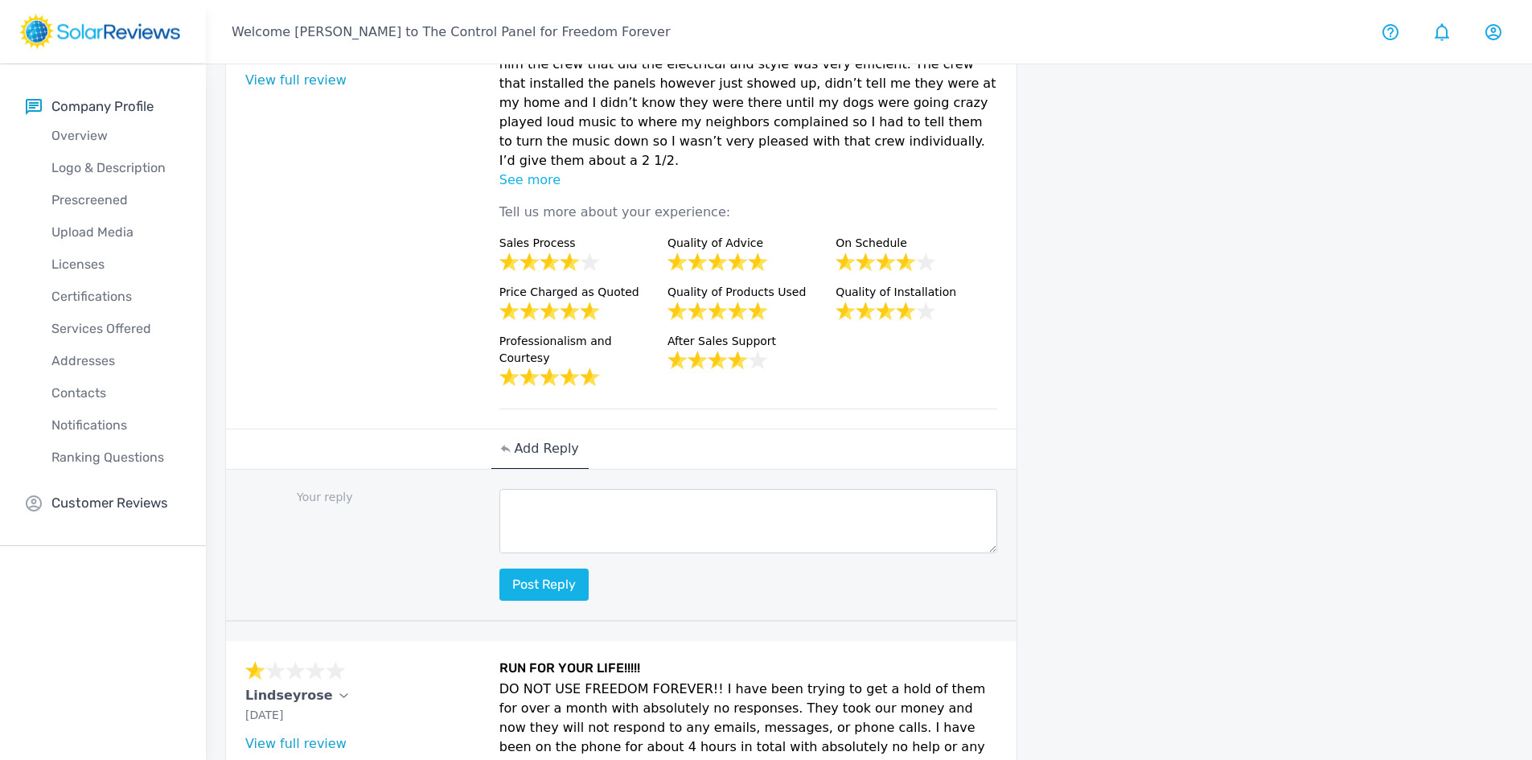
click at [530, 489] on textarea at bounding box center [748, 521] width 498 height 64
paste textarea "Hello [Customer Name], thank you for sharing your feedback. Your review holds s…"
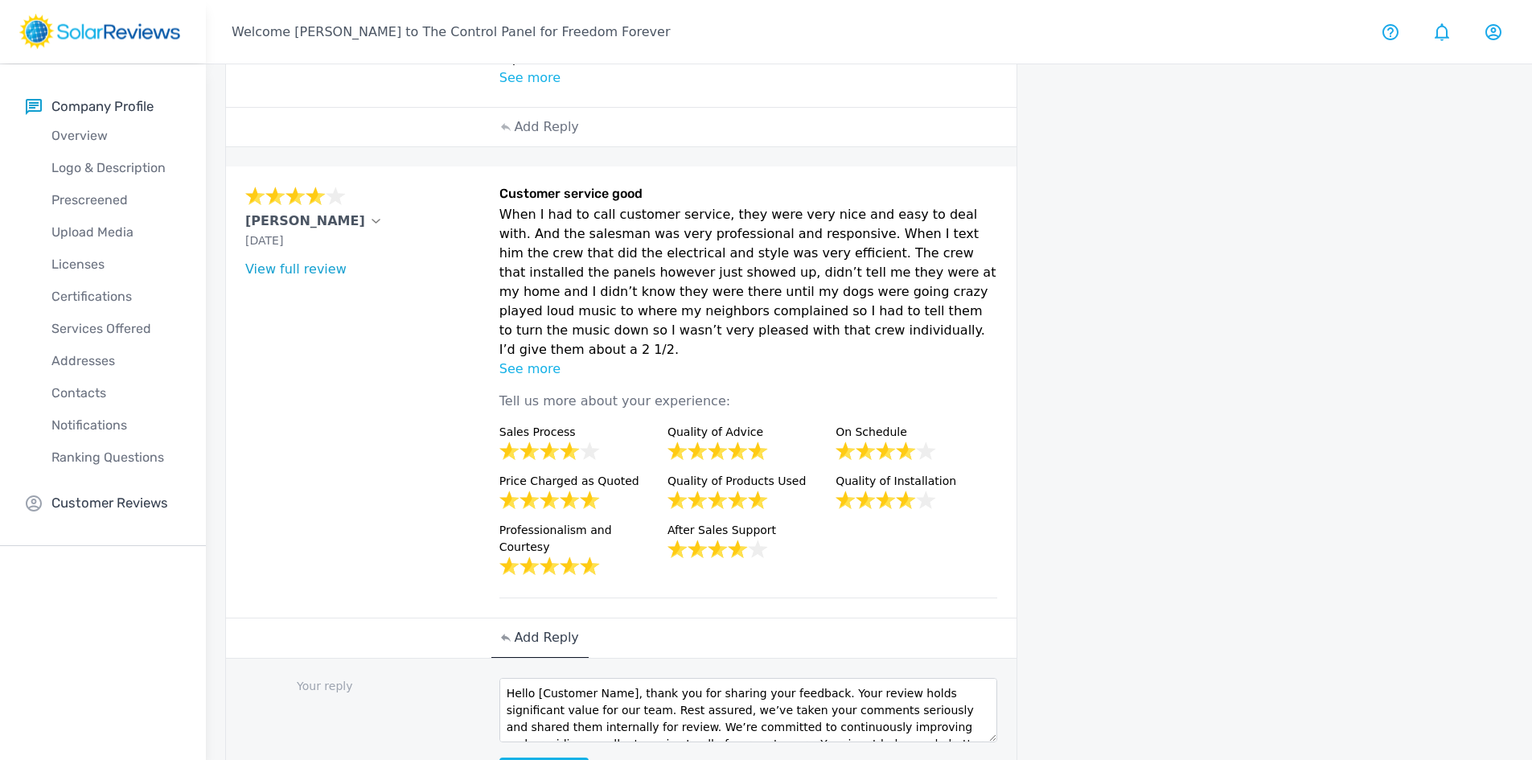
scroll to position [922, 0]
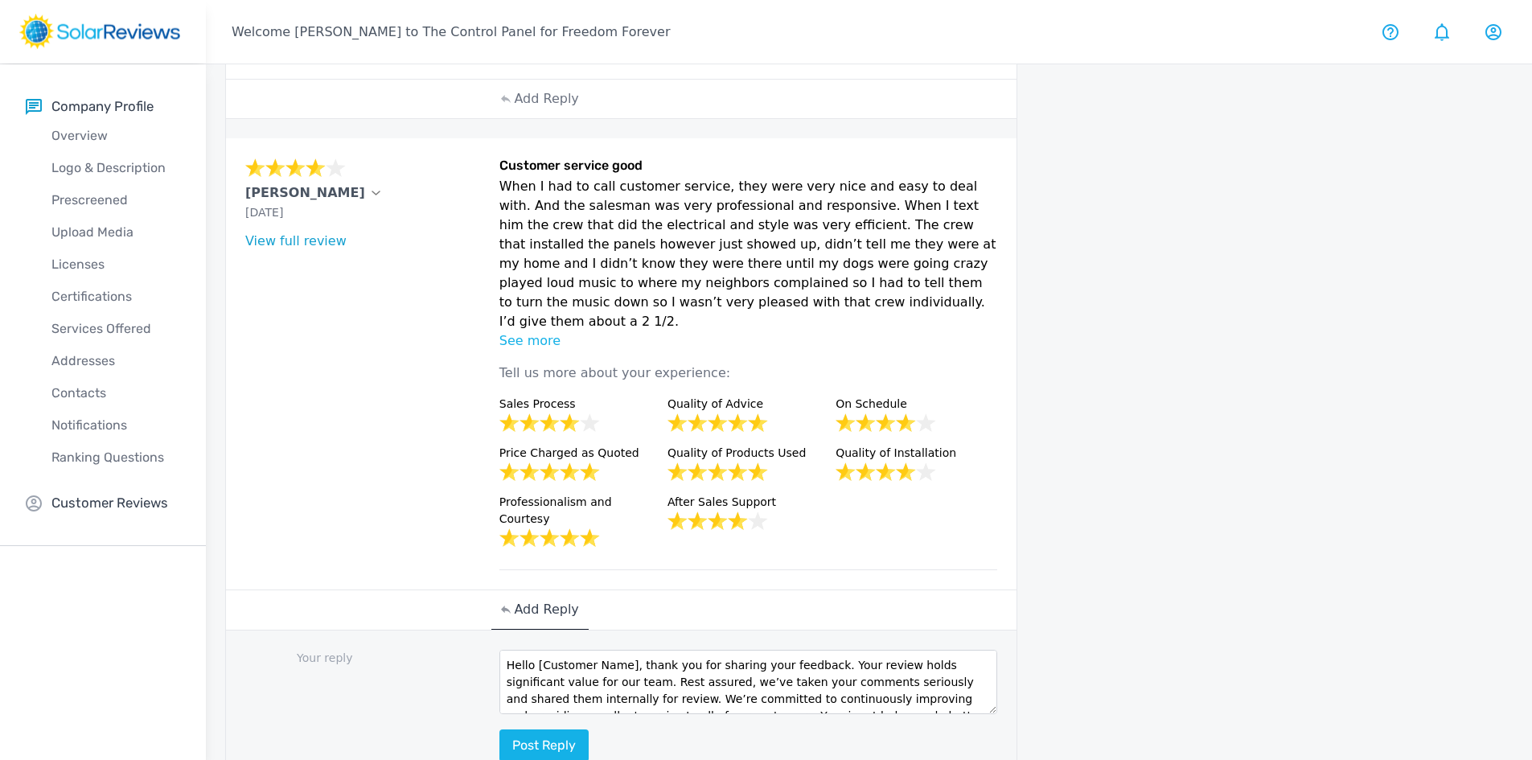
click at [622, 650] on textarea "Hello [Customer Name], thank you for sharing your feedback. Your review holds s…" at bounding box center [748, 682] width 498 height 64
type textarea "Hello Terri, thank you for sharing your feedback. Your review holds significant…"
click at [541, 729] on button "Post reply" at bounding box center [543, 745] width 89 height 32
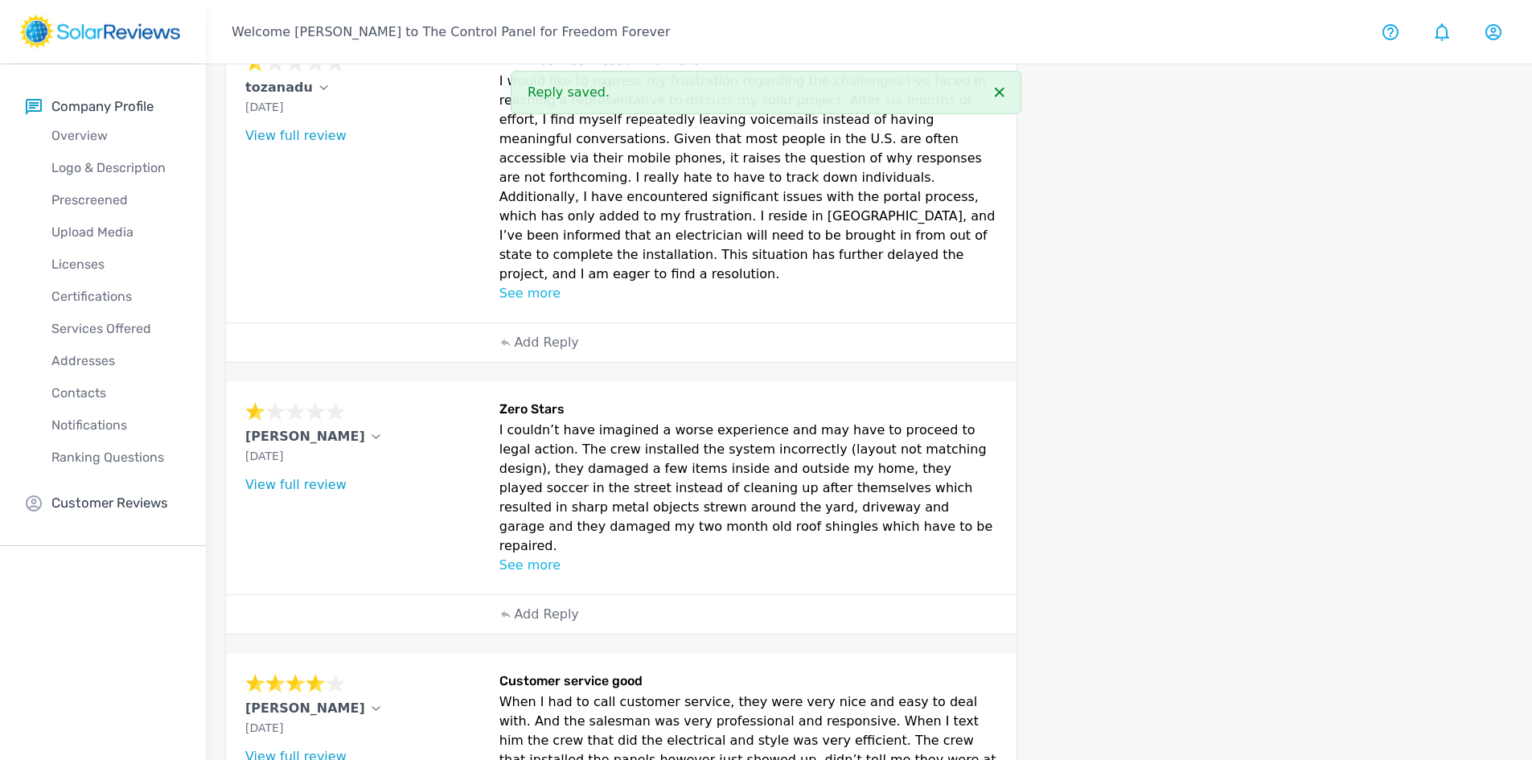
scroll to position [359, 0]
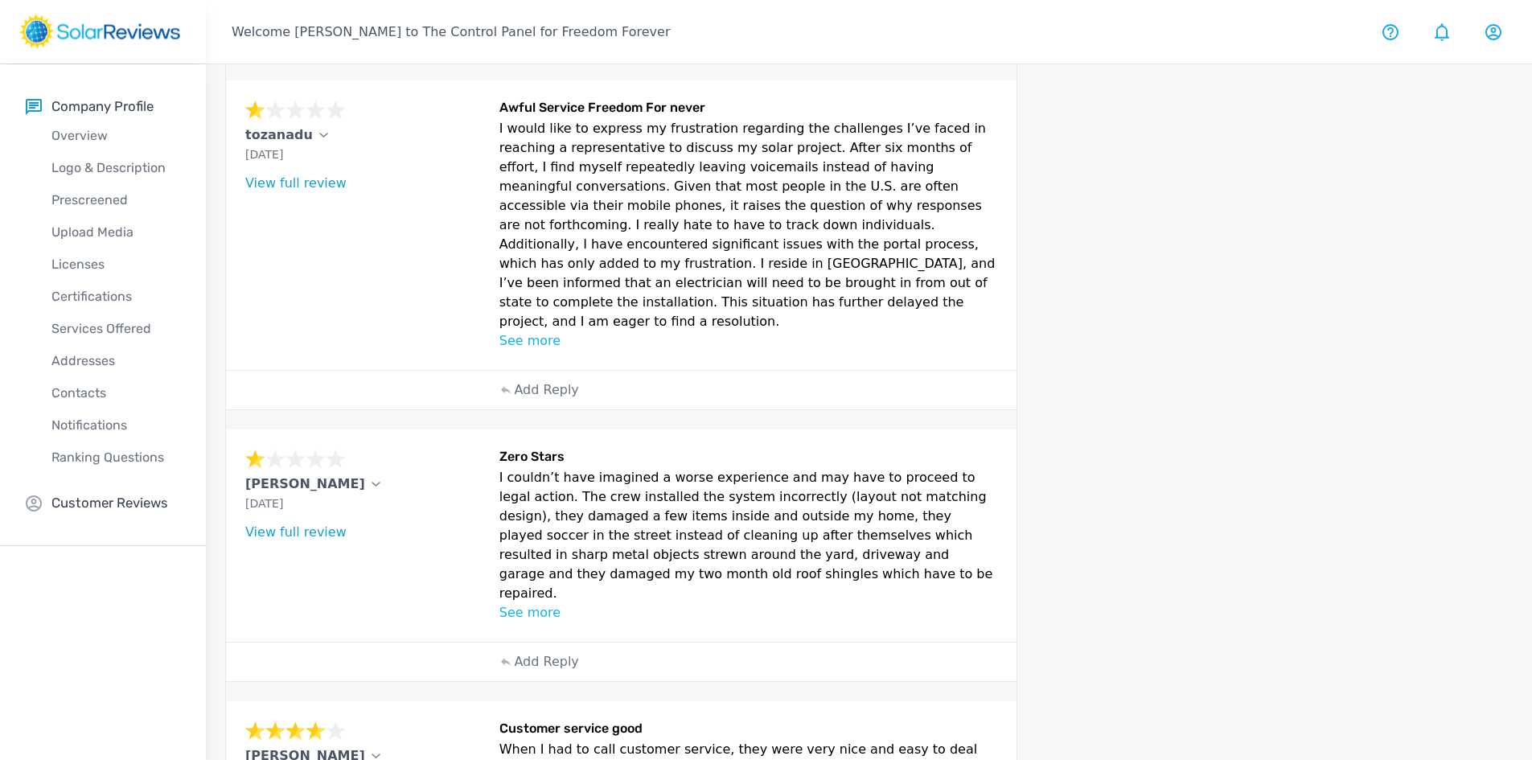
click at [535, 603] on p "See more" at bounding box center [748, 612] width 498 height 19
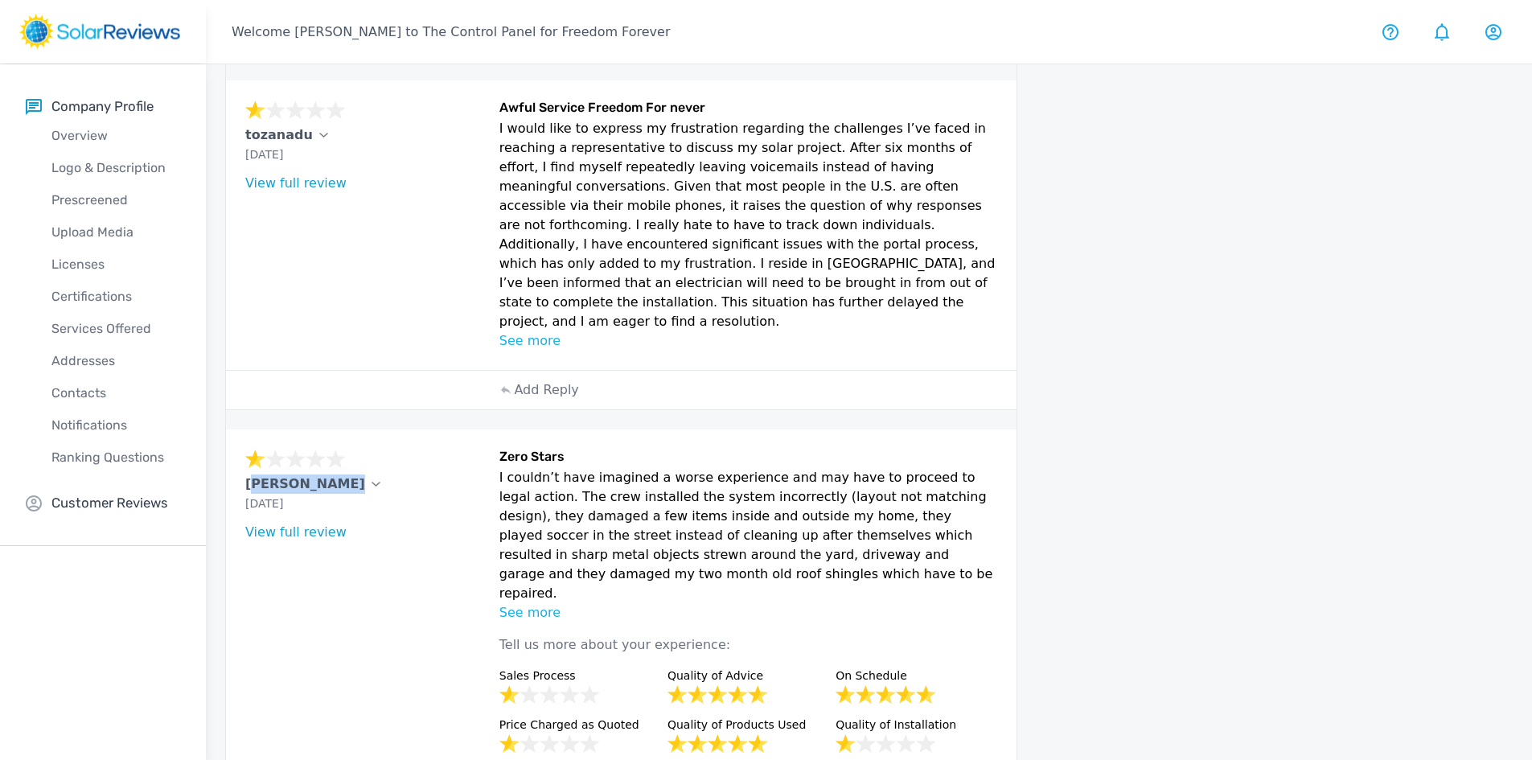
drag, startPoint x: 238, startPoint y: 469, endPoint x: 314, endPoint y: 463, distance: 76.6
click at [314, 463] on div "Craig Peters Sep 30, 2025 What type of installation was this? no answer What ye…" at bounding box center [621, 645] width 790 height 432
copy p "[PERSON_NAME]"
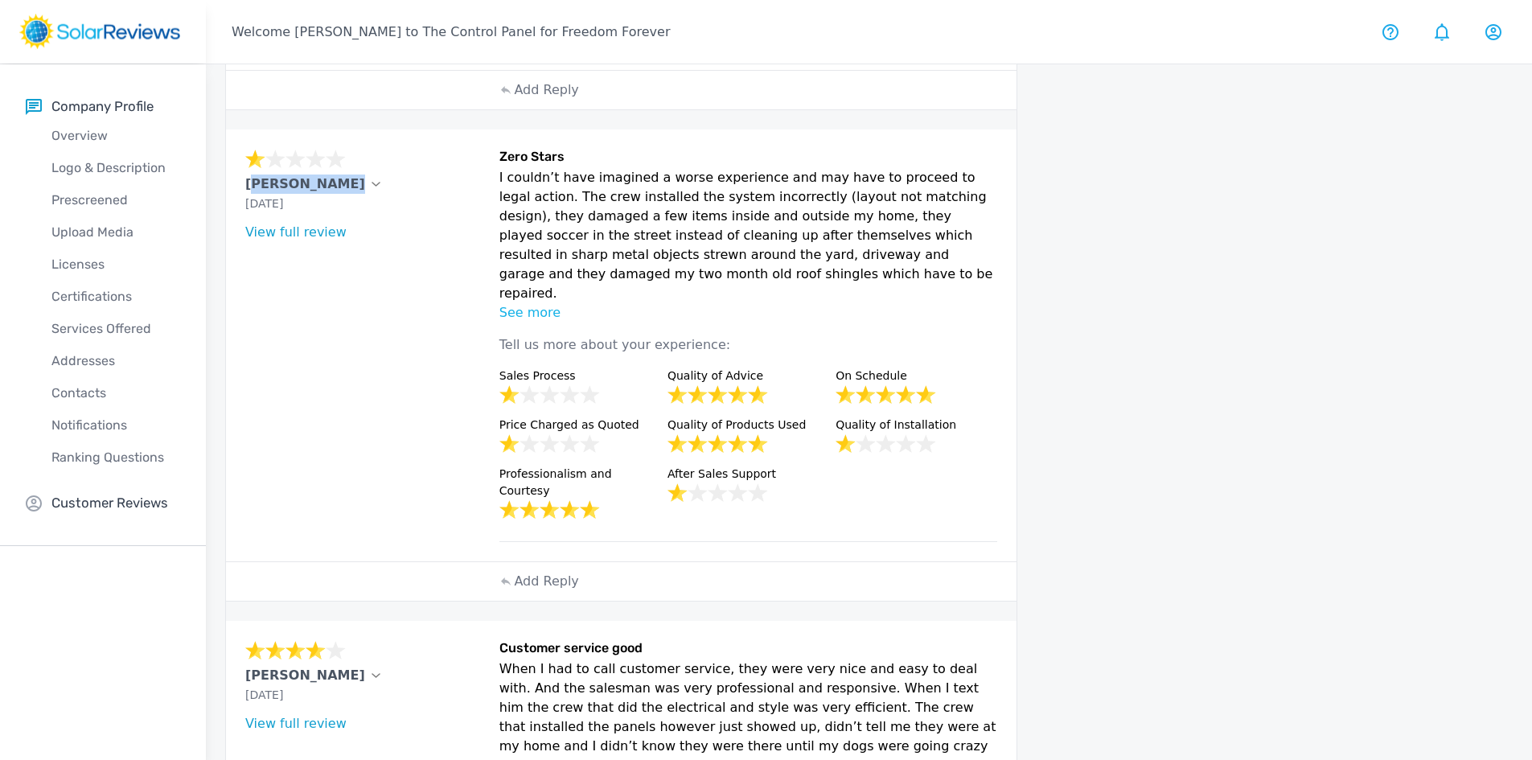
scroll to position [681, 0]
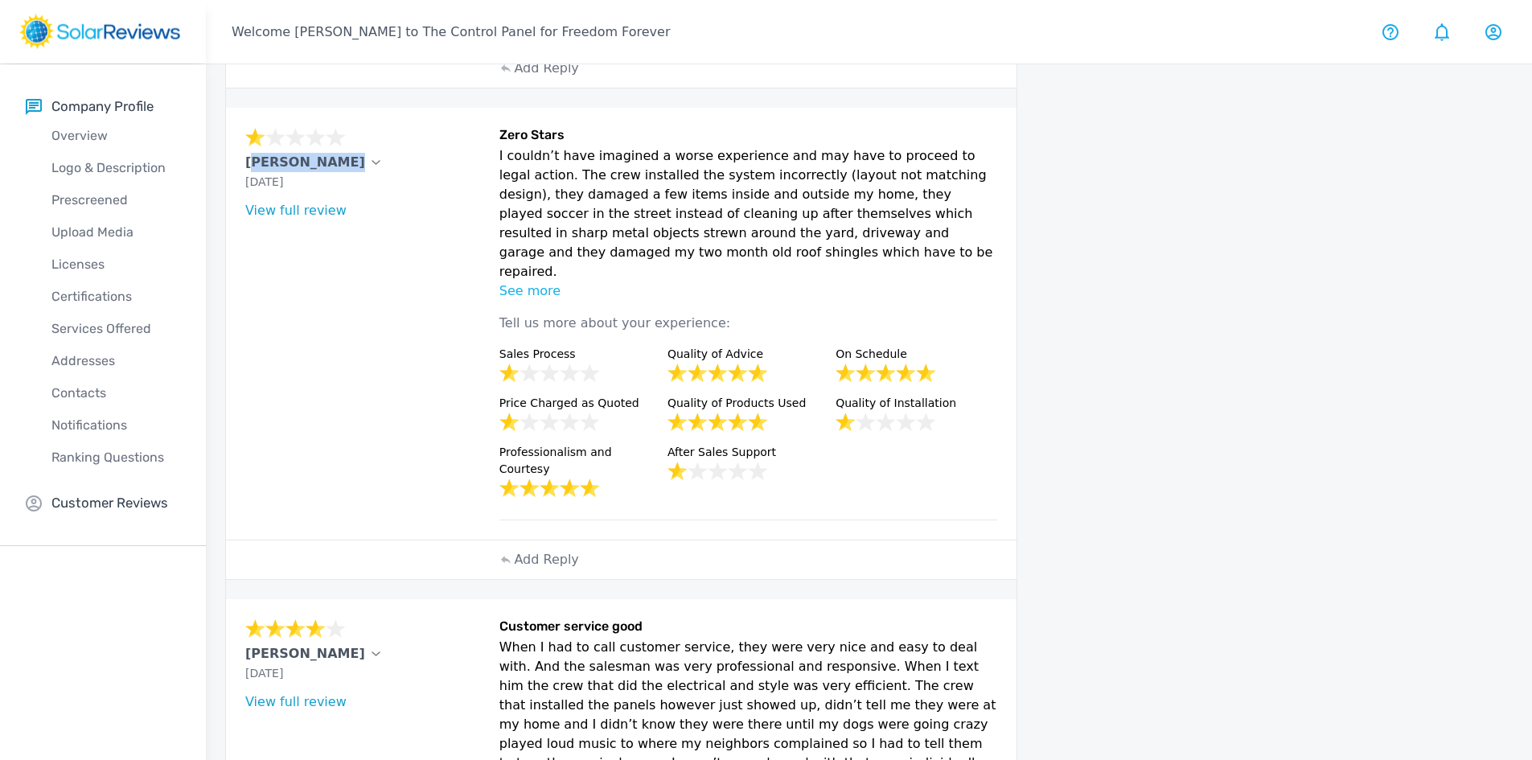
click at [271, 203] on link "View full review" at bounding box center [295, 210] width 101 height 15
click at [545, 540] on div "Add Reply" at bounding box center [539, 559] width 96 height 39
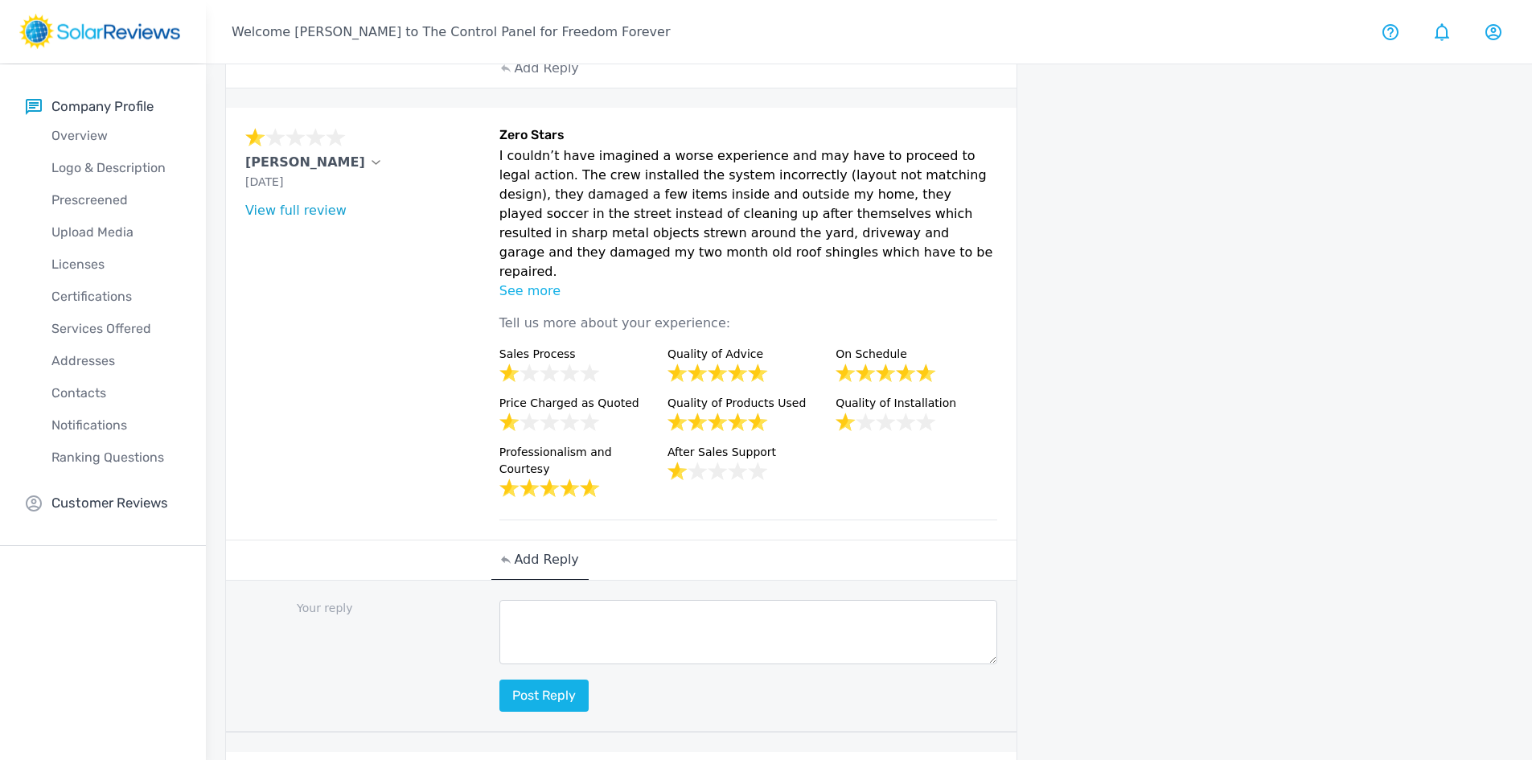
scroll to position [761, 0]
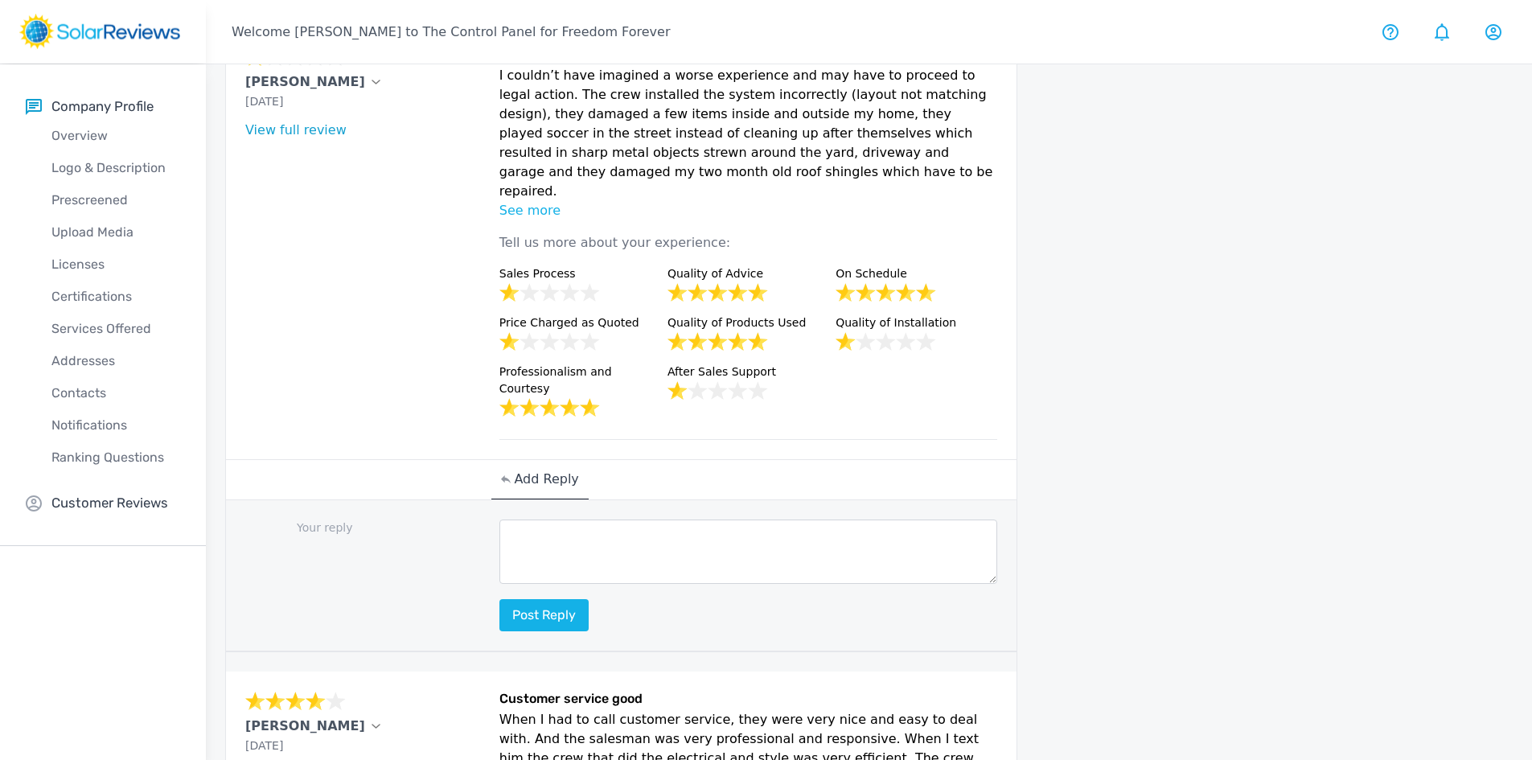
click at [560, 519] on textarea at bounding box center [748, 551] width 498 height 64
paste textarea "Hello [Customer Name], thank you for your feedback. We understand the challenge…"
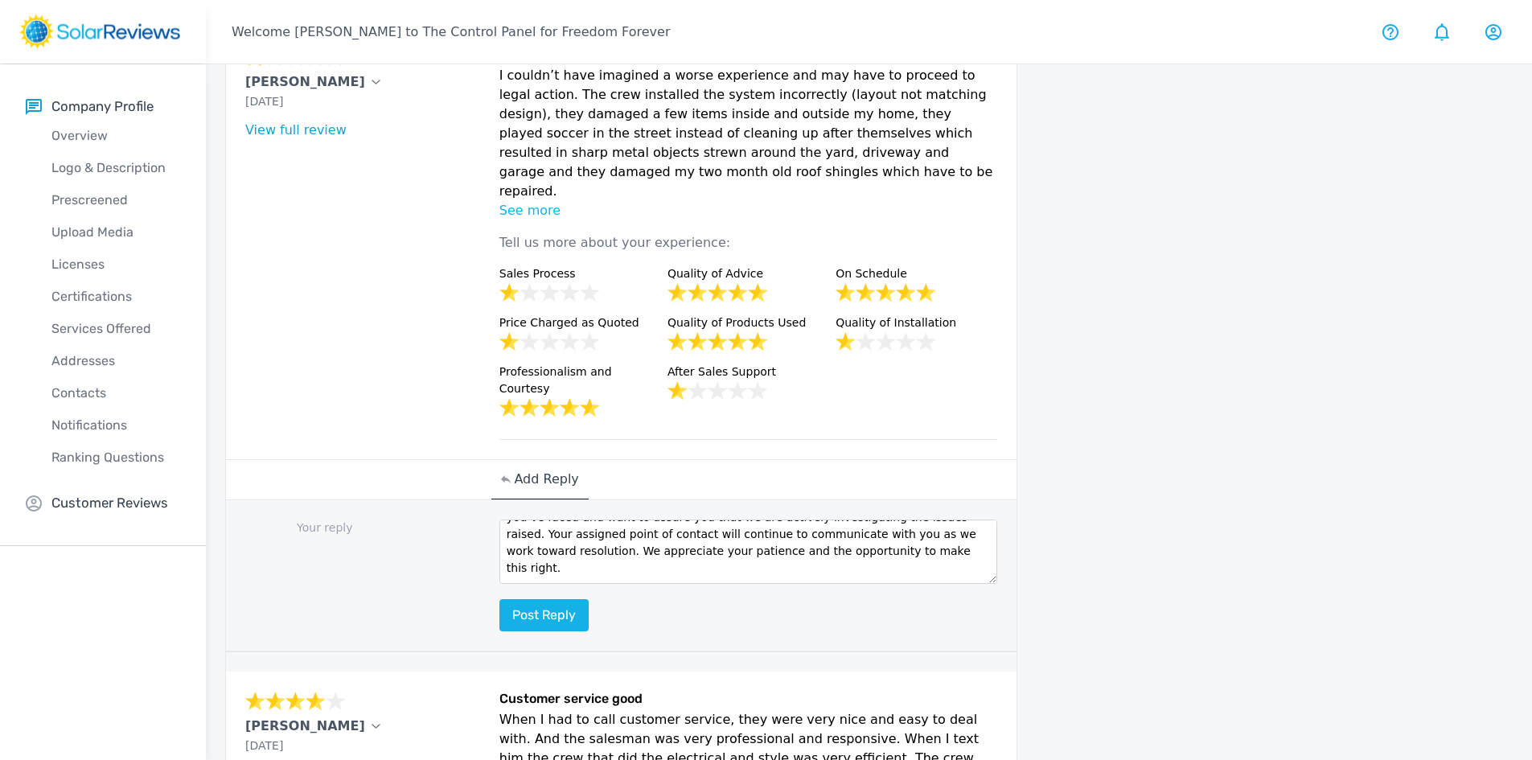
scroll to position [0, 0]
click at [627, 519] on textarea "Hello [Customer Name], thank you for your feedback. We understand the challenge…" at bounding box center [748, 551] width 498 height 64
drag, startPoint x: 624, startPoint y: 474, endPoint x: 543, endPoint y: 483, distance: 81.8
click at [543, 519] on textarea "Hello [Customer Name], thank you for your feedback. We understand the challenge…" at bounding box center [748, 551] width 498 height 64
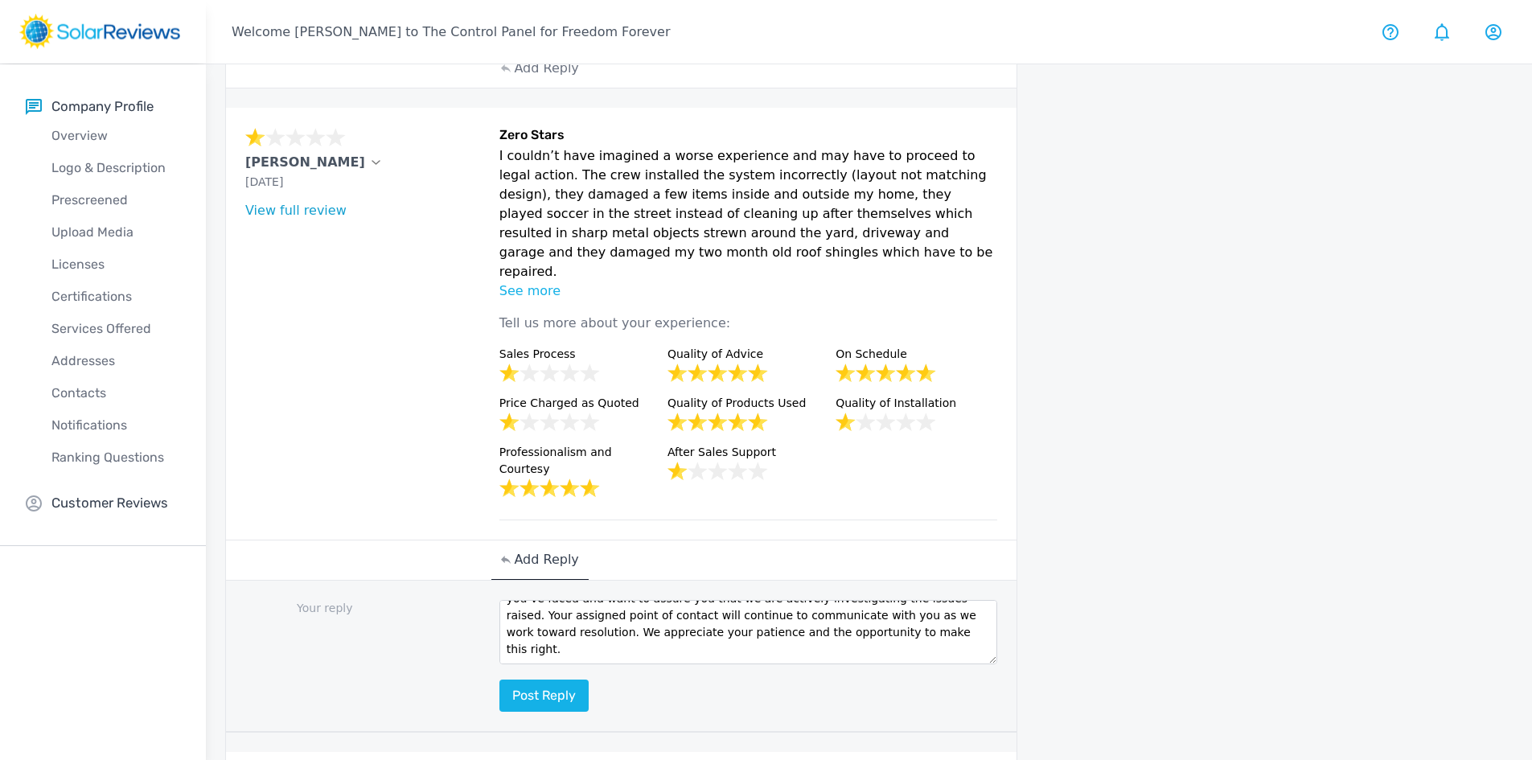
scroll to position [51, 0]
type textarea "Hello Craig, thank you for your feedback. We understand the challenges you’ve f…"
click at [543, 679] on button "Post reply" at bounding box center [543, 695] width 89 height 32
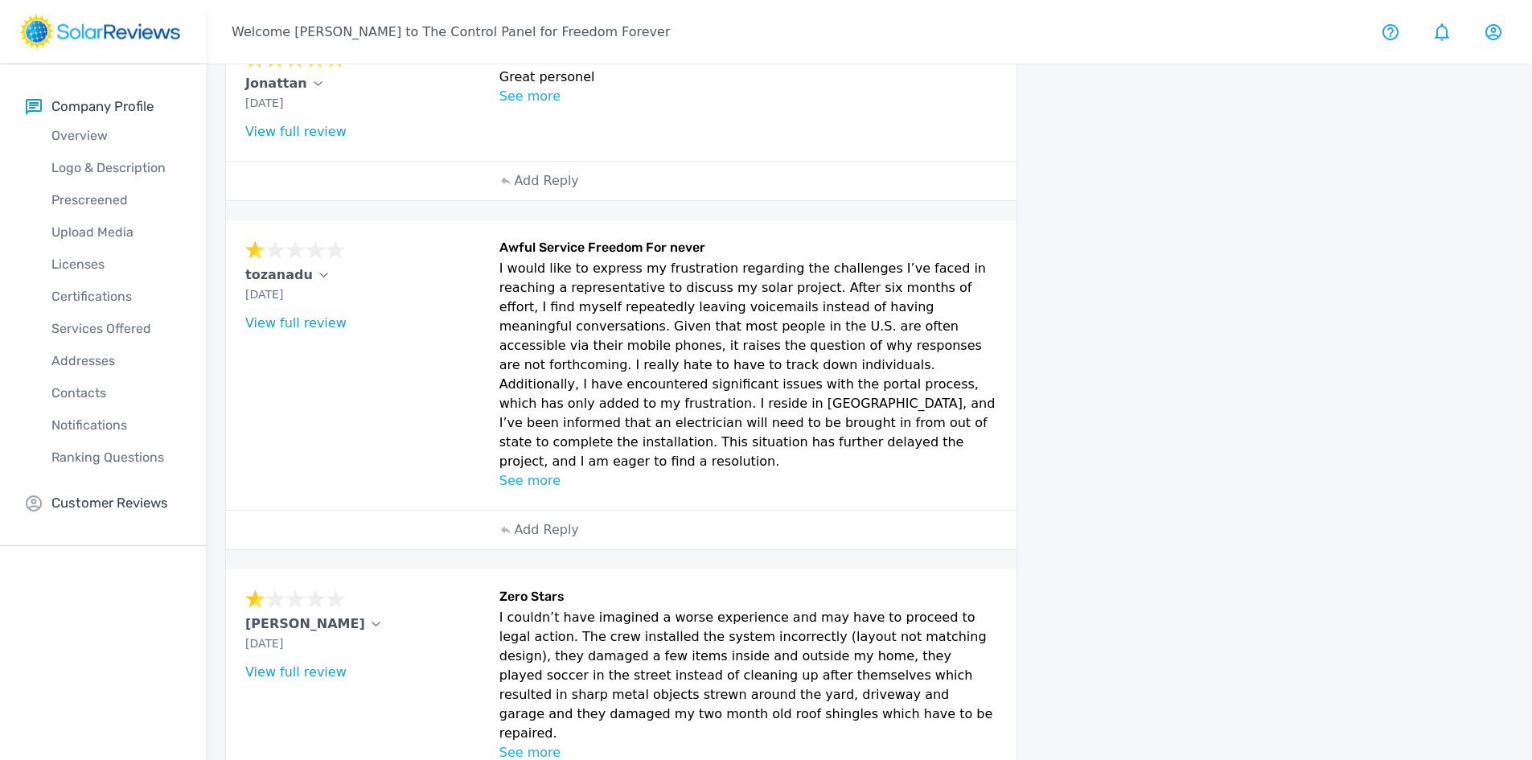
scroll to position [359, 0]
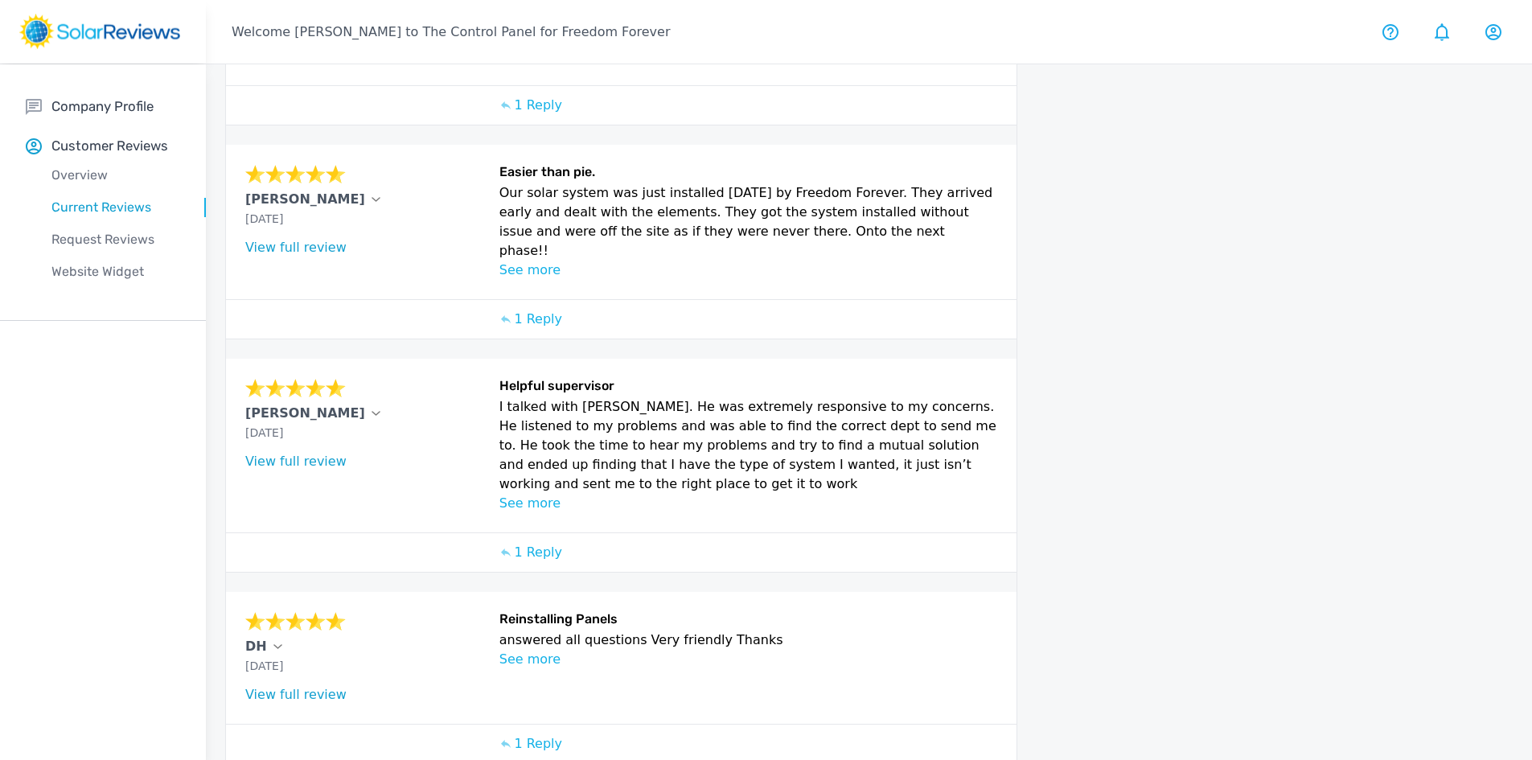
scroll to position [754, 0]
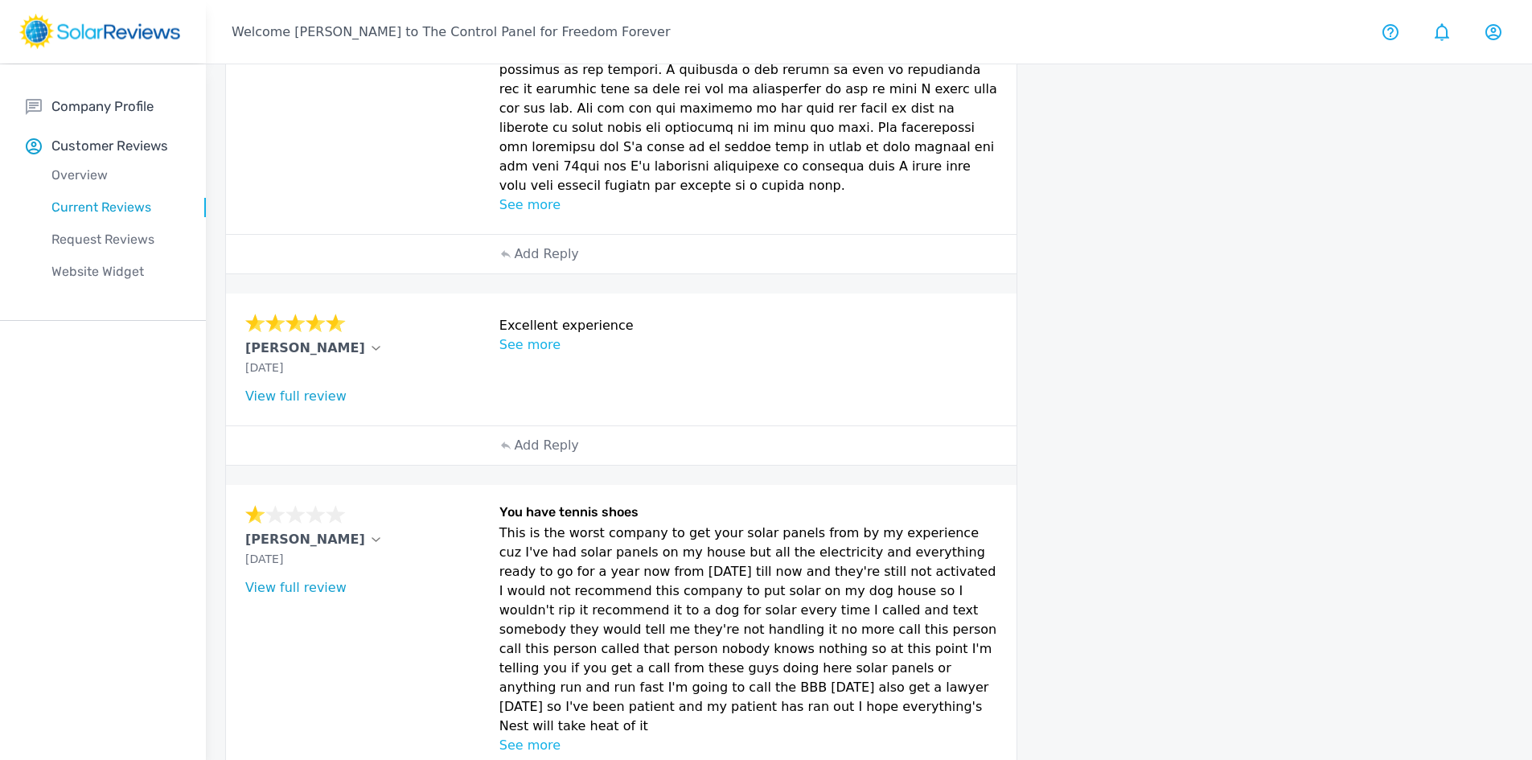
scroll to position [792, 0]
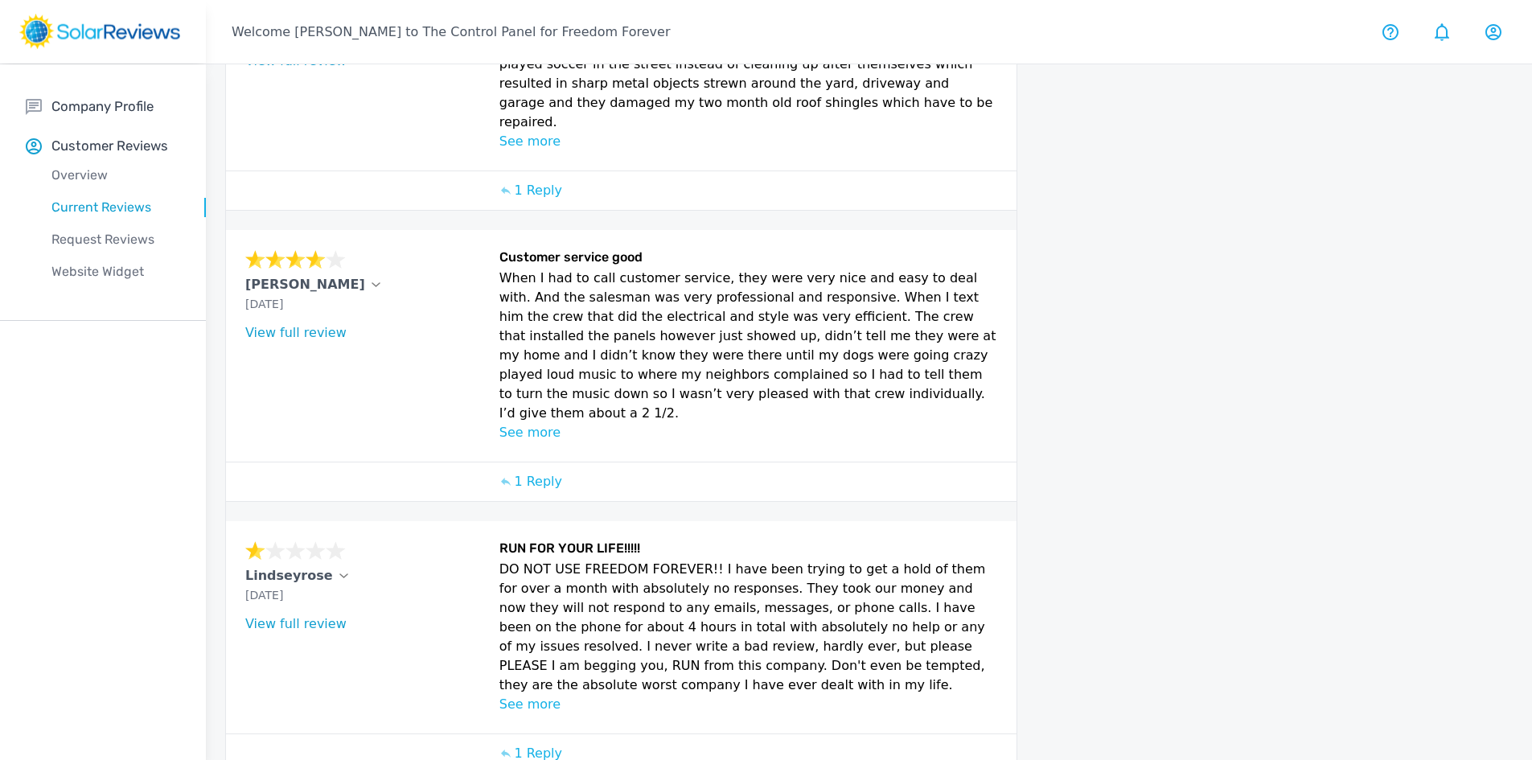
scroll to position [851, 0]
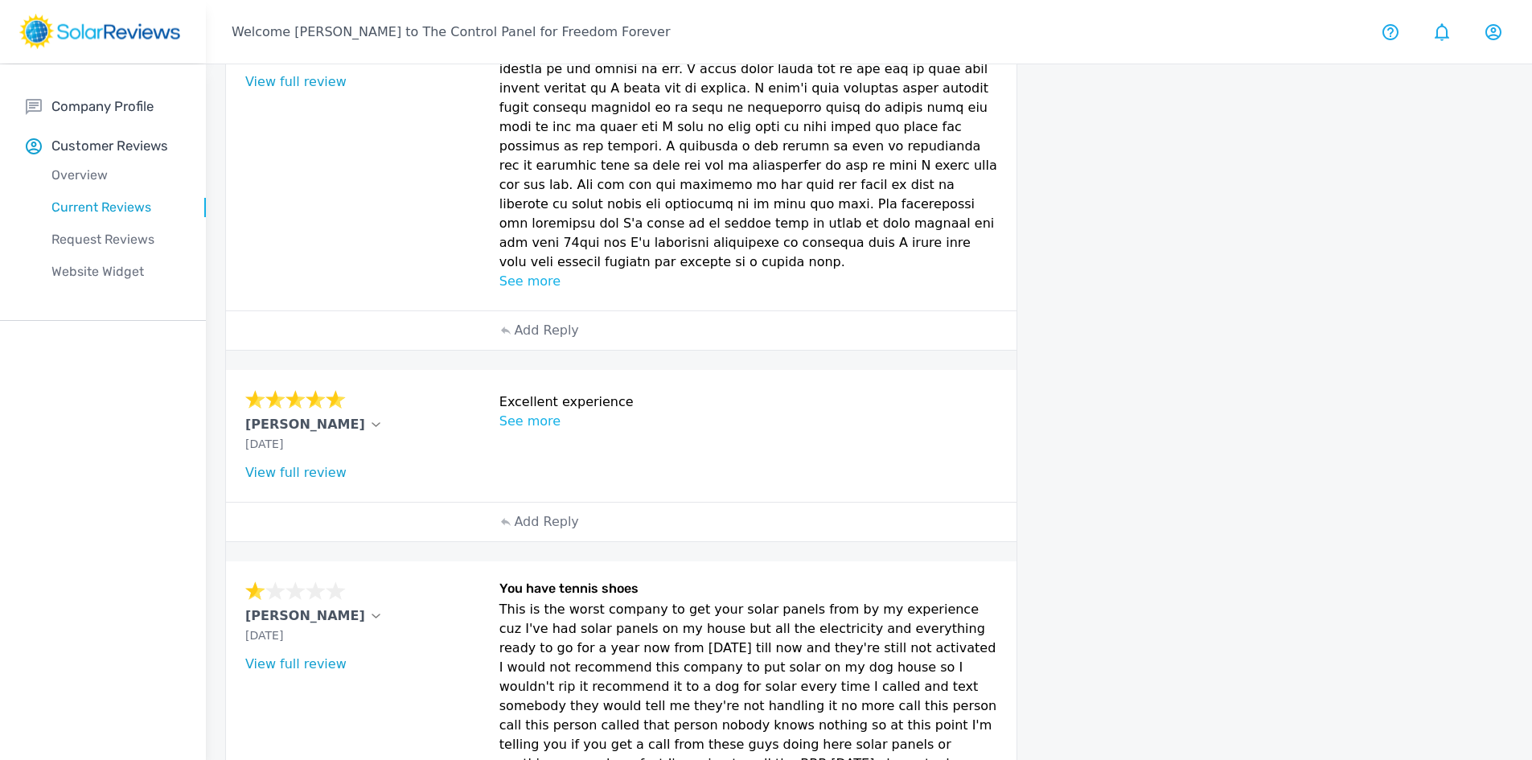
scroll to position [792, 0]
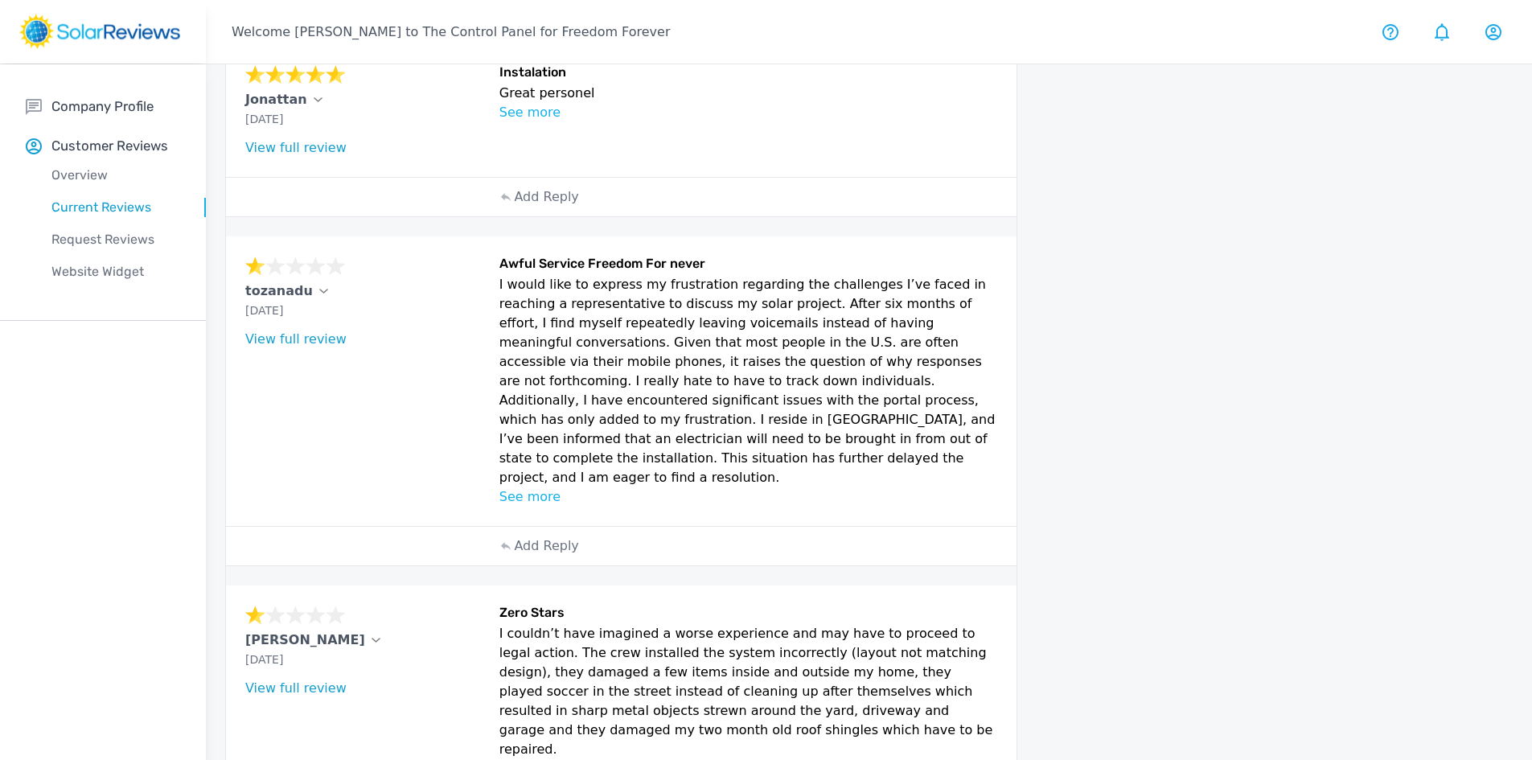
scroll to position [68, 0]
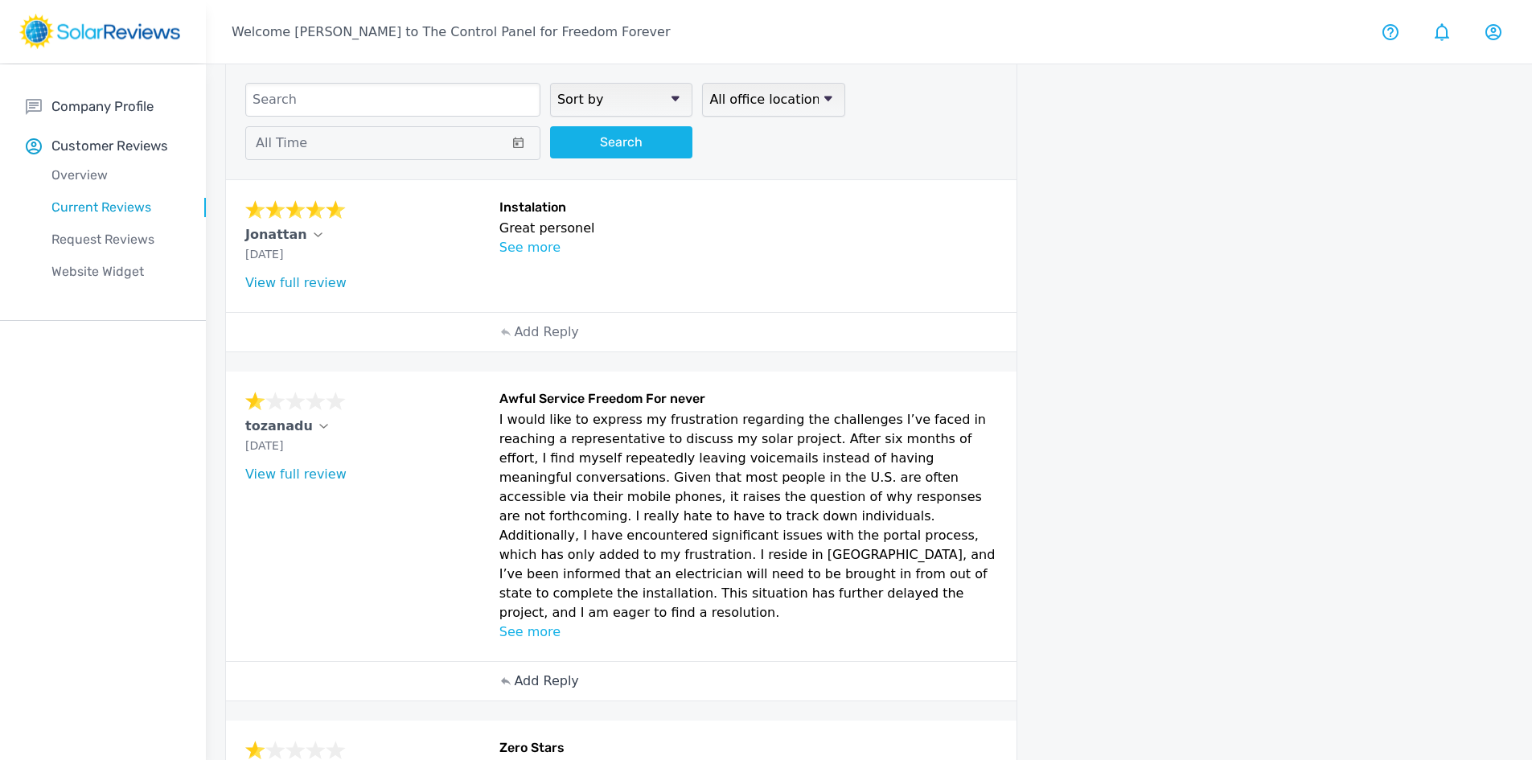
click at [534, 671] on p "Add Reply" at bounding box center [546, 680] width 64 height 19
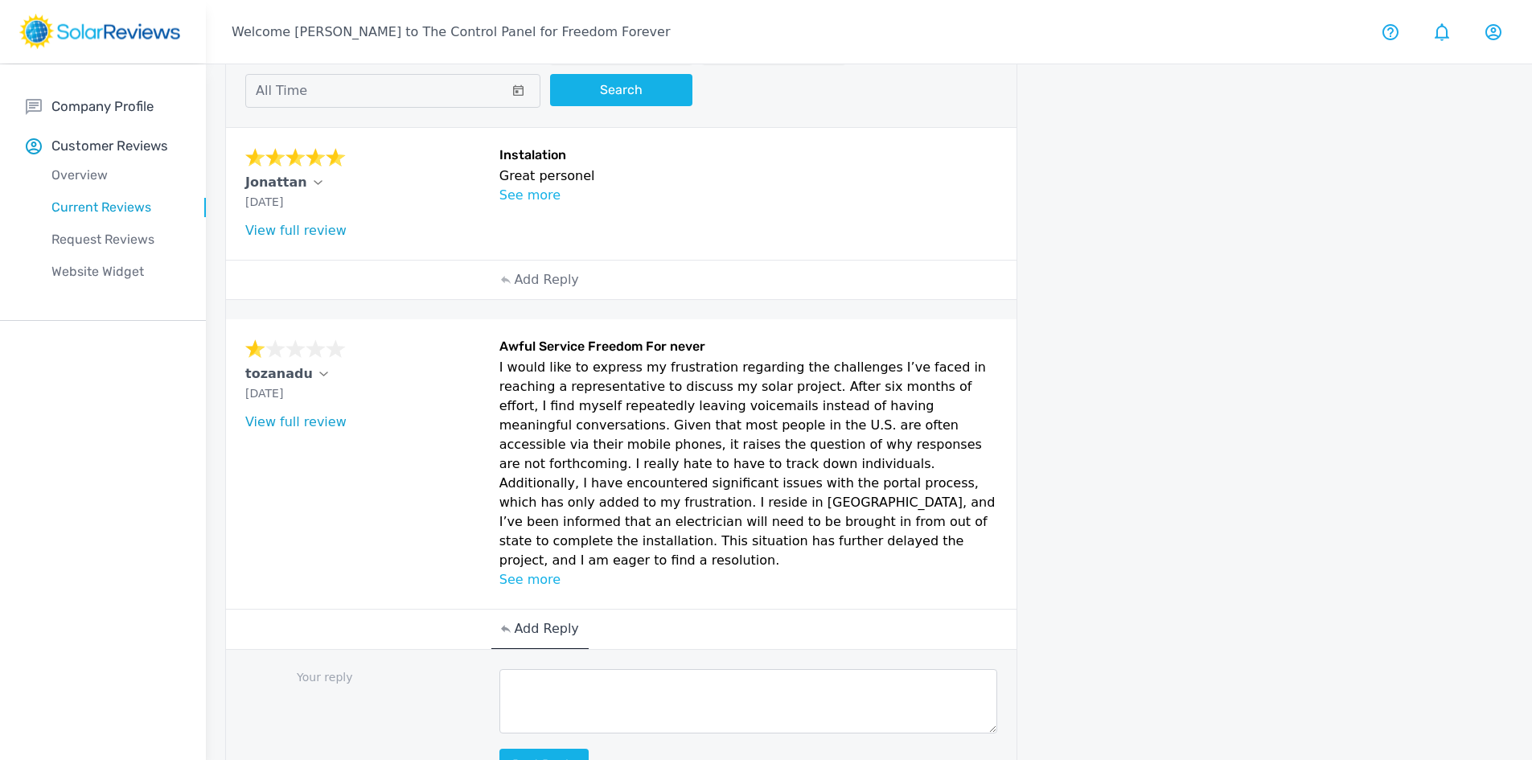
scroll to position [149, 0]
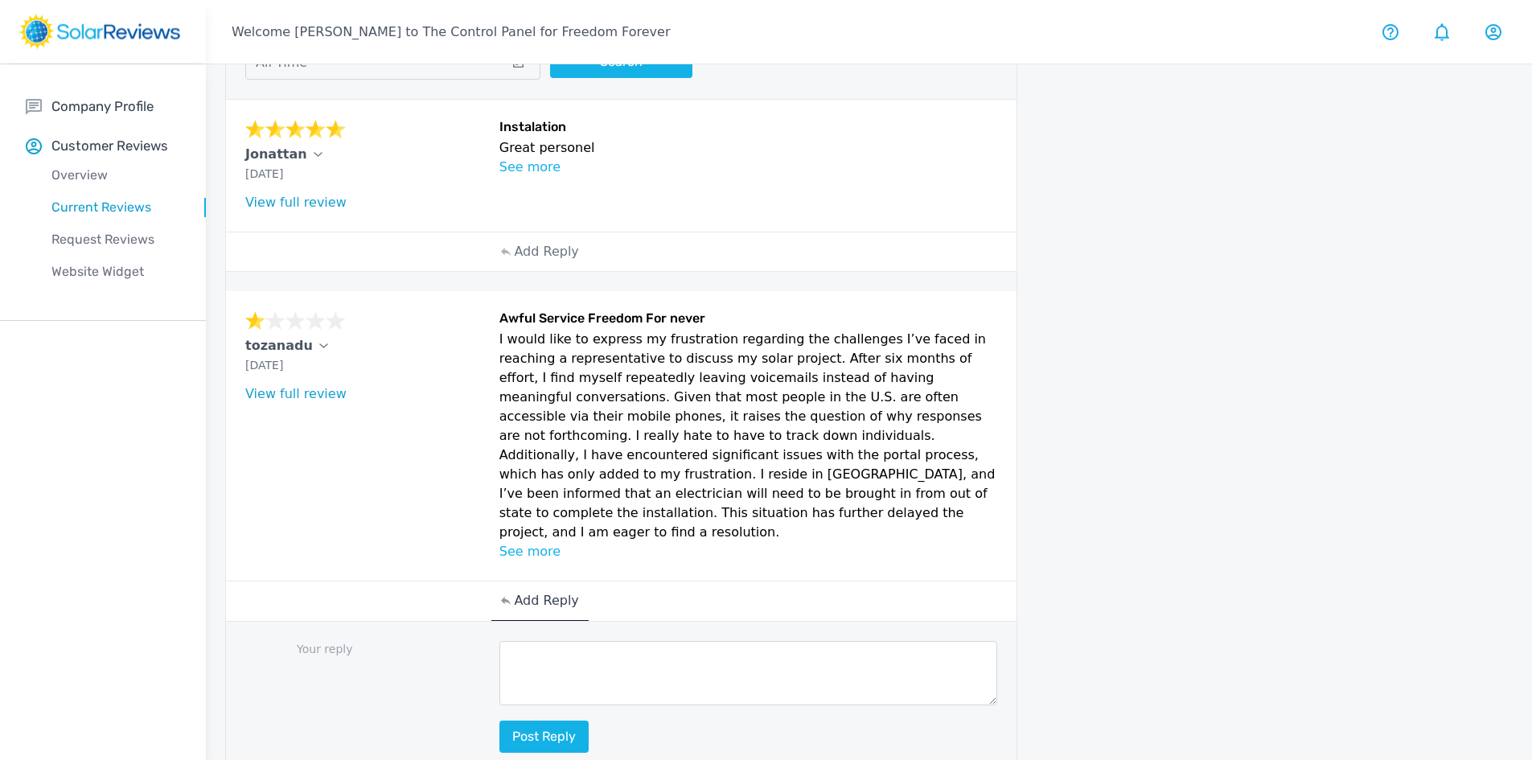
click at [543, 641] on textarea at bounding box center [748, 673] width 498 height 64
paste textarea "Hello [Customer Name], your feedback means a lot to us, and we’re committed to …"
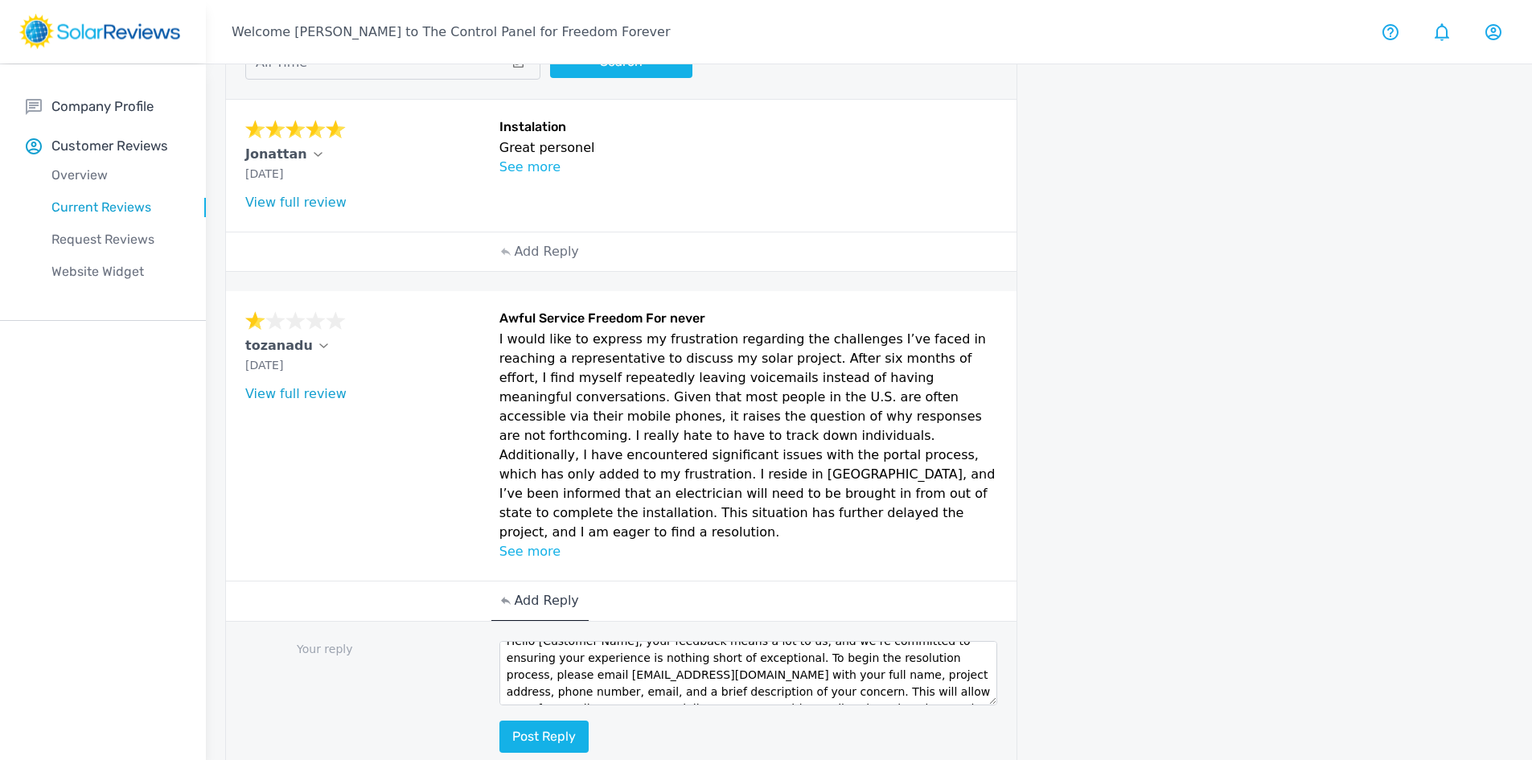
scroll to position [0, 0]
drag, startPoint x: 623, startPoint y: 634, endPoint x: 535, endPoint y: 634, distance: 88.4
click at [535, 641] on textarea "Hello [Customer Name], your feedback means a lot to us, and we’re committed to …" at bounding box center [748, 673] width 498 height 64
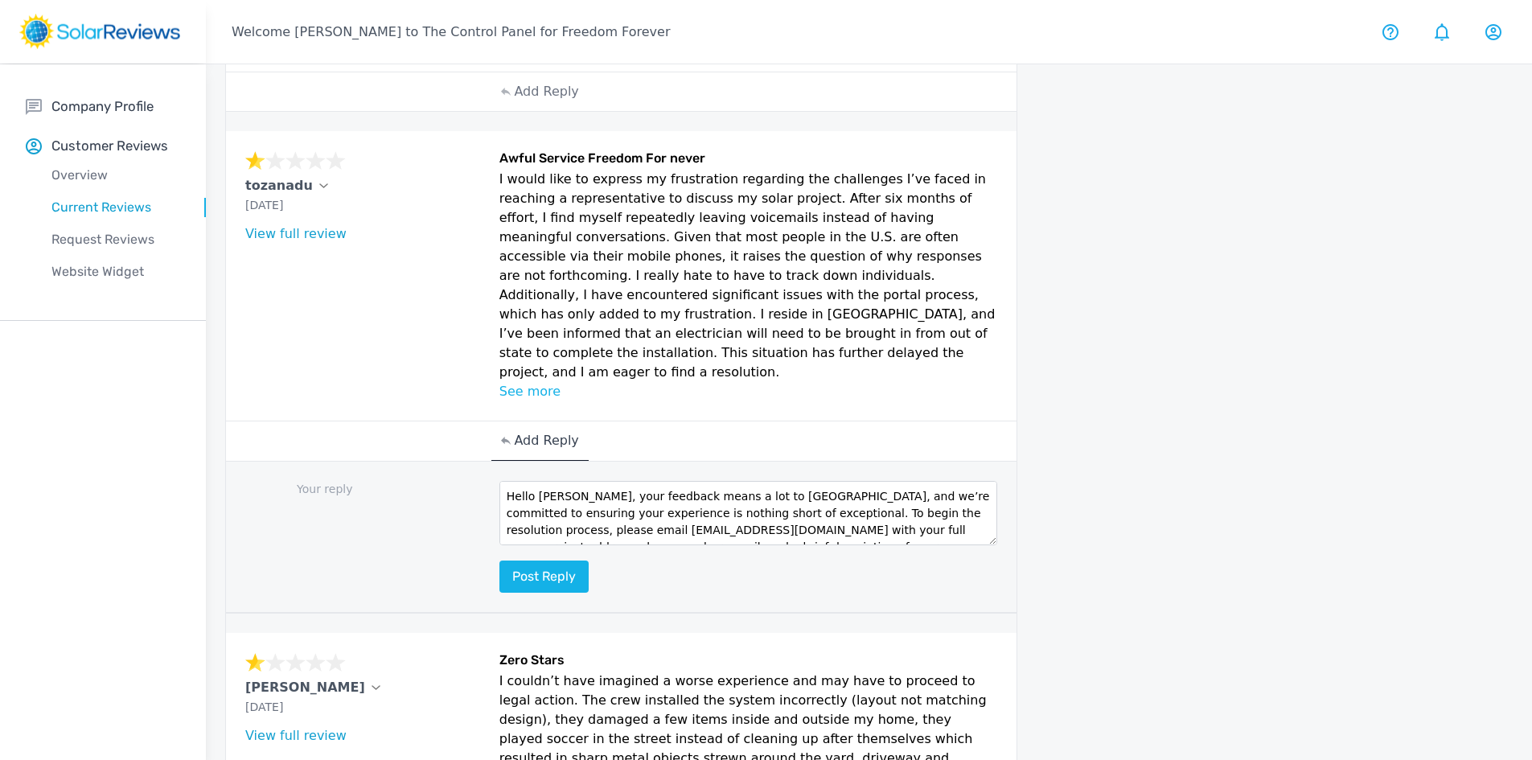
scroll to position [310, 0]
type textarea "Hello Tozan, your feedback means a lot to us, and we’re committed to ensuring y…"
click at [517, 560] on button "Post reply" at bounding box center [543, 576] width 89 height 32
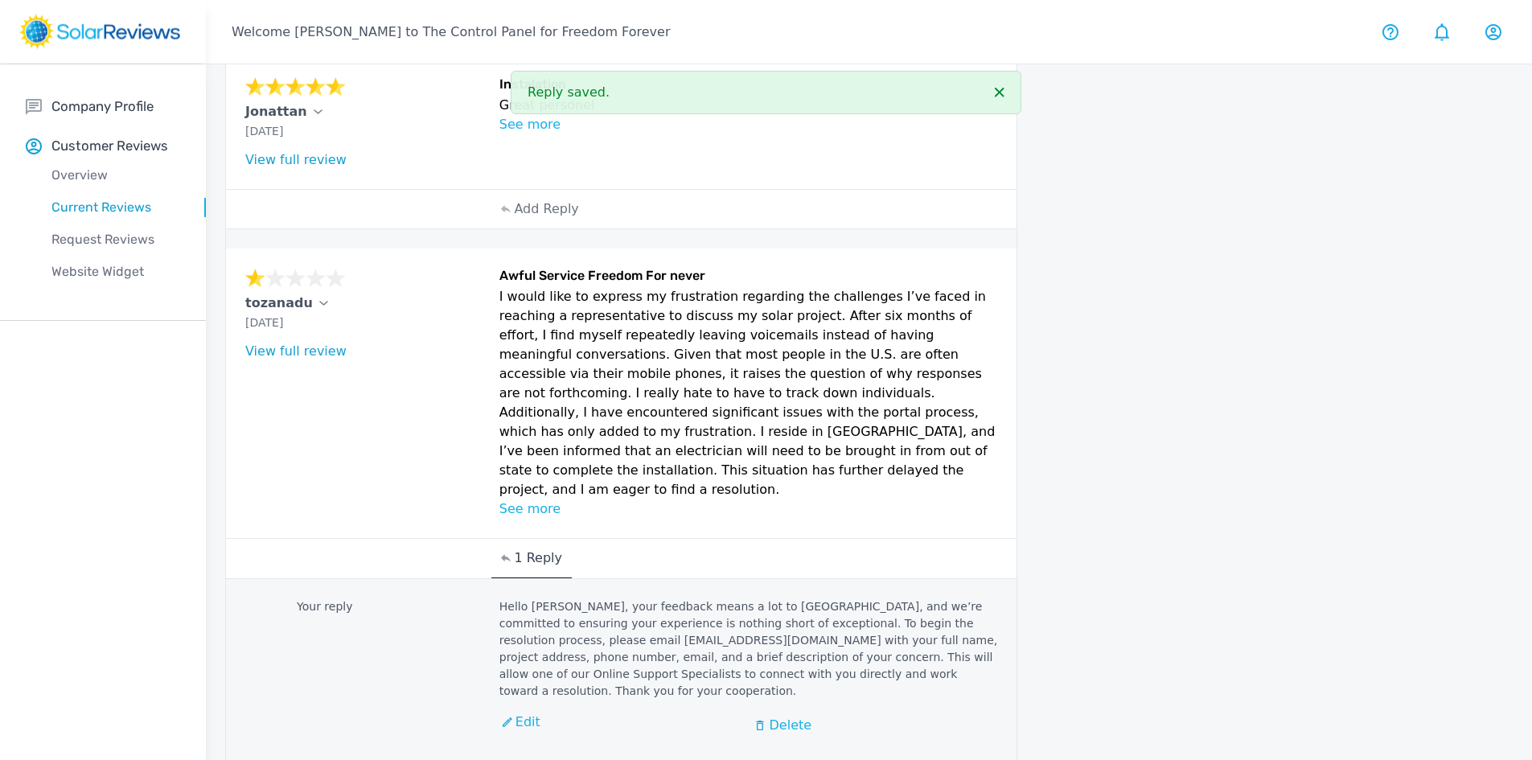
scroll to position [0, 0]
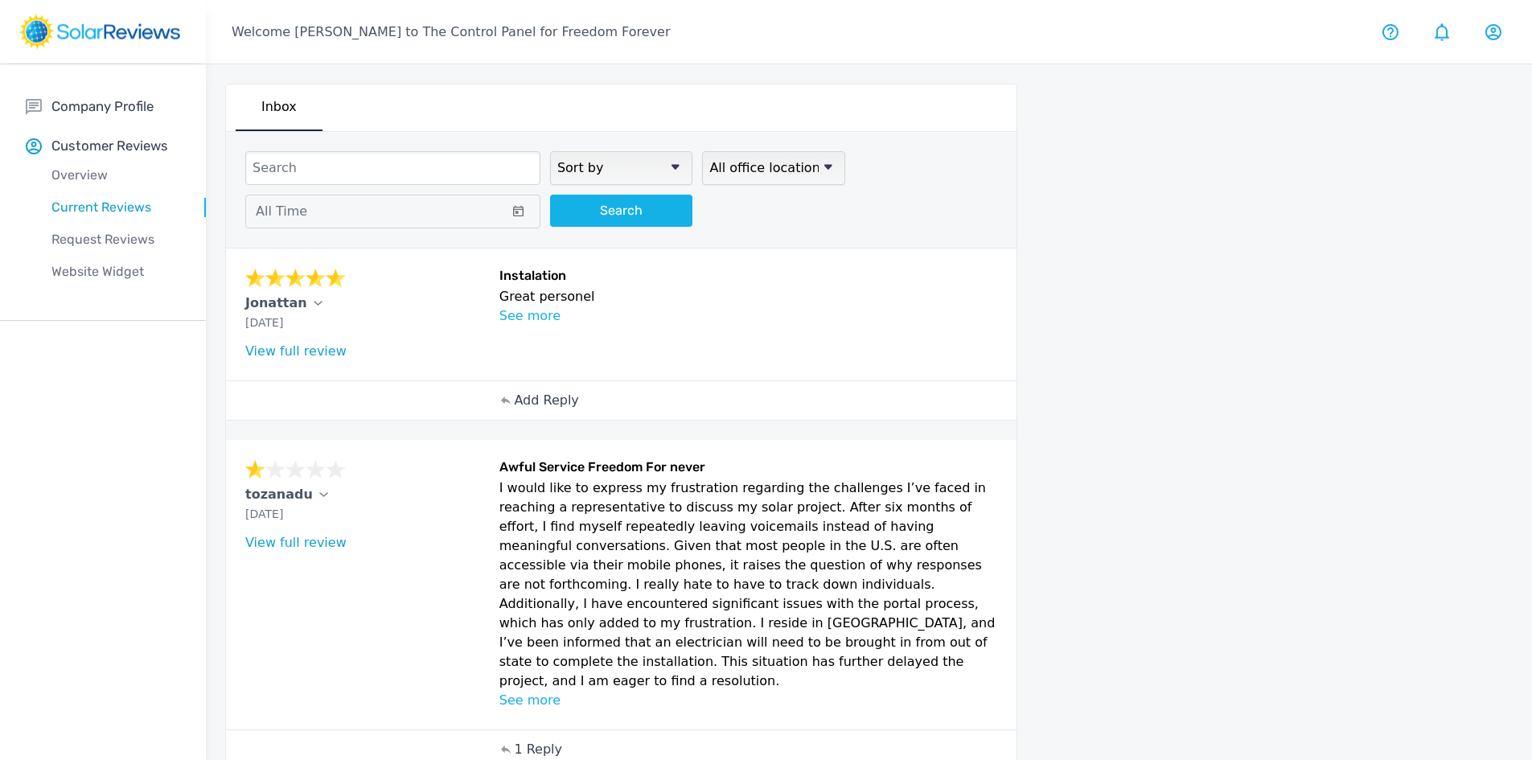
click at [519, 394] on p "Add Reply" at bounding box center [546, 400] width 64 height 19
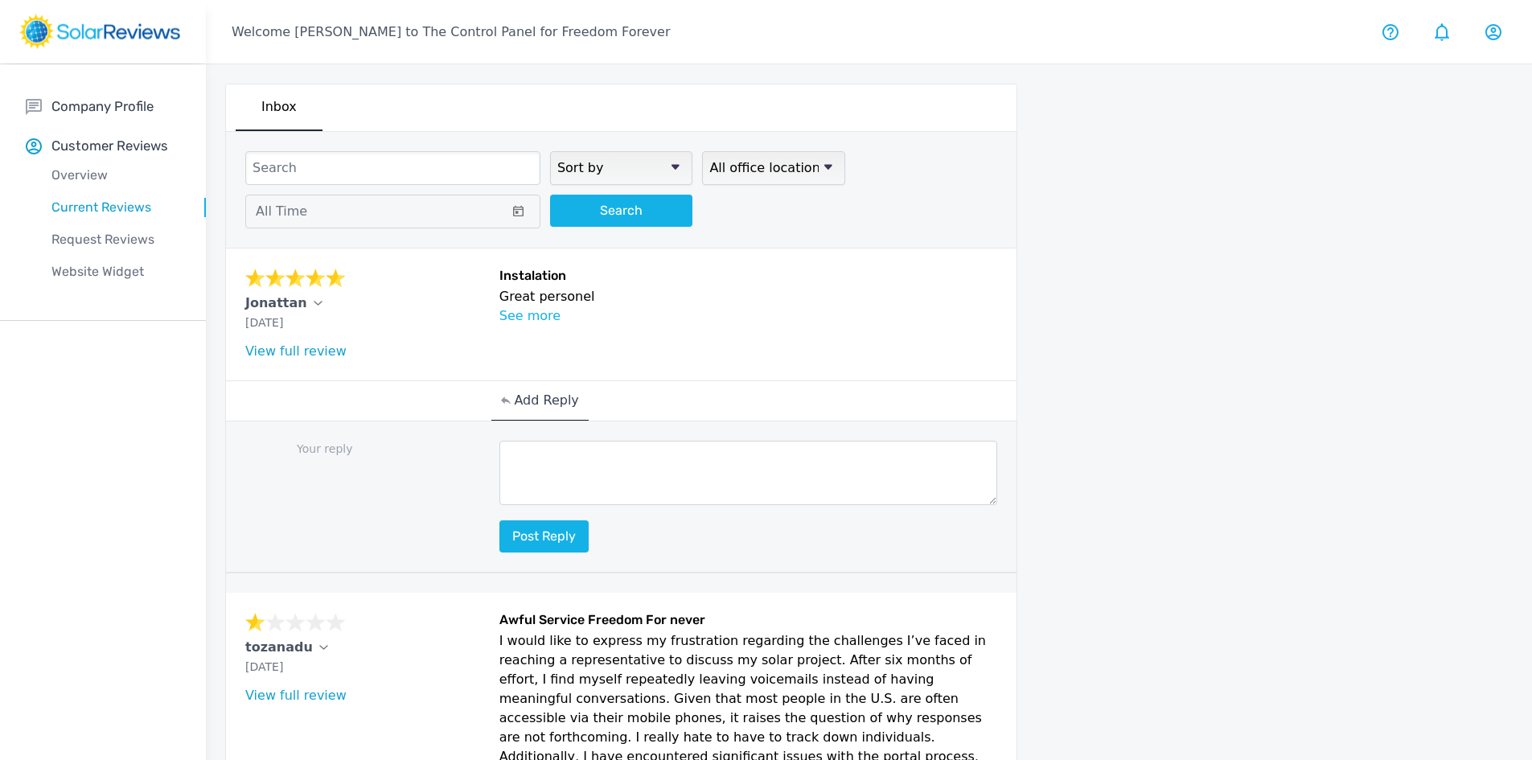
click at [523, 458] on textarea at bounding box center [748, 473] width 498 height 64
paste textarea "Hello [Customer Name], thank you so much for your wonderful review! We’re thril…"
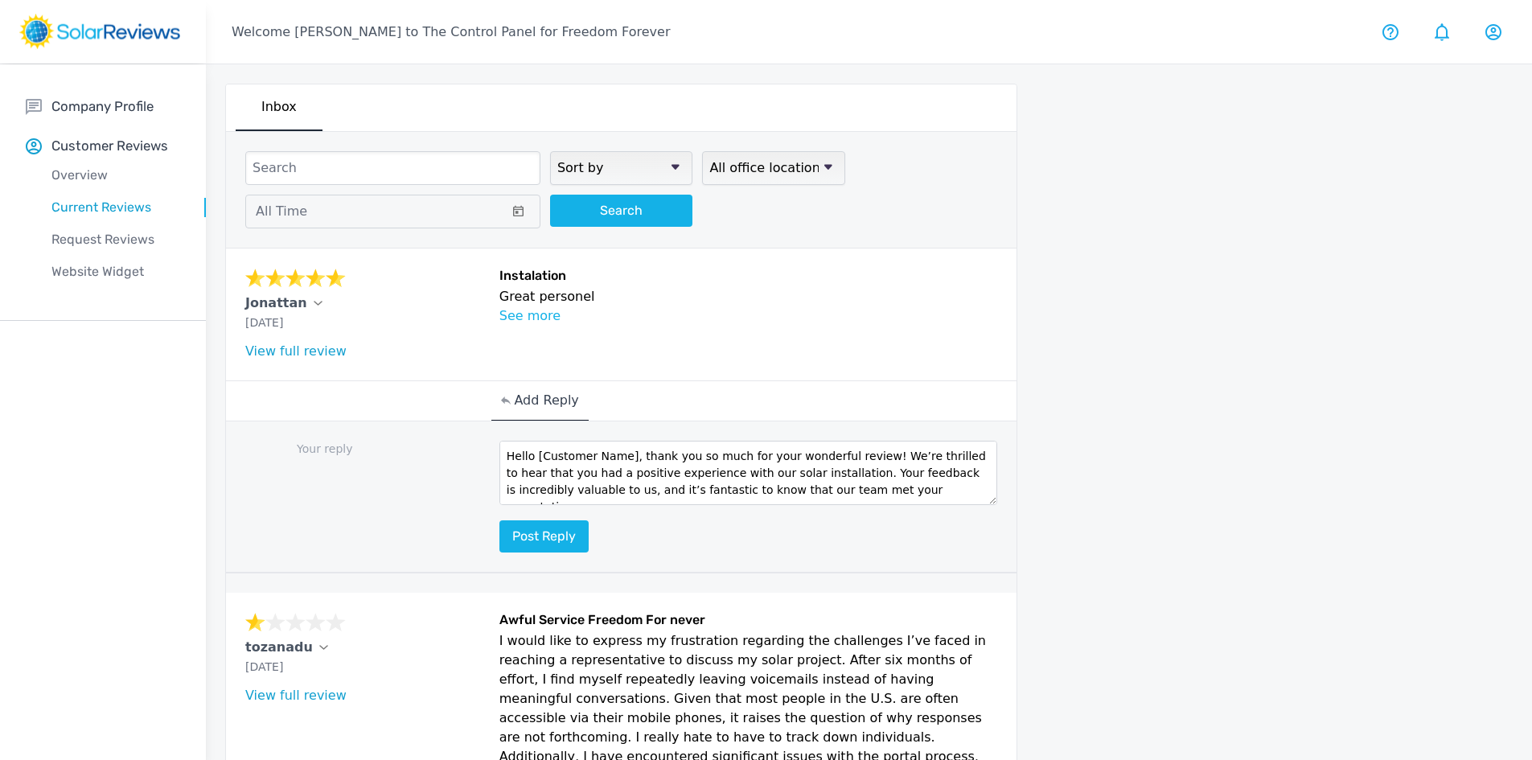
drag, startPoint x: 623, startPoint y: 451, endPoint x: 537, endPoint y: 448, distance: 86.1
click at [537, 448] on textarea "Hello [Customer Name], thank you so much for your wonderful review! We’re thril…" at bounding box center [748, 473] width 498 height 64
type textarea "Hello Jonattan, thank you so much for your wonderful review! We’re thrilled to …"
click at [576, 544] on button "Post reply" at bounding box center [543, 536] width 89 height 32
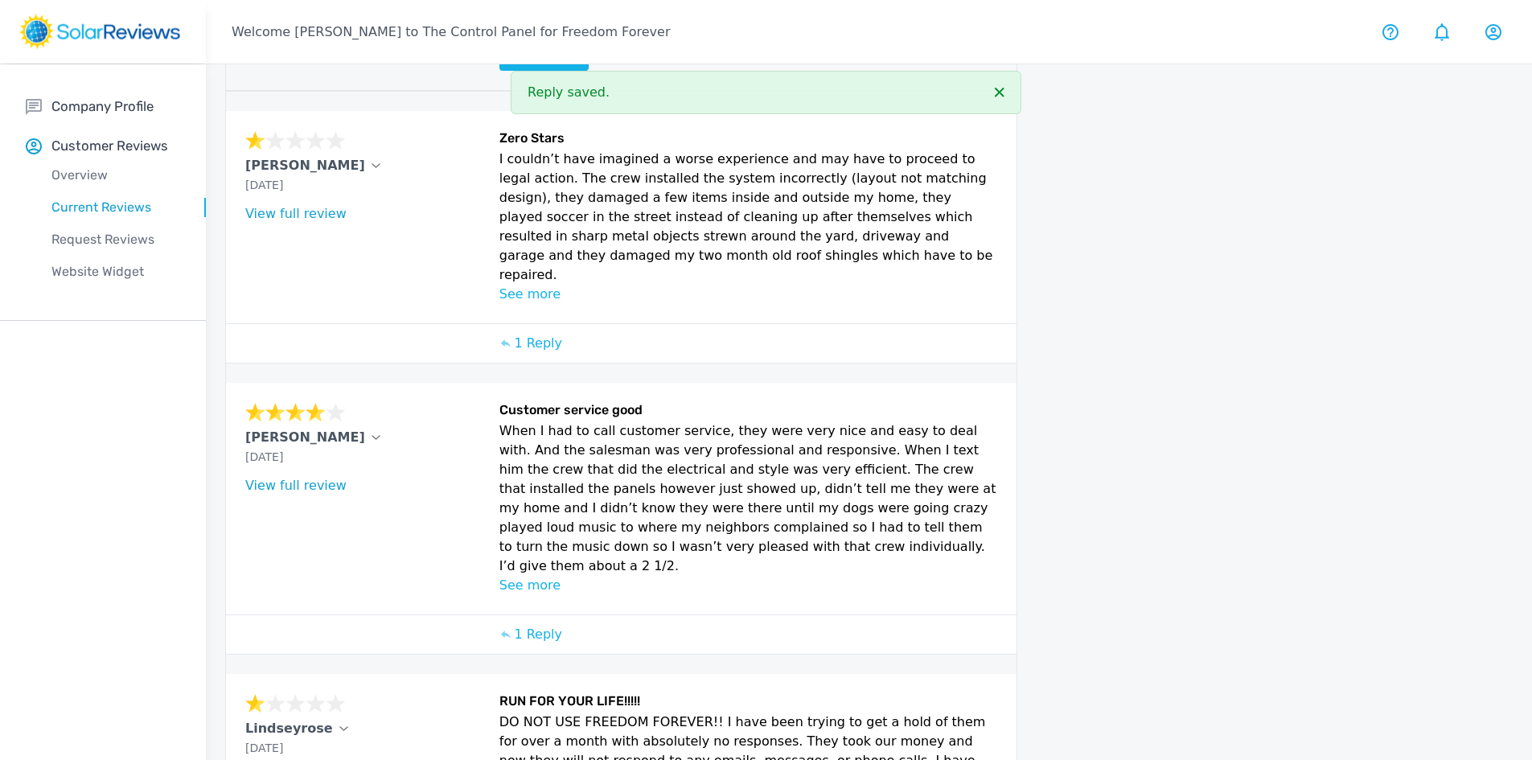
scroll to position [1467, 0]
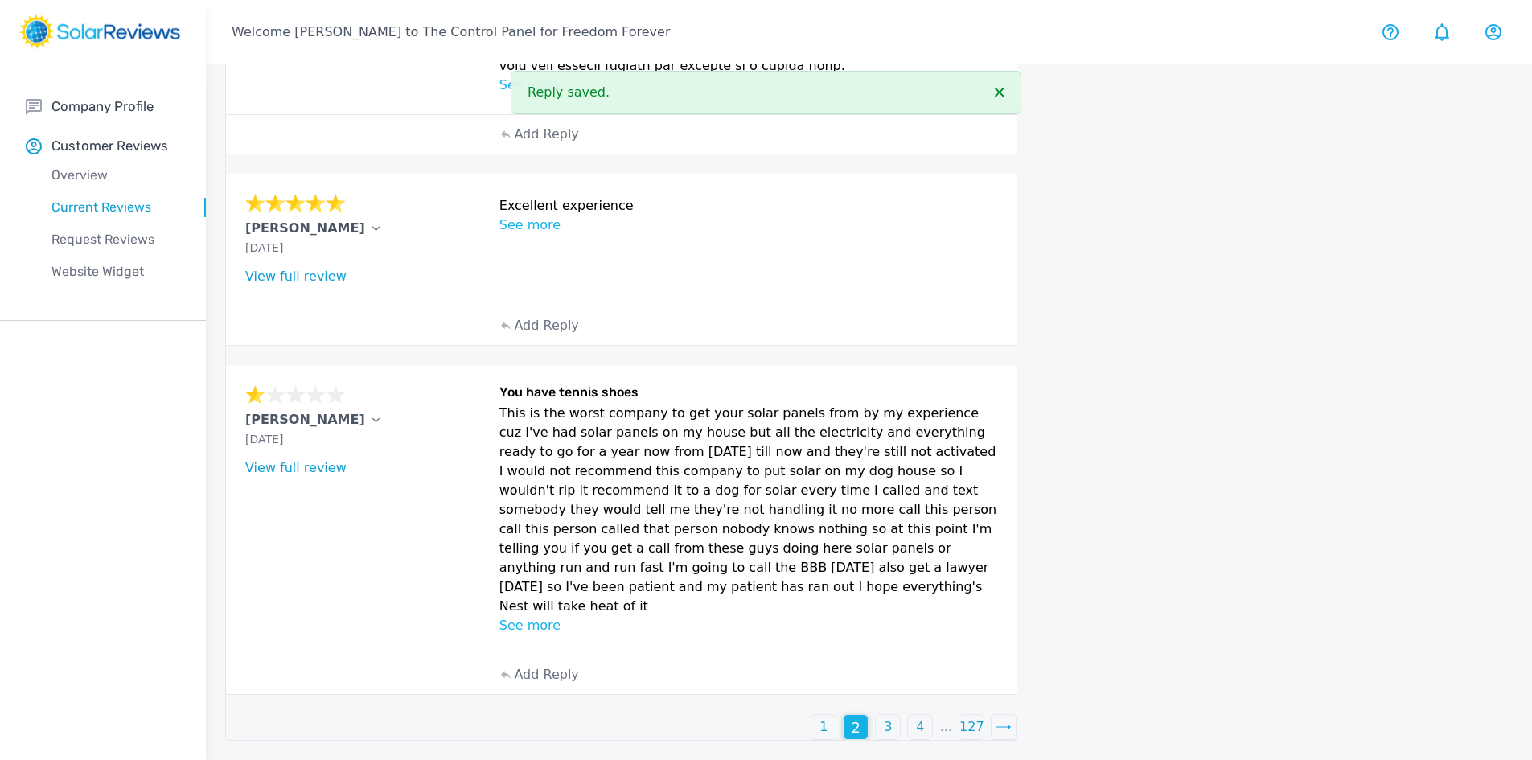
scroll to position [792, 0]
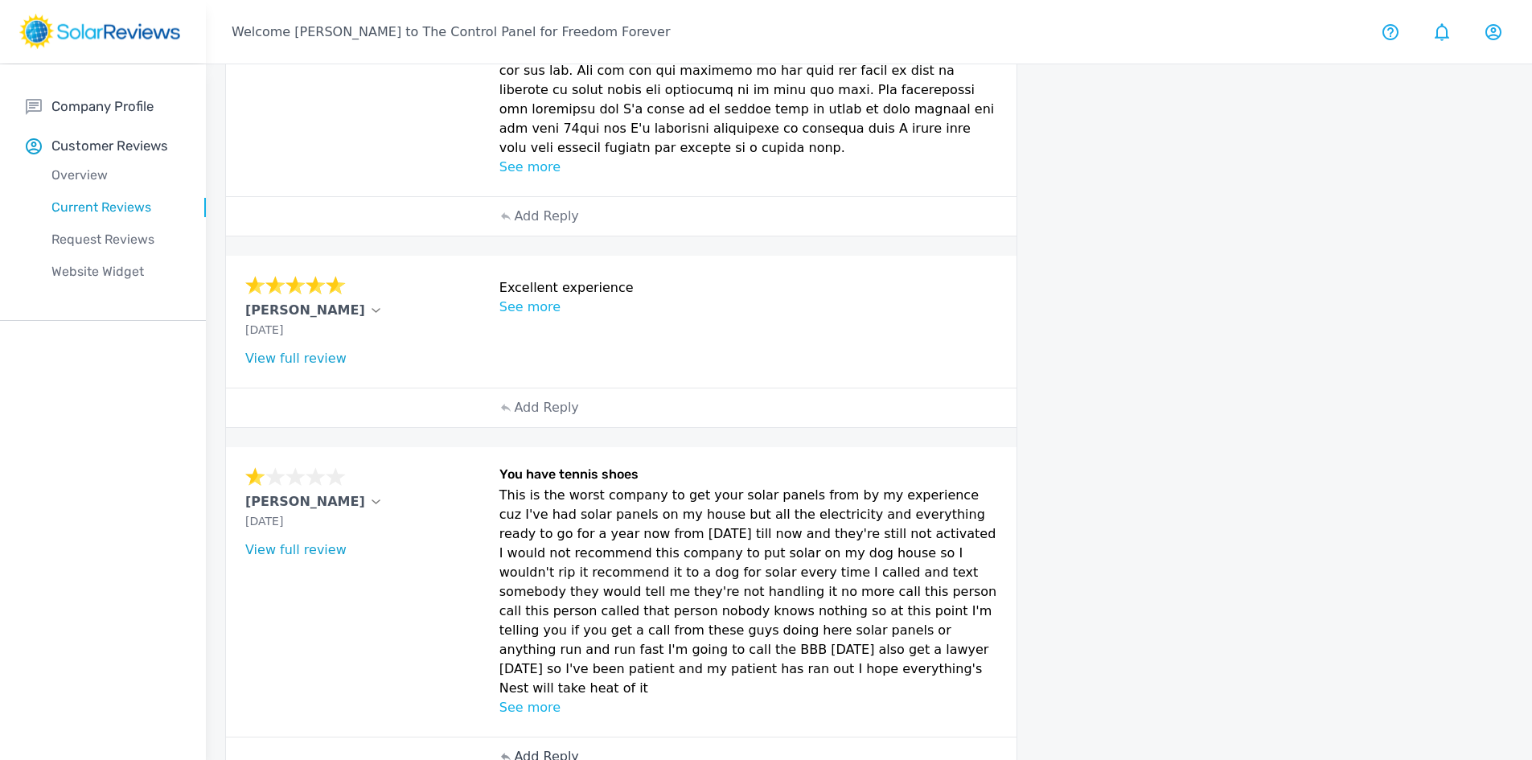
click at [551, 747] on p "Add Reply" at bounding box center [546, 756] width 64 height 19
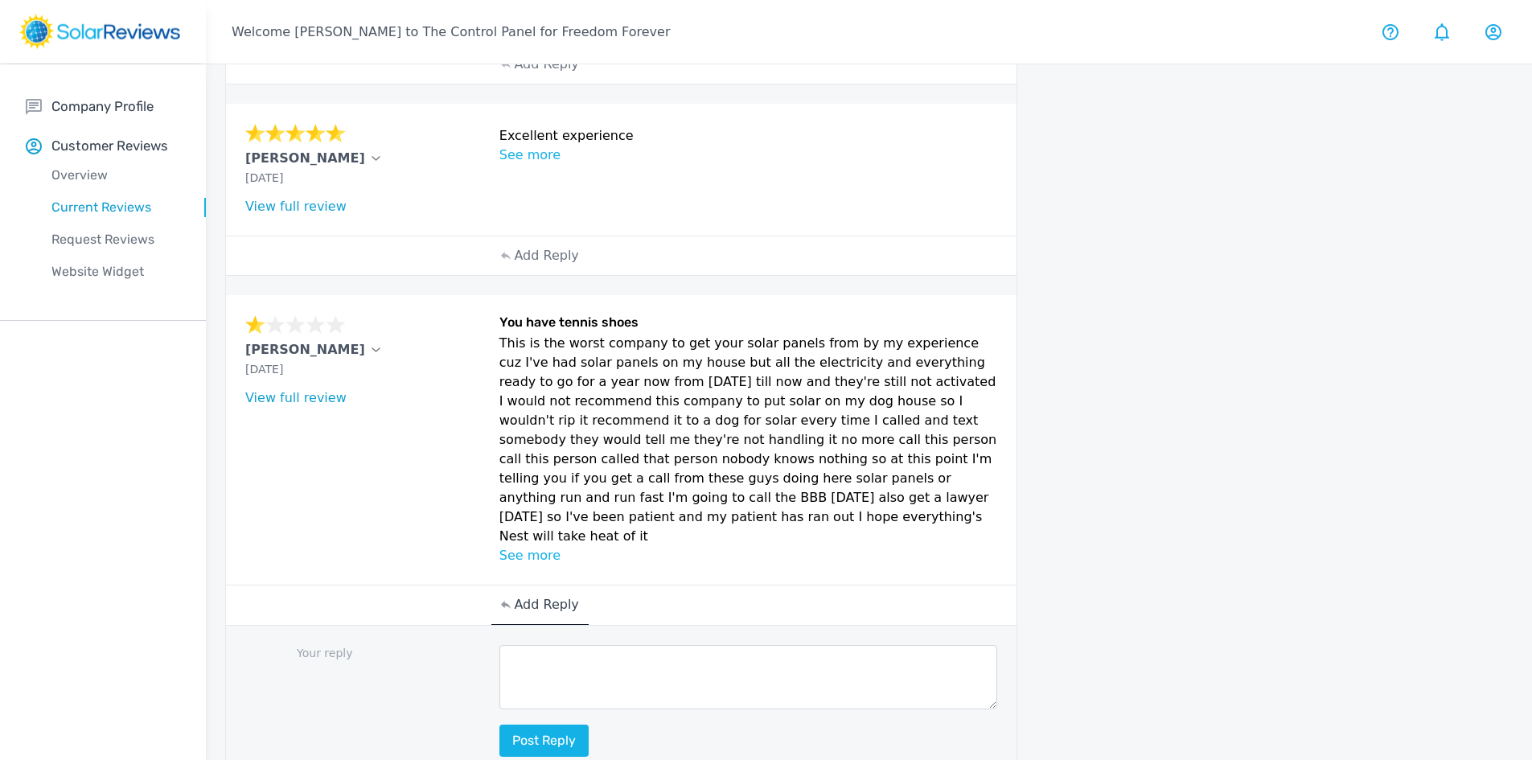
click at [520, 645] on textarea at bounding box center [748, 677] width 498 height 64
paste textarea "Hello [Customer Name], your feedback means a lot to us, and we’re committed to …"
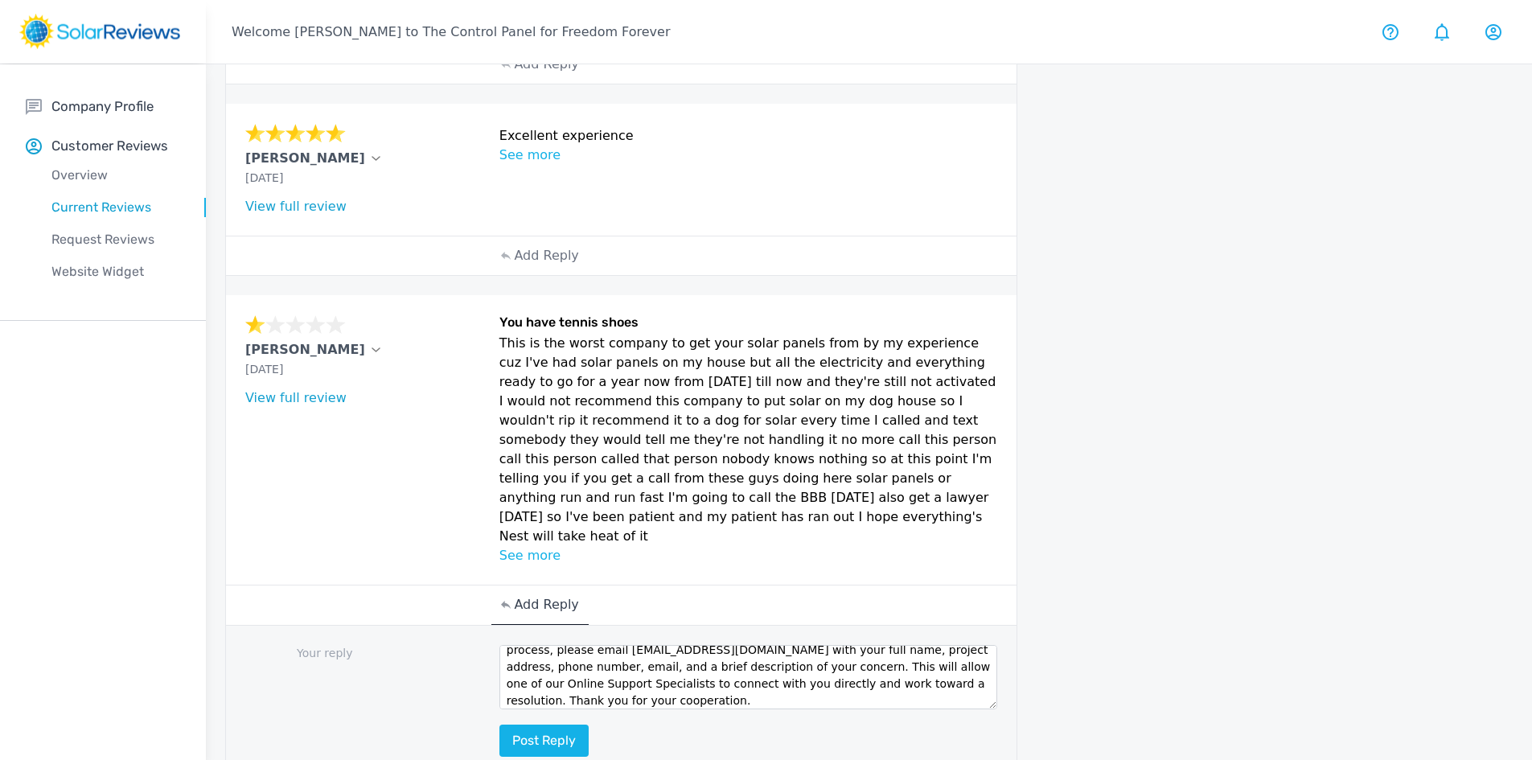
scroll to position [0, 0]
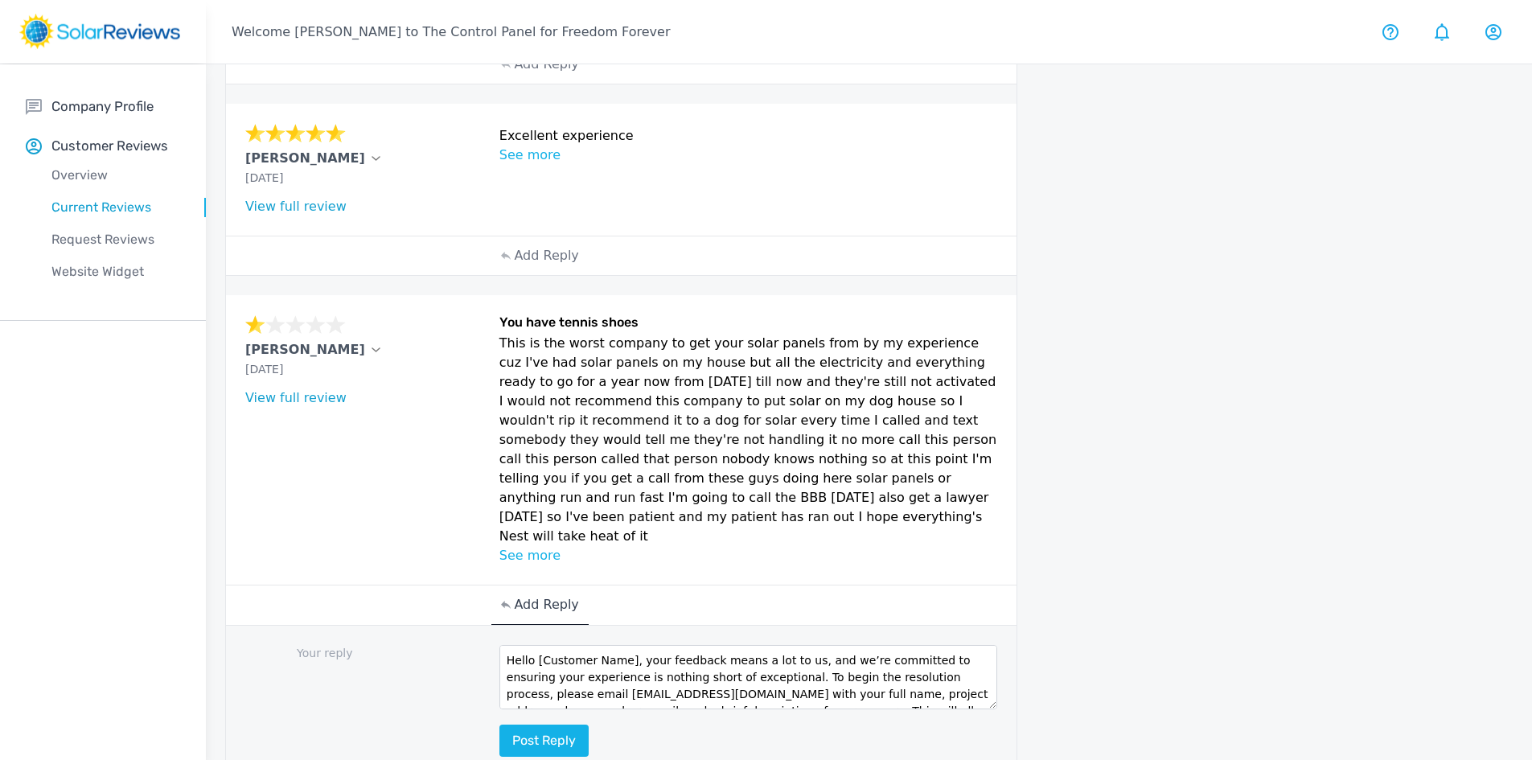
drag, startPoint x: 622, startPoint y: 575, endPoint x: 532, endPoint y: 576, distance: 89.2
click at [532, 645] on textarea "Hello [Customer Name], your feedback means a lot to us, and we’re committed to …" at bounding box center [748, 677] width 498 height 64
type textarea "Hello Randy, your feedback means a lot to us, and we’re committed to ensuring y…"
click at [535, 724] on button "Post reply" at bounding box center [543, 740] width 89 height 32
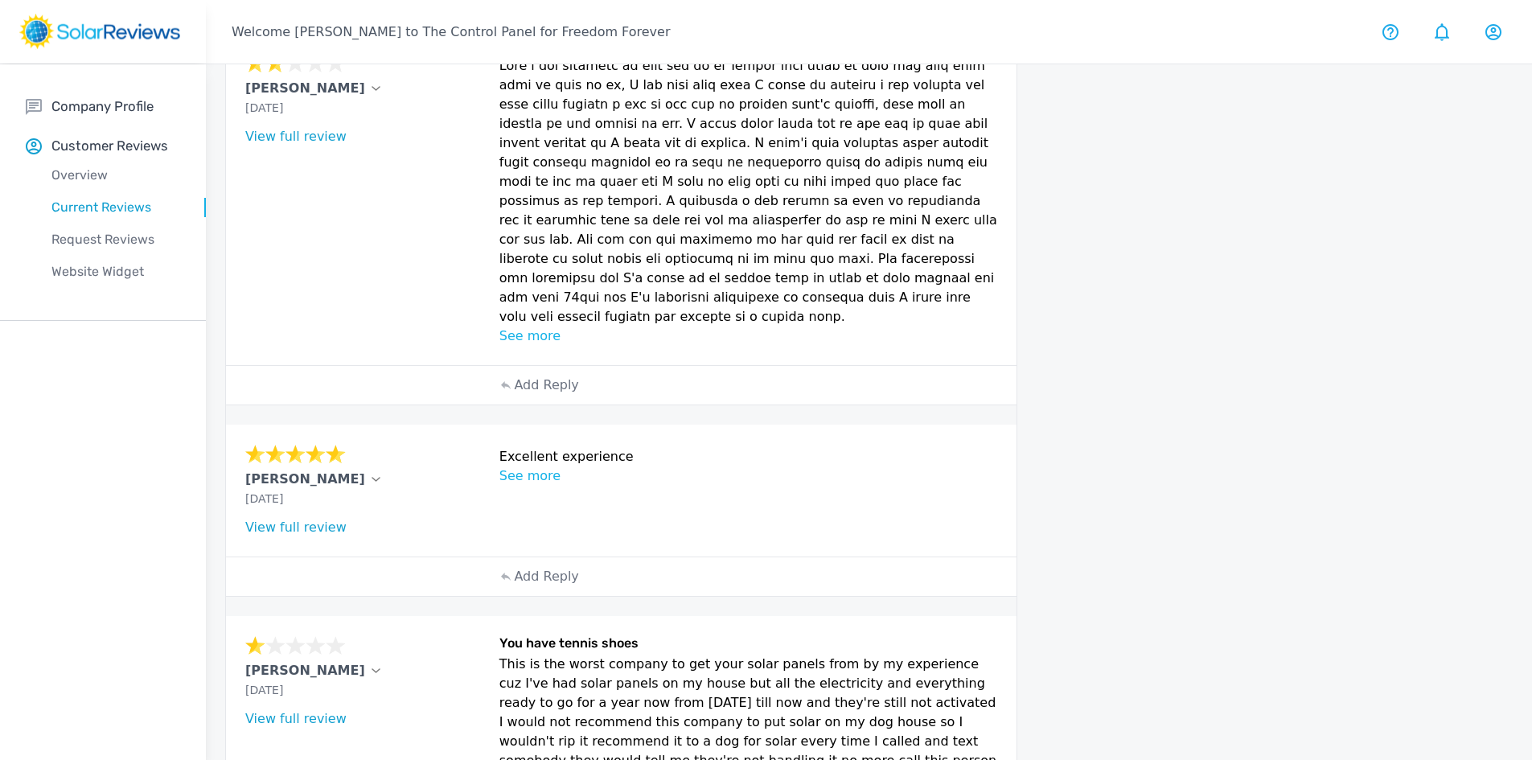
scroll to position [622, 0]
click at [550, 558] on div "Add Reply" at bounding box center [539, 577] width 96 height 39
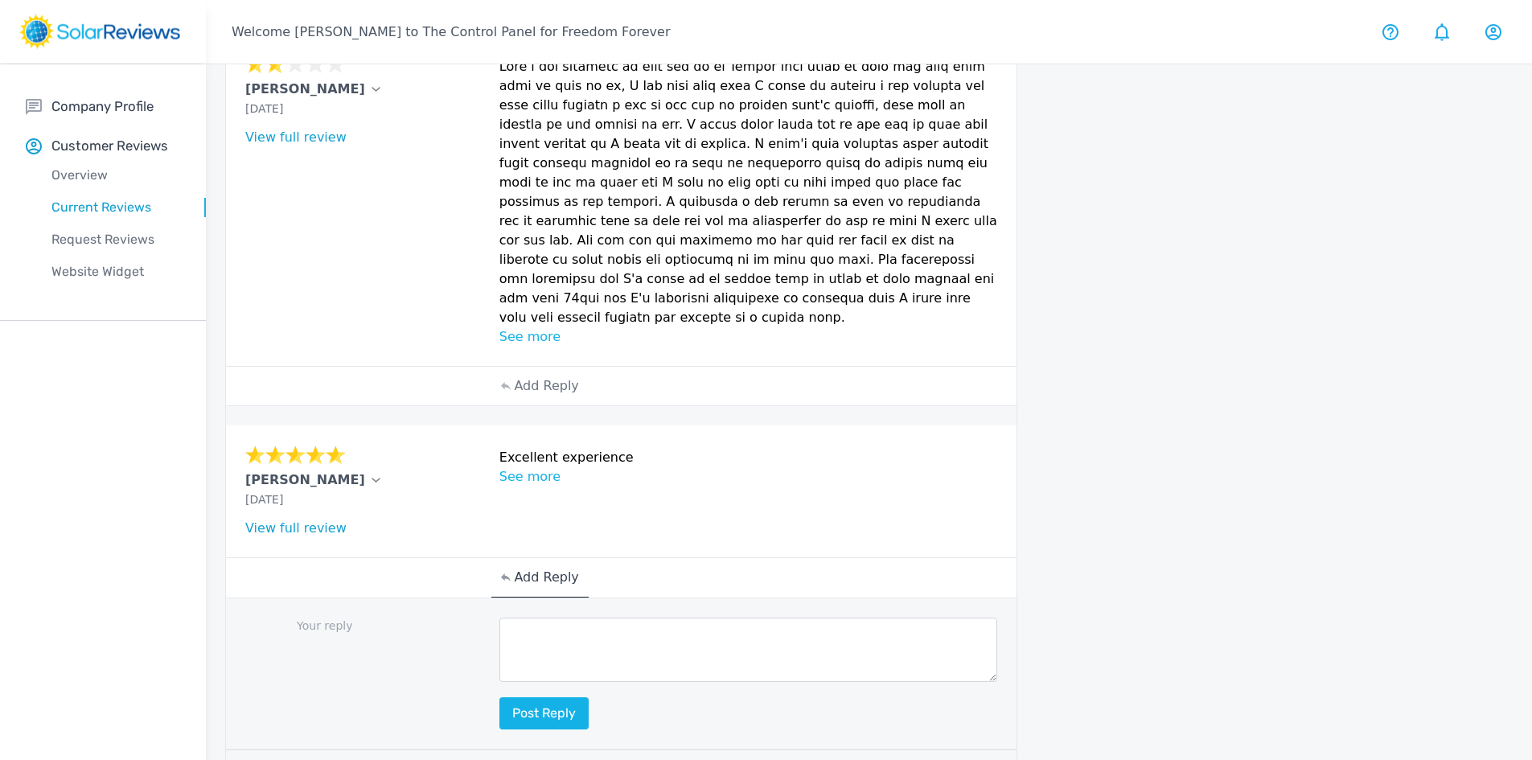
click at [541, 617] on textarea at bounding box center [748, 649] width 498 height 64
paste textarea "Hello [Customer Name], we are delighted to receive your positive feedback! Know…"
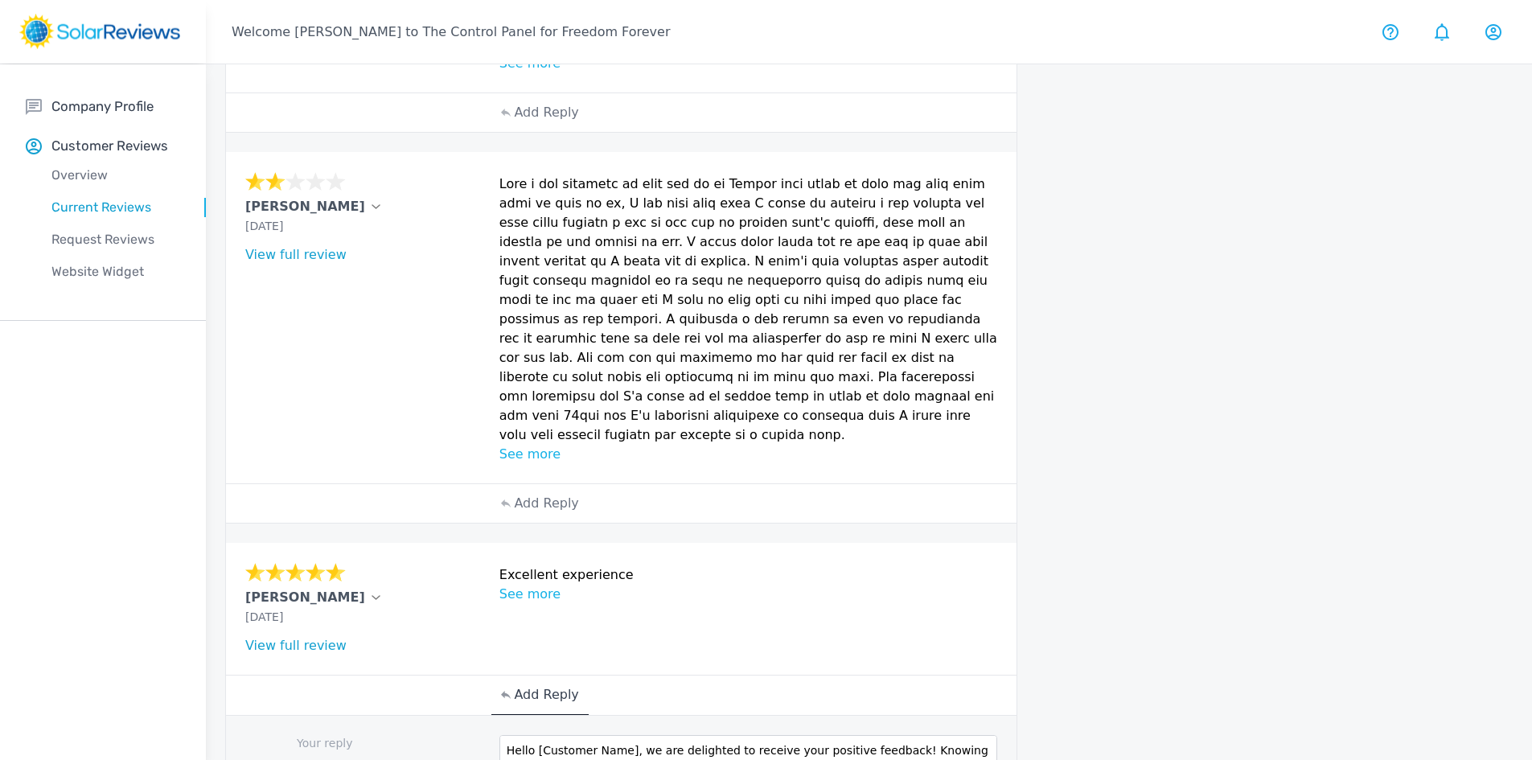
scroll to position [542, 0]
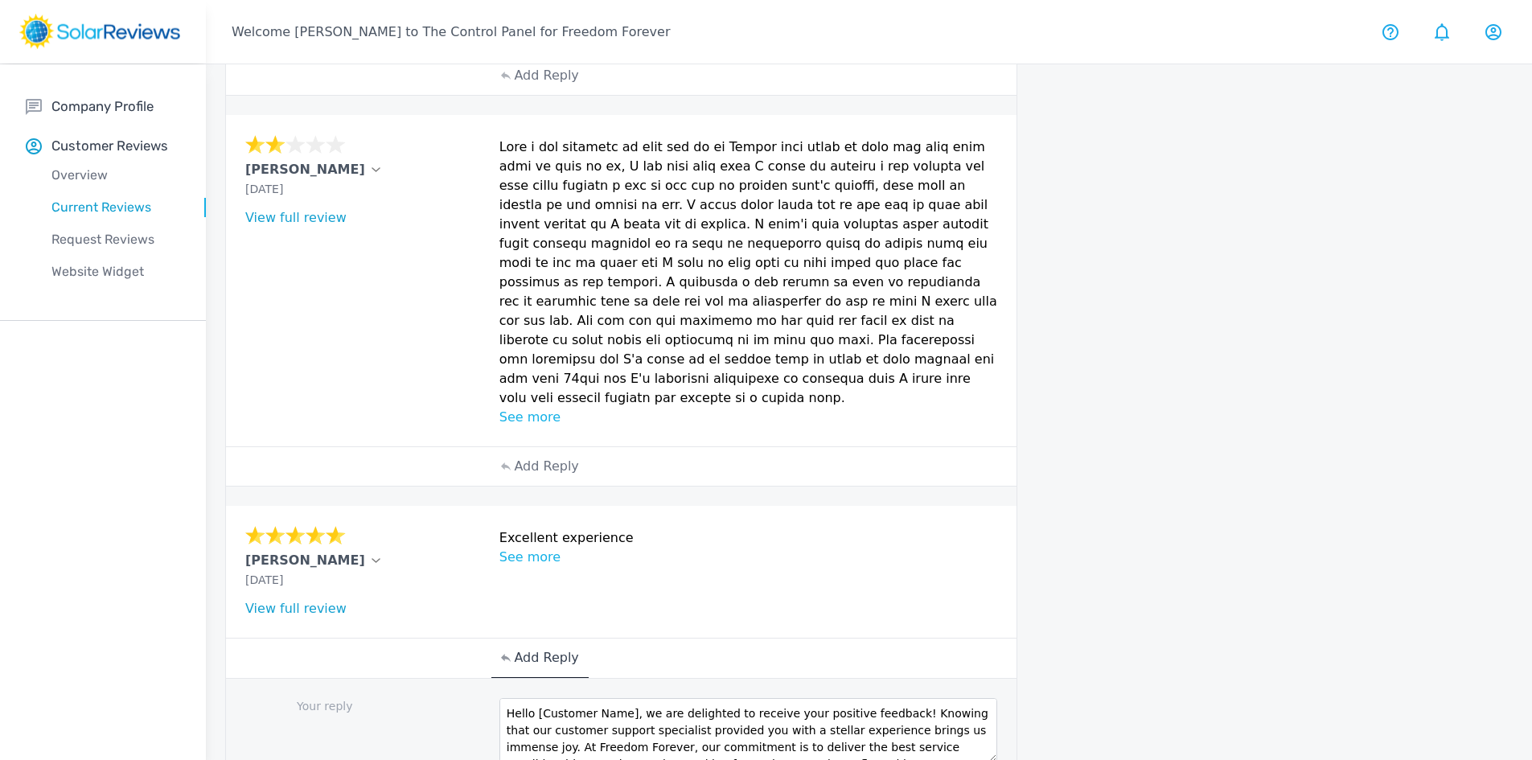
drag, startPoint x: 622, startPoint y: 669, endPoint x: 532, endPoint y: 671, distance: 90.1
click at [532, 698] on textarea "Hello [Customer Name], we are delighted to receive your positive feedback! Know…" at bounding box center [748, 730] width 498 height 64
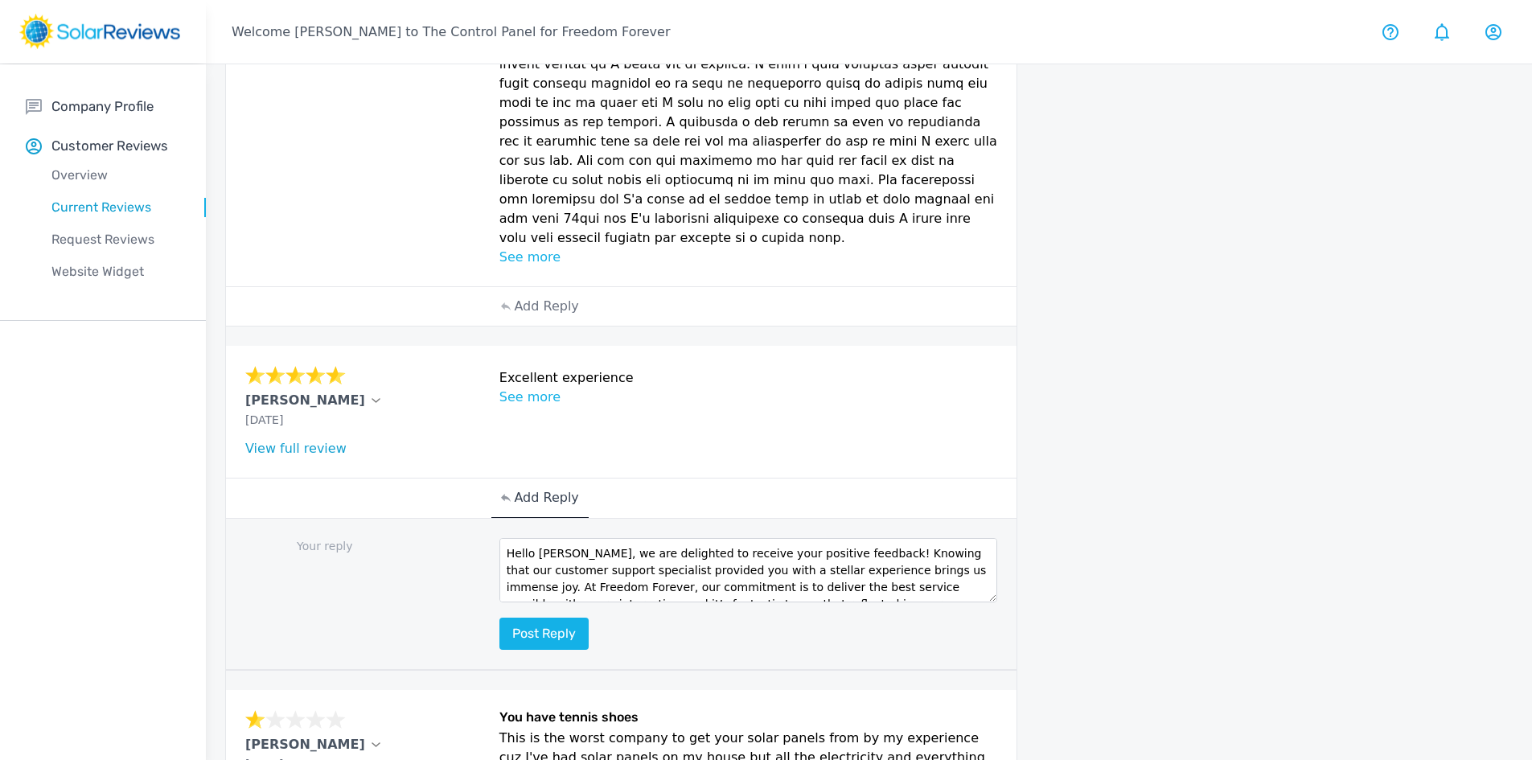
scroll to position [864, 0]
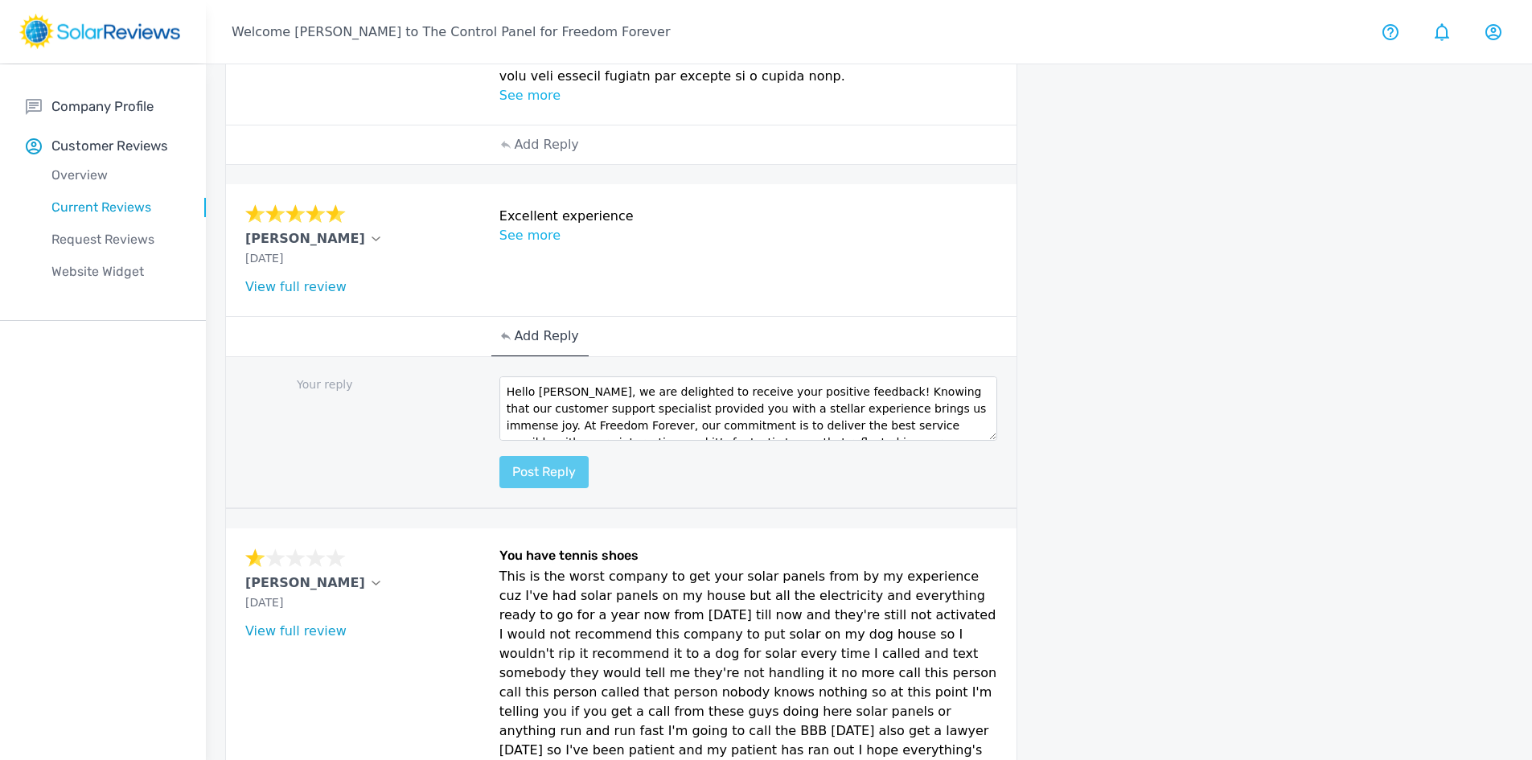
type textarea "Hello Steve, we are delighted to receive your positive feedback! Knowing that o…"
click at [533, 456] on button "Post reply" at bounding box center [543, 472] width 89 height 32
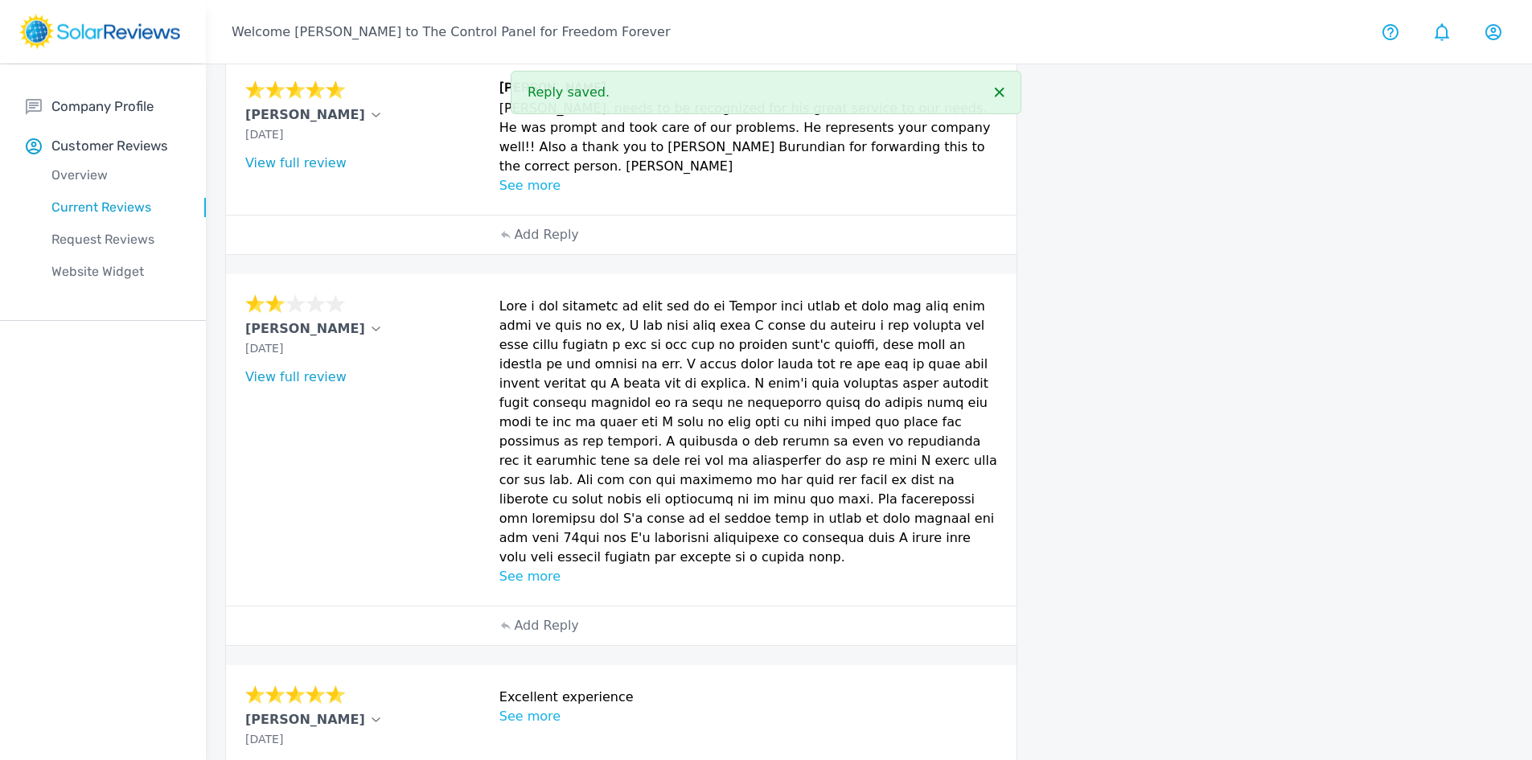
scroll to position [381, 0]
click at [520, 546] on div "Christina Mireles Oct 02, 2025 What type of installation was this? no answer Wh…" at bounding box center [621, 441] width 790 height 331
click at [520, 568] on p "See more" at bounding box center [748, 577] width 498 height 19
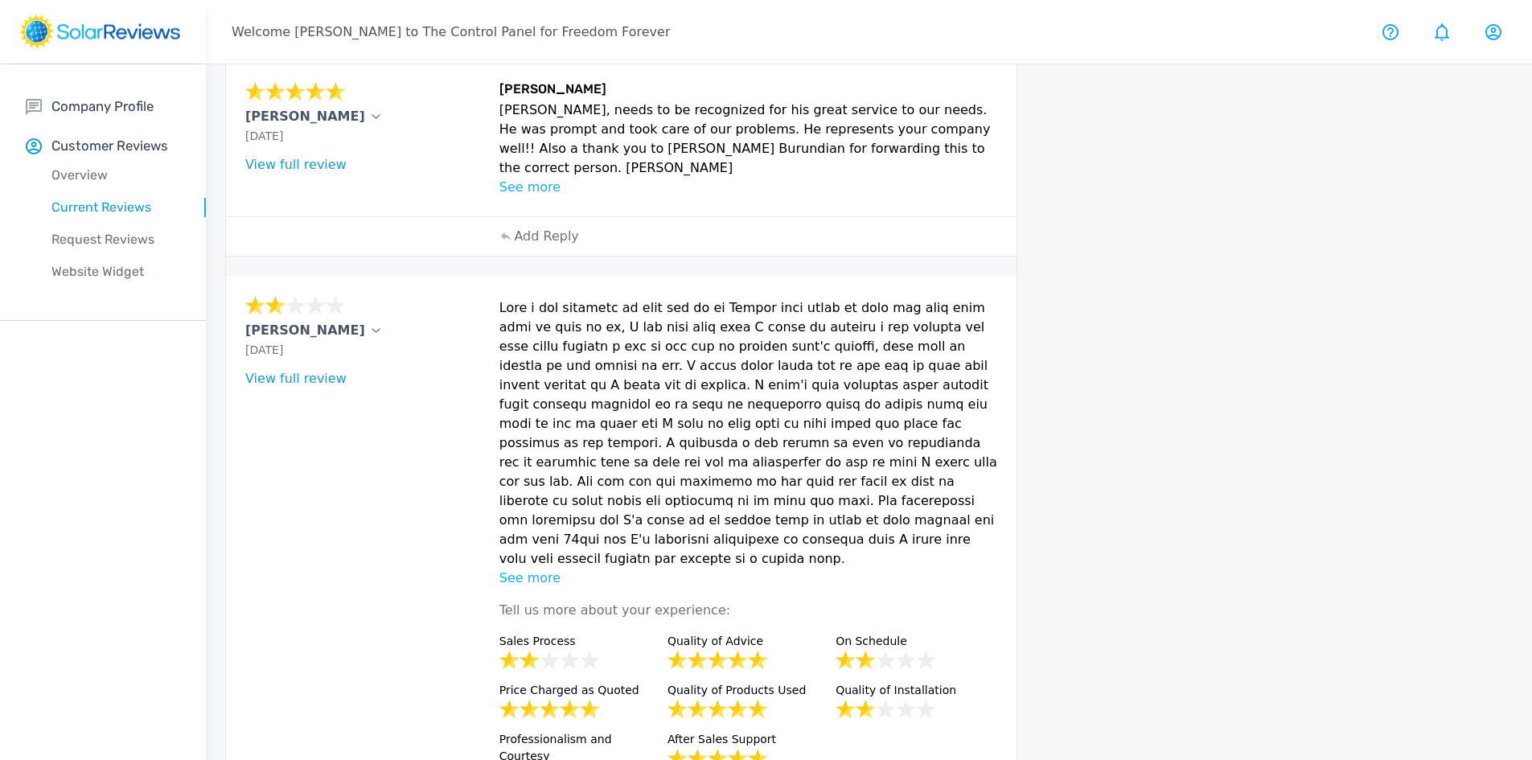
drag, startPoint x: 242, startPoint y: 308, endPoint x: 343, endPoint y: 304, distance: 100.6
click at [343, 304] on div "Christina Mireles Oct 02, 2025 What type of installation was this? no answer Wh…" at bounding box center [621, 551] width 790 height 551
copy p "[PERSON_NAME]"
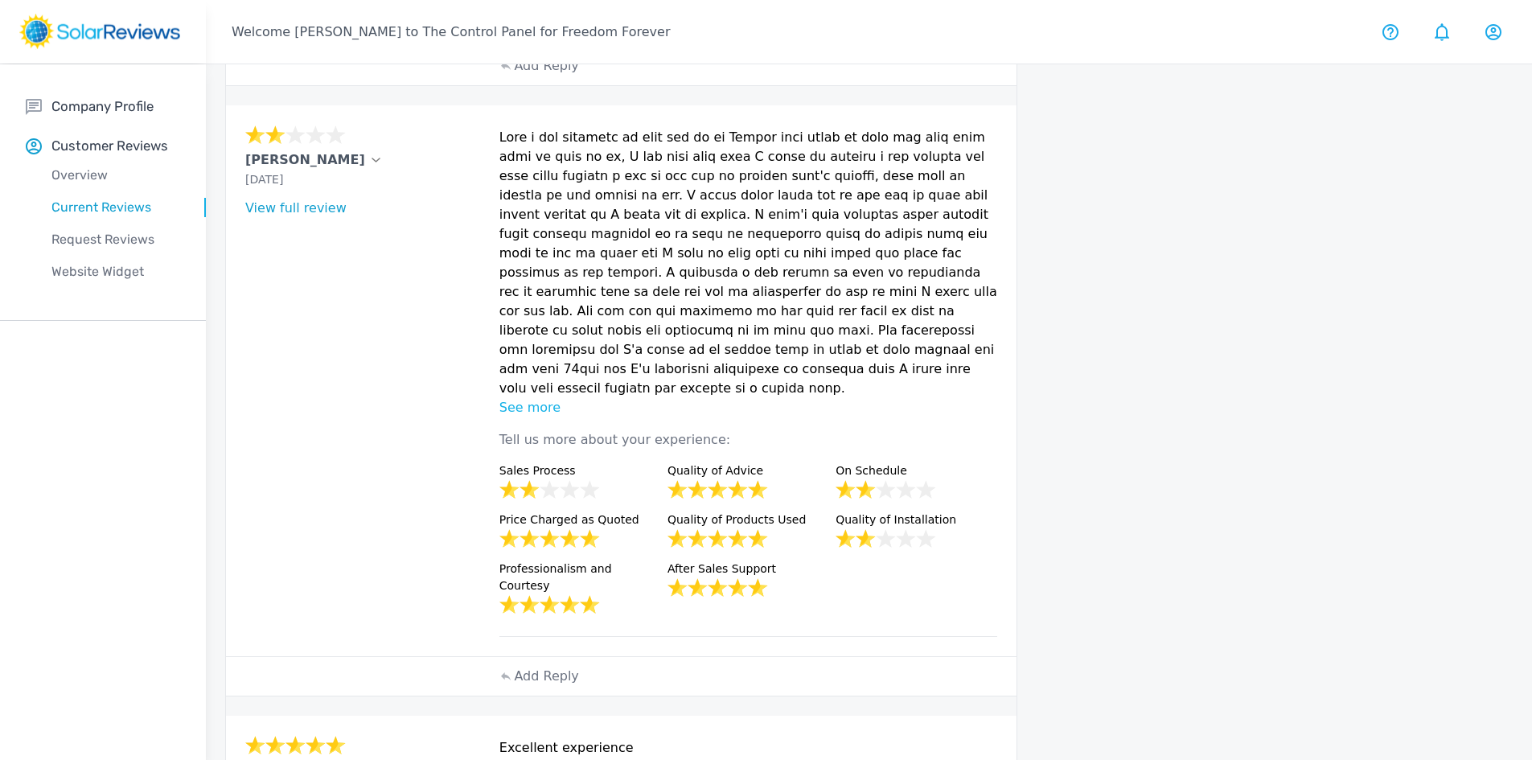
scroll to position [462, 0]
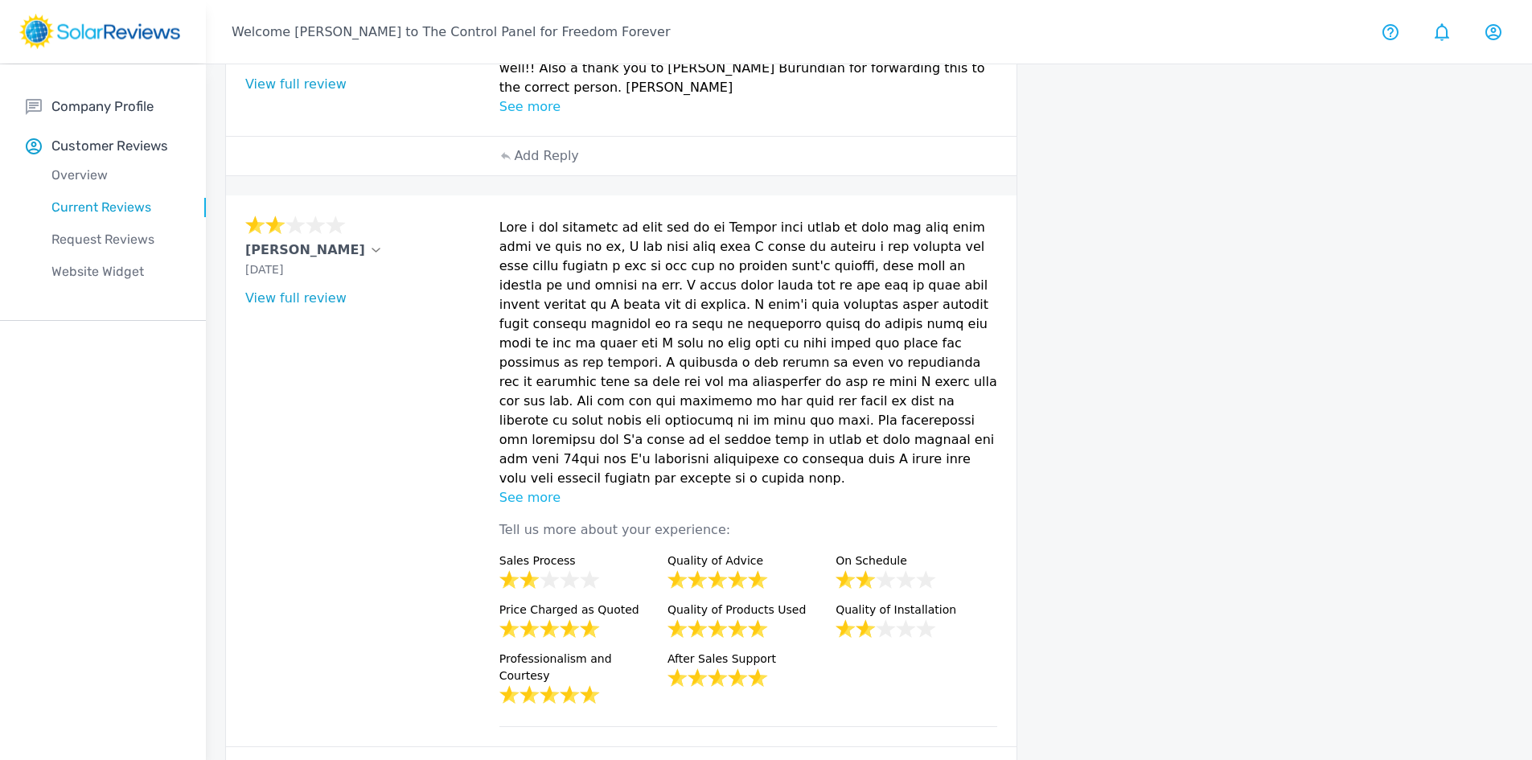
drag, startPoint x: 499, startPoint y: 204, endPoint x: 652, endPoint y: 429, distance: 271.4
click at [652, 429] on p at bounding box center [748, 353] width 498 height 270
click at [289, 290] on link "View full review" at bounding box center [295, 297] width 101 height 15
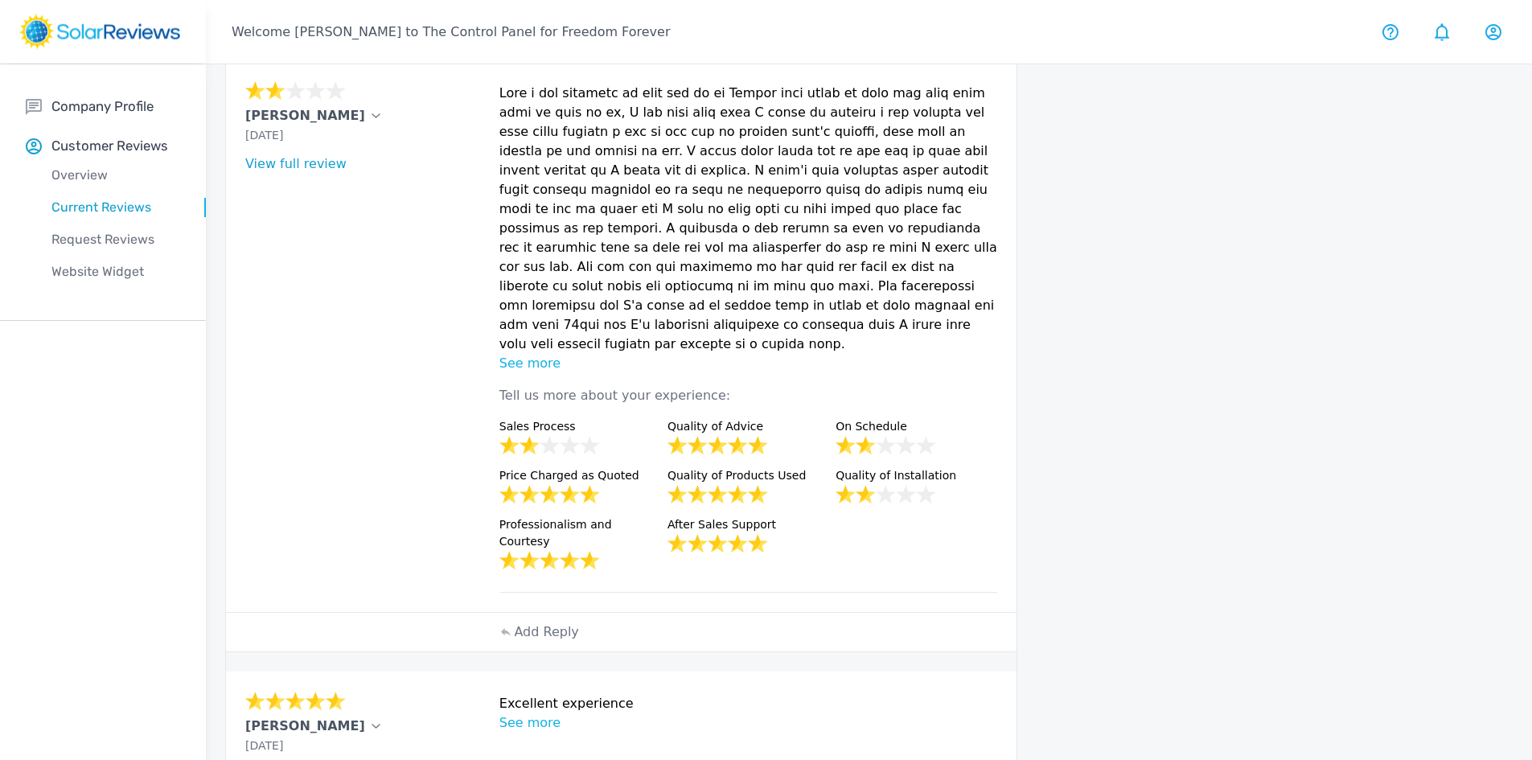
scroll to position [622, 0]
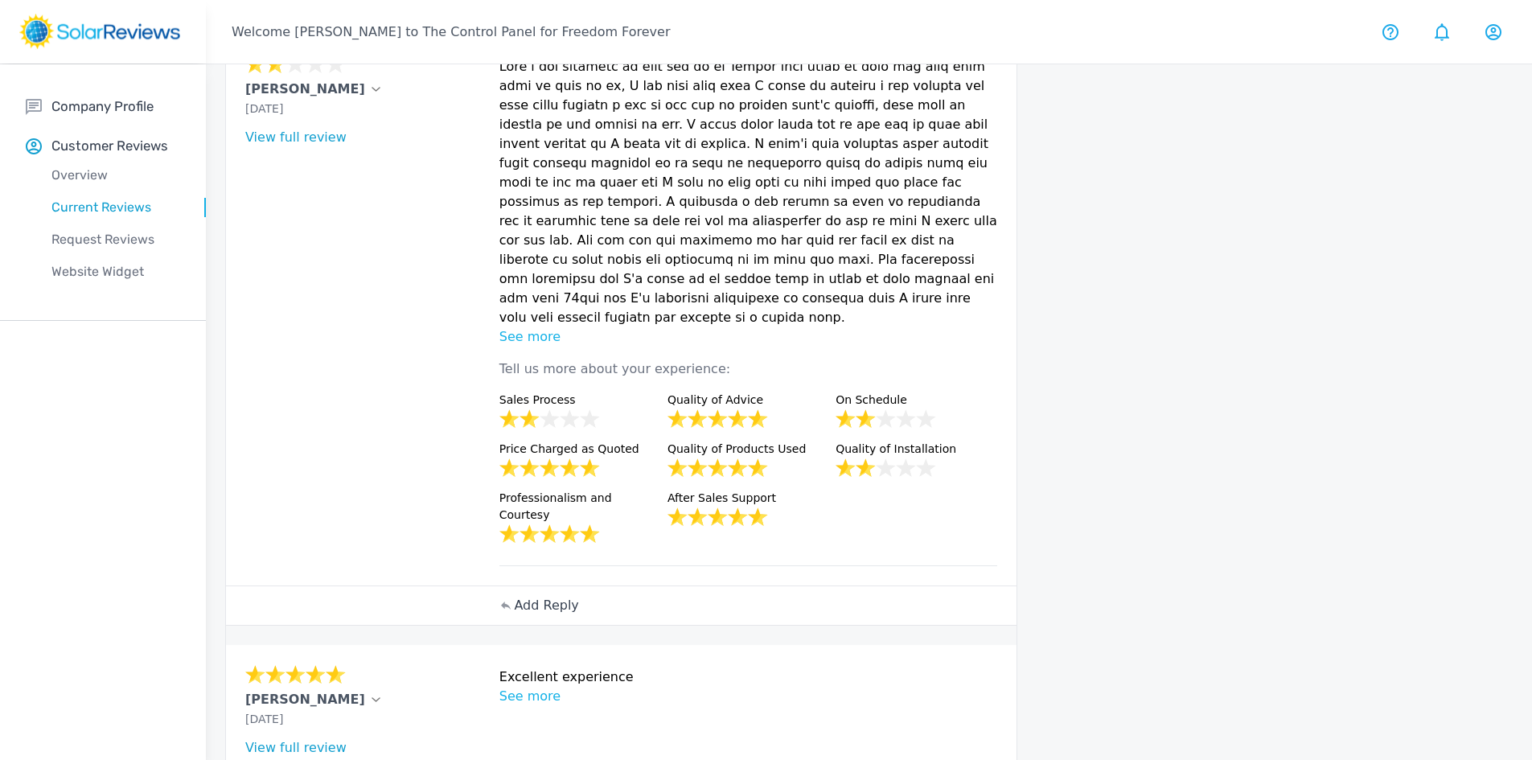
click at [553, 596] on p "Add Reply" at bounding box center [546, 605] width 64 height 19
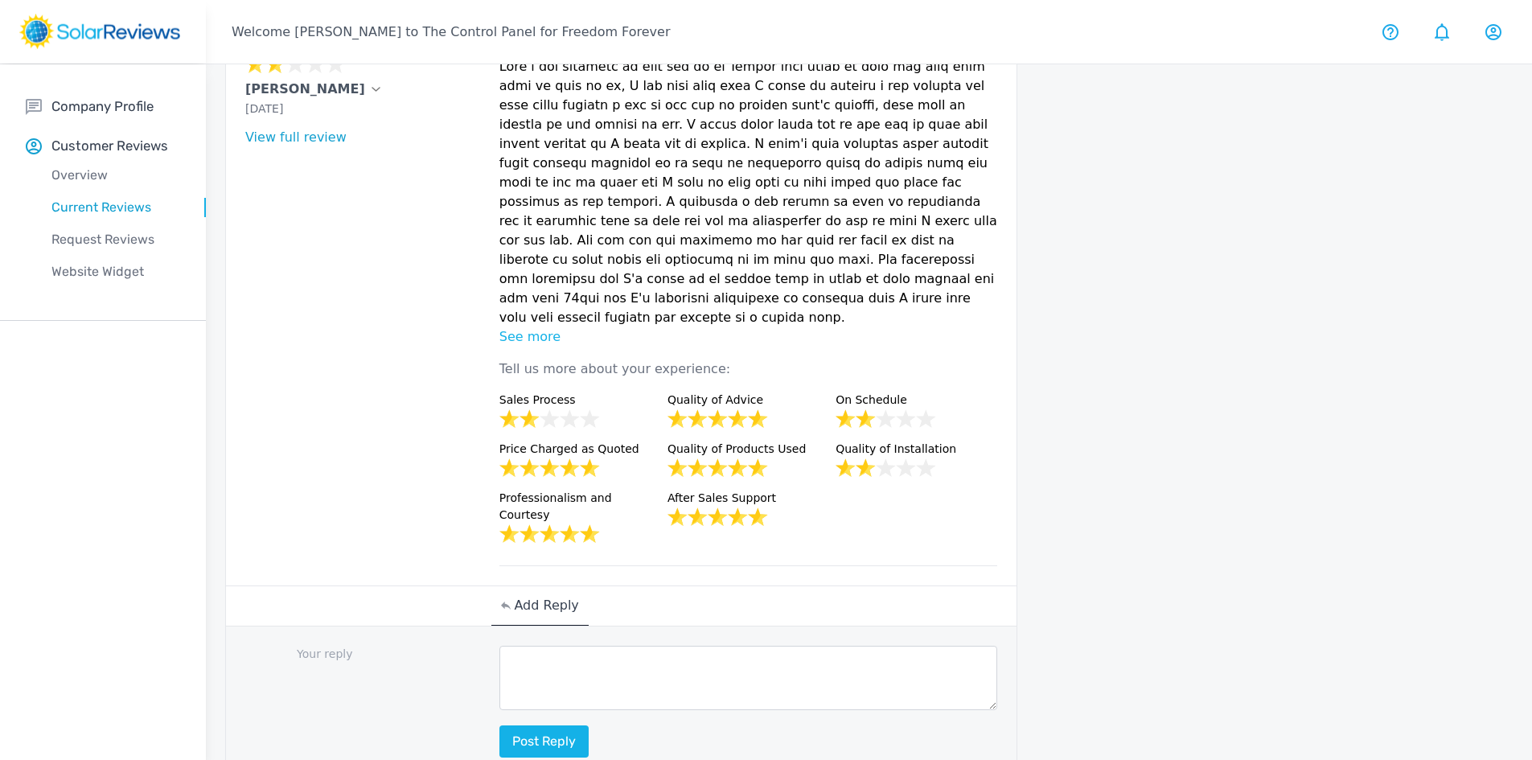
click at [529, 646] on textarea at bounding box center [748, 678] width 498 height 64
paste textarea "Hello [Customer Name], your feedback means a lot to us, and we’re committed to …"
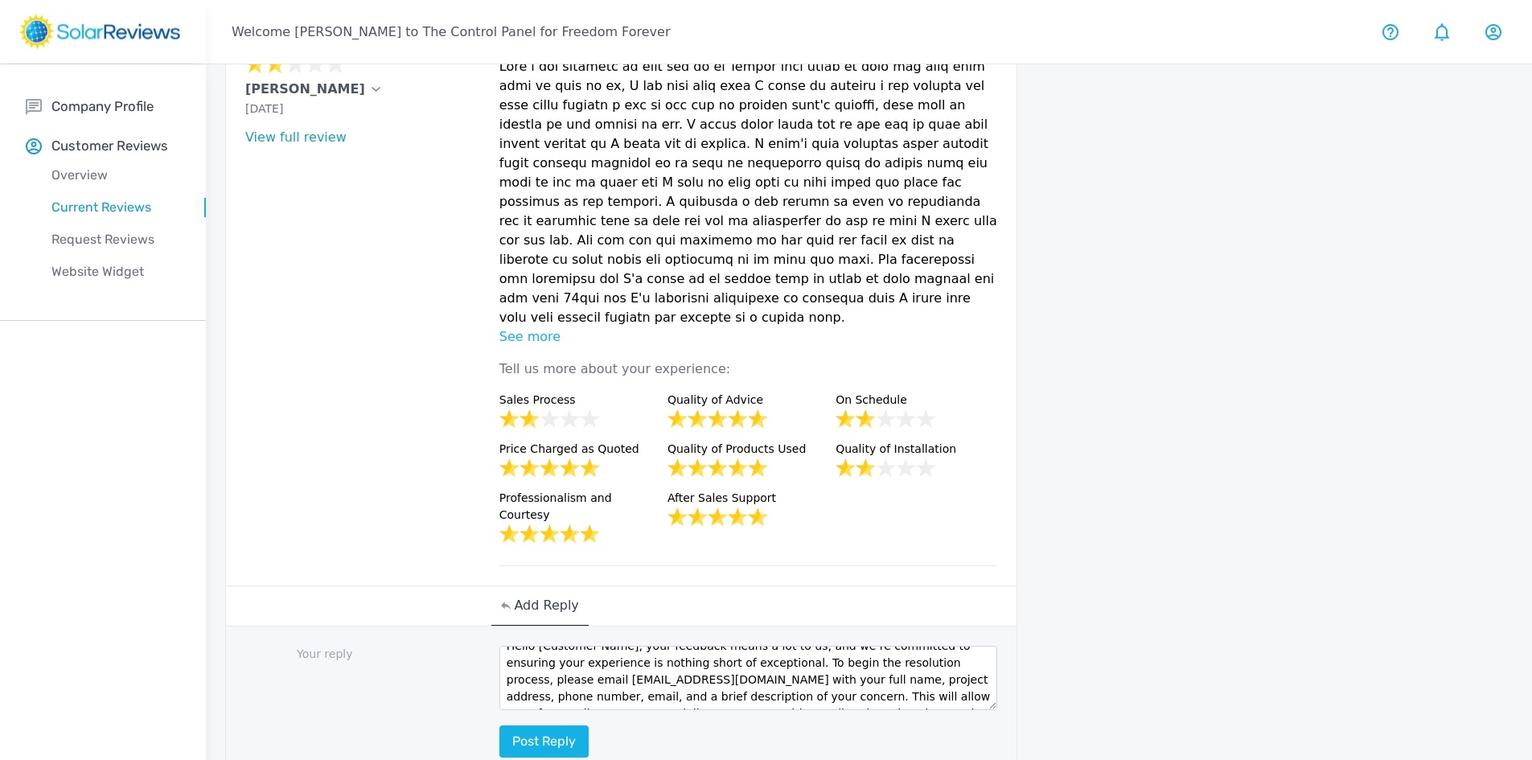
scroll to position [0, 0]
drag, startPoint x: 623, startPoint y: 597, endPoint x: 531, endPoint y: 600, distance: 91.7
click at [531, 646] on textarea "Hello [Customer Name], your feedback means a lot to us, and we’re committed to …" at bounding box center [748, 678] width 498 height 64
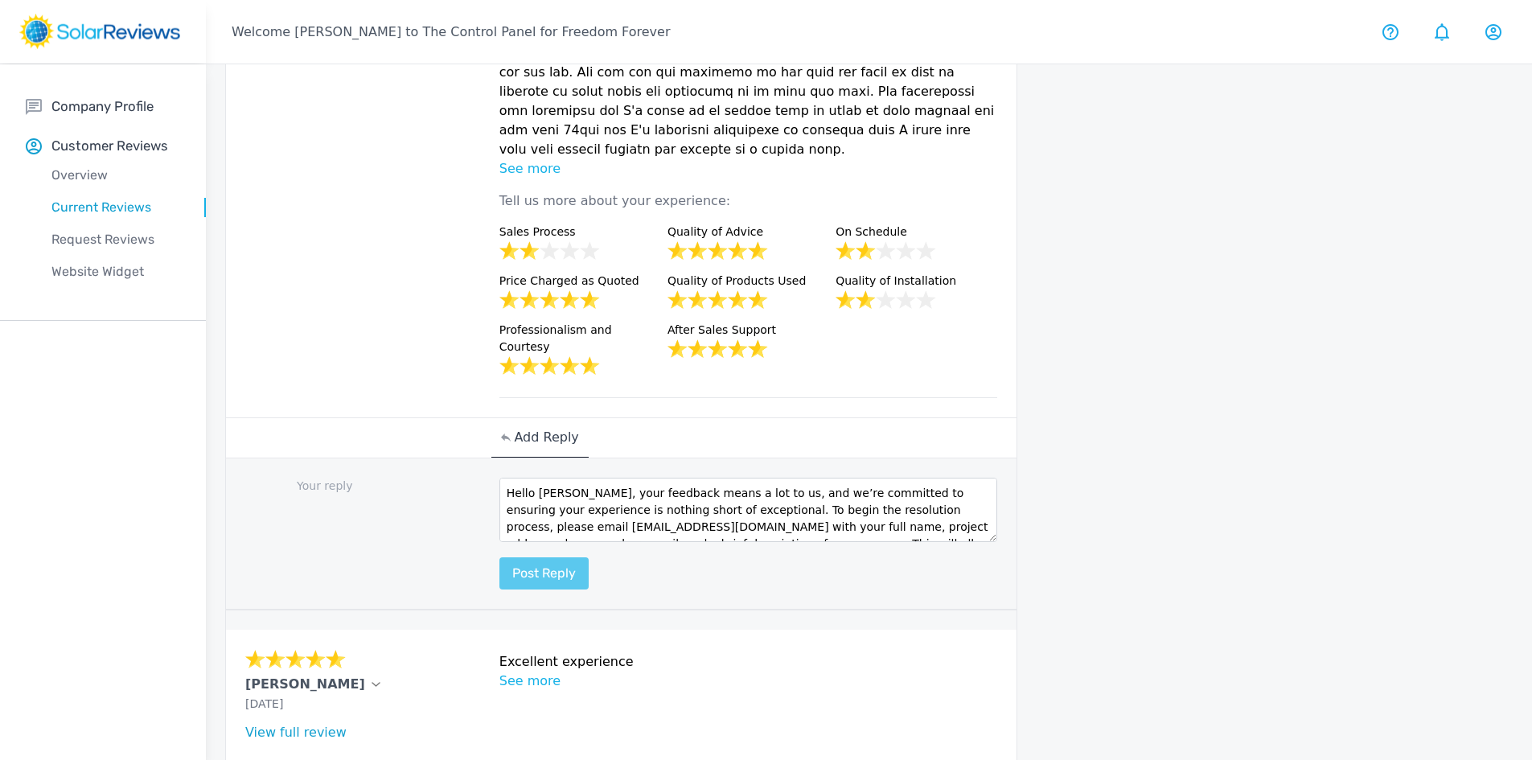
scroll to position [791, 0]
type textarea "Hello Christina, your feedback means a lot to us, and we’re committed to ensuri…"
click at [557, 556] on button "Post reply" at bounding box center [543, 572] width 89 height 32
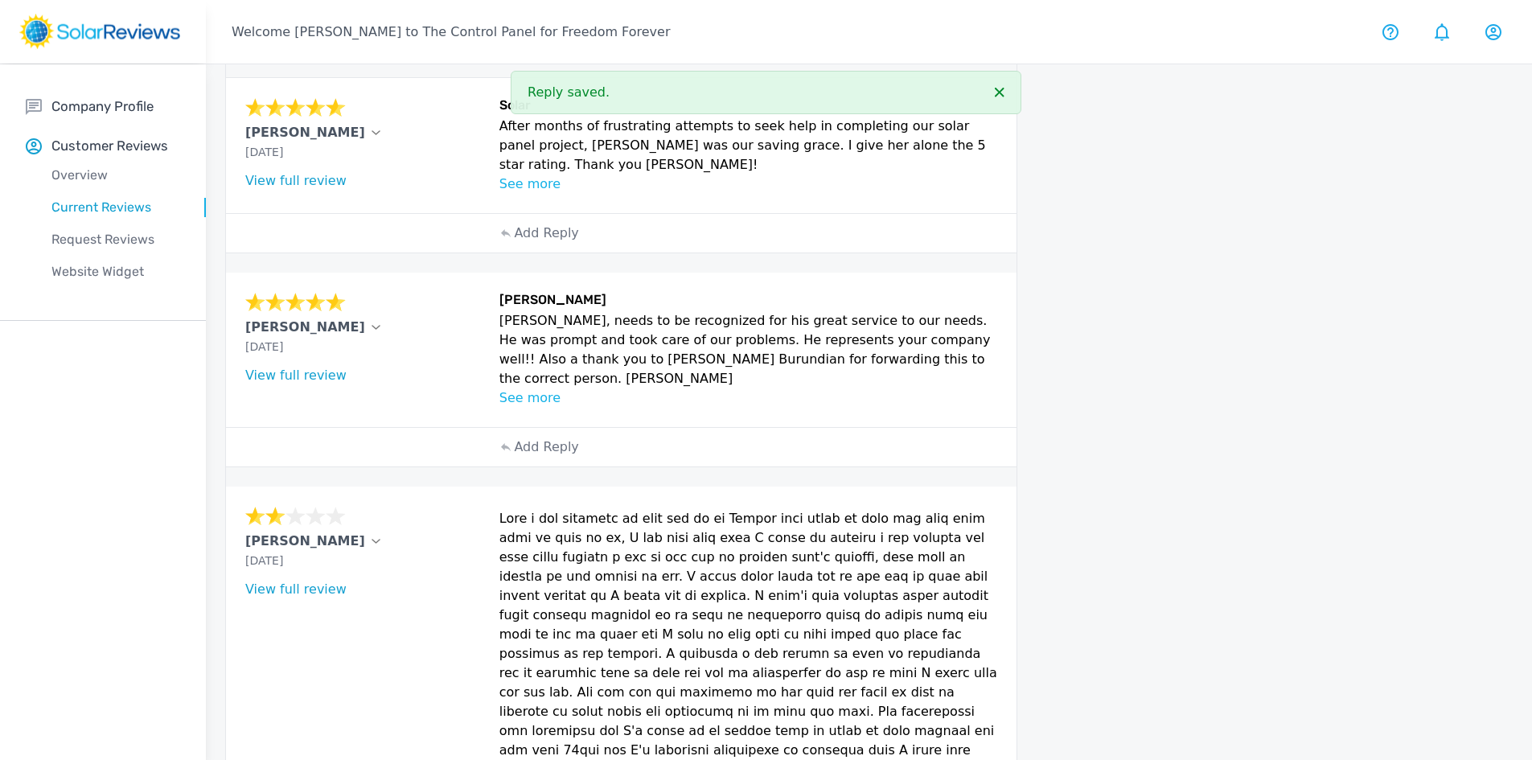
scroll to position [0, 0]
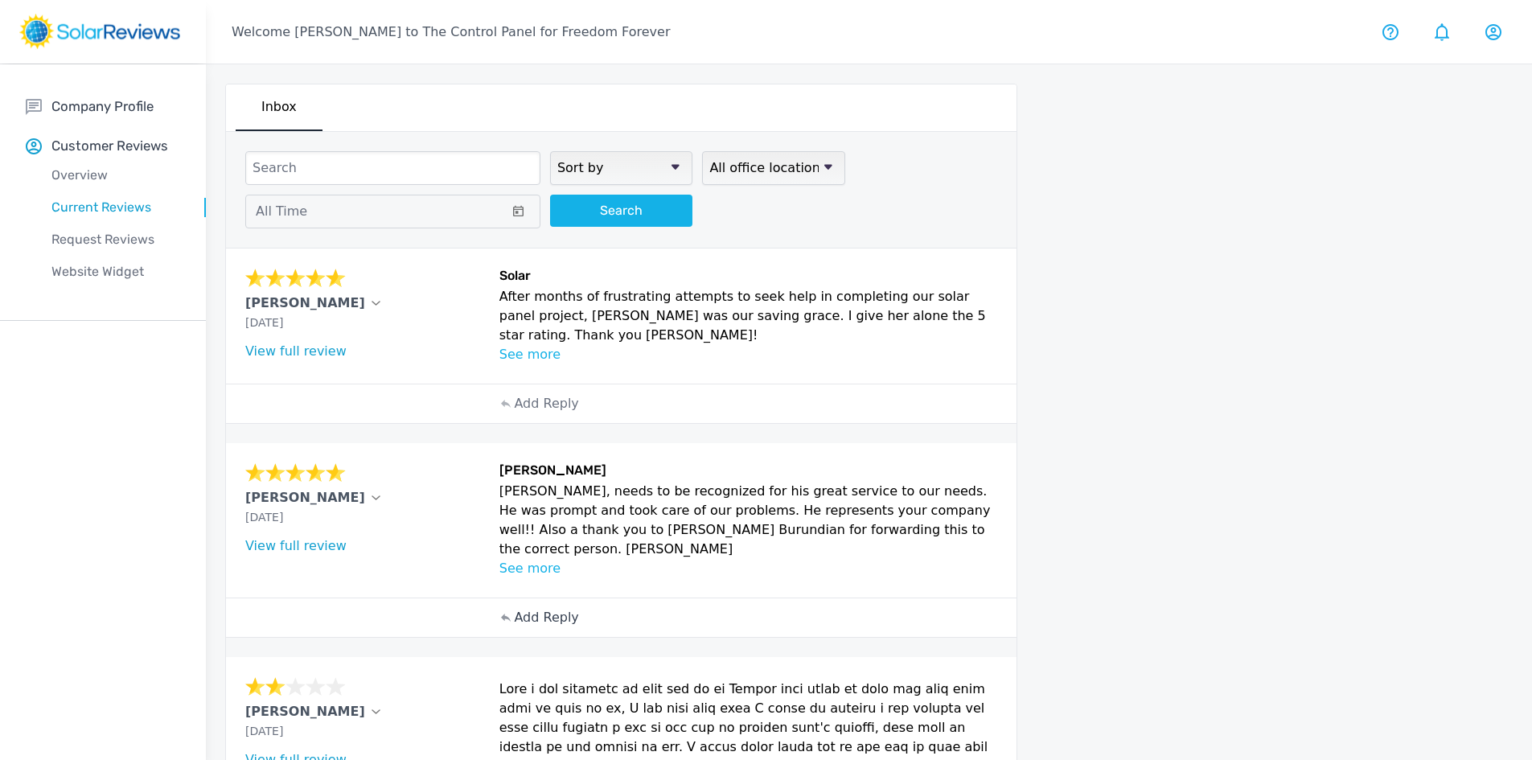
click at [557, 608] on p "Add Reply" at bounding box center [546, 617] width 64 height 19
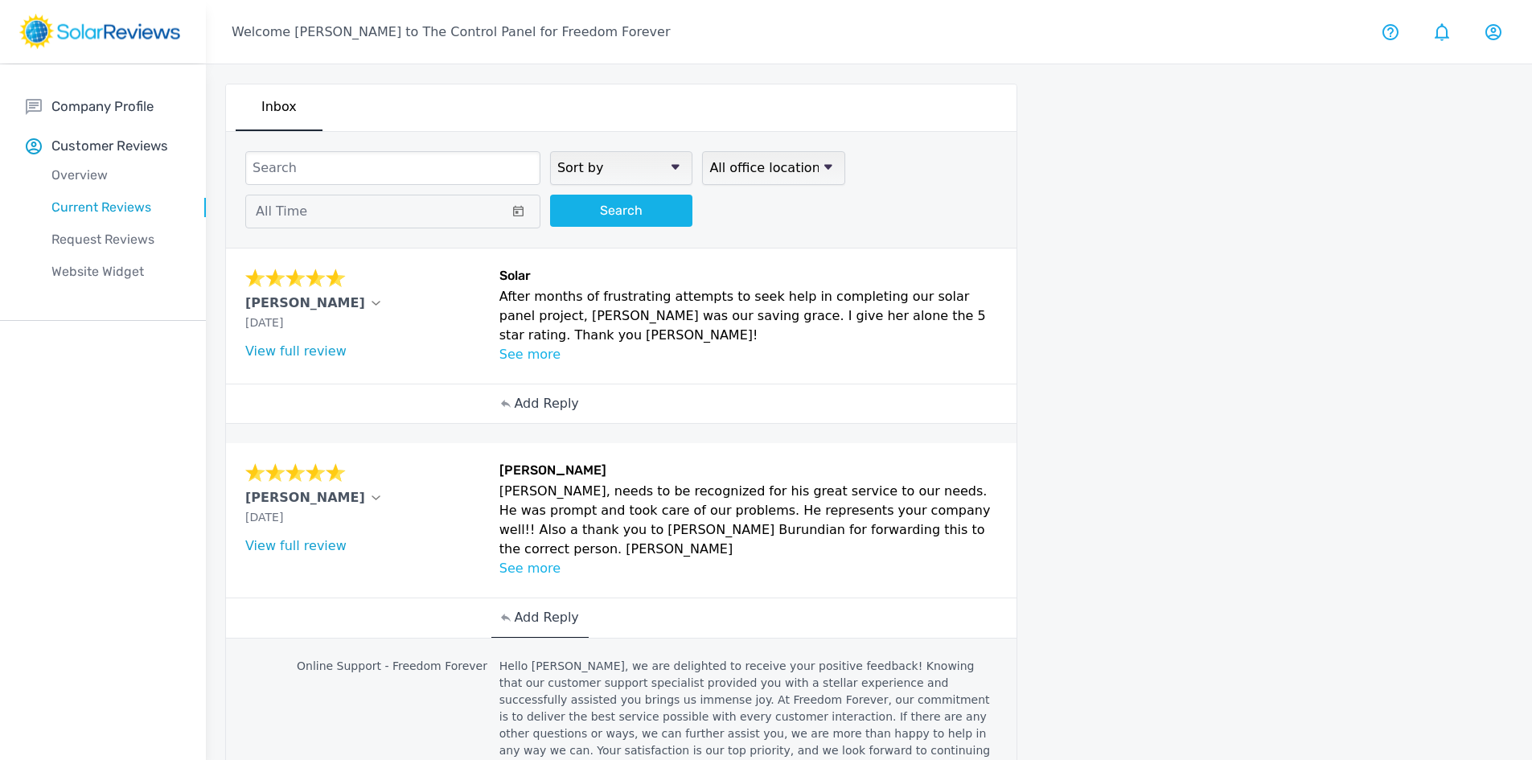
click at [552, 384] on div "Add Reply" at bounding box center [539, 403] width 96 height 39
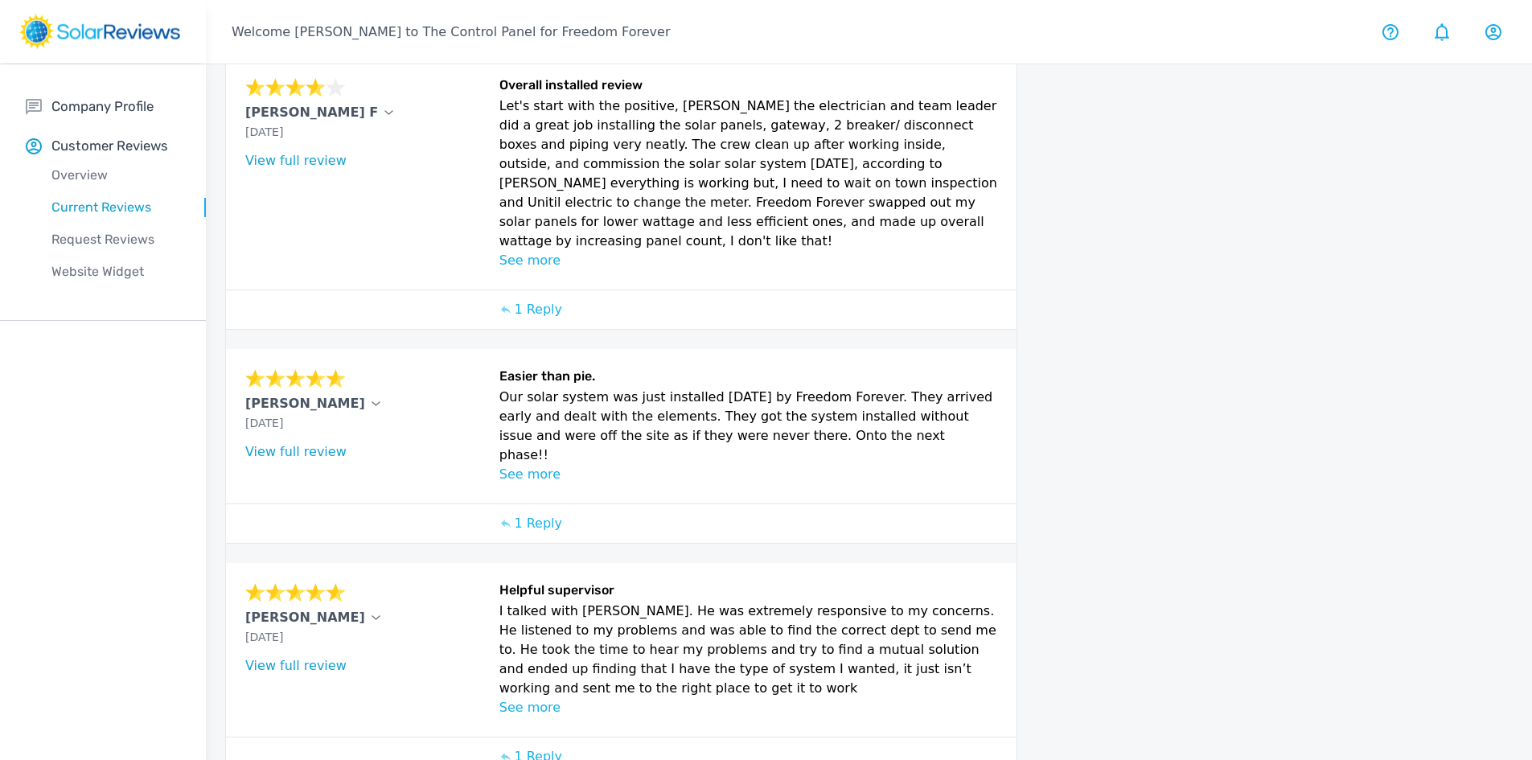
scroll to position [754, 0]
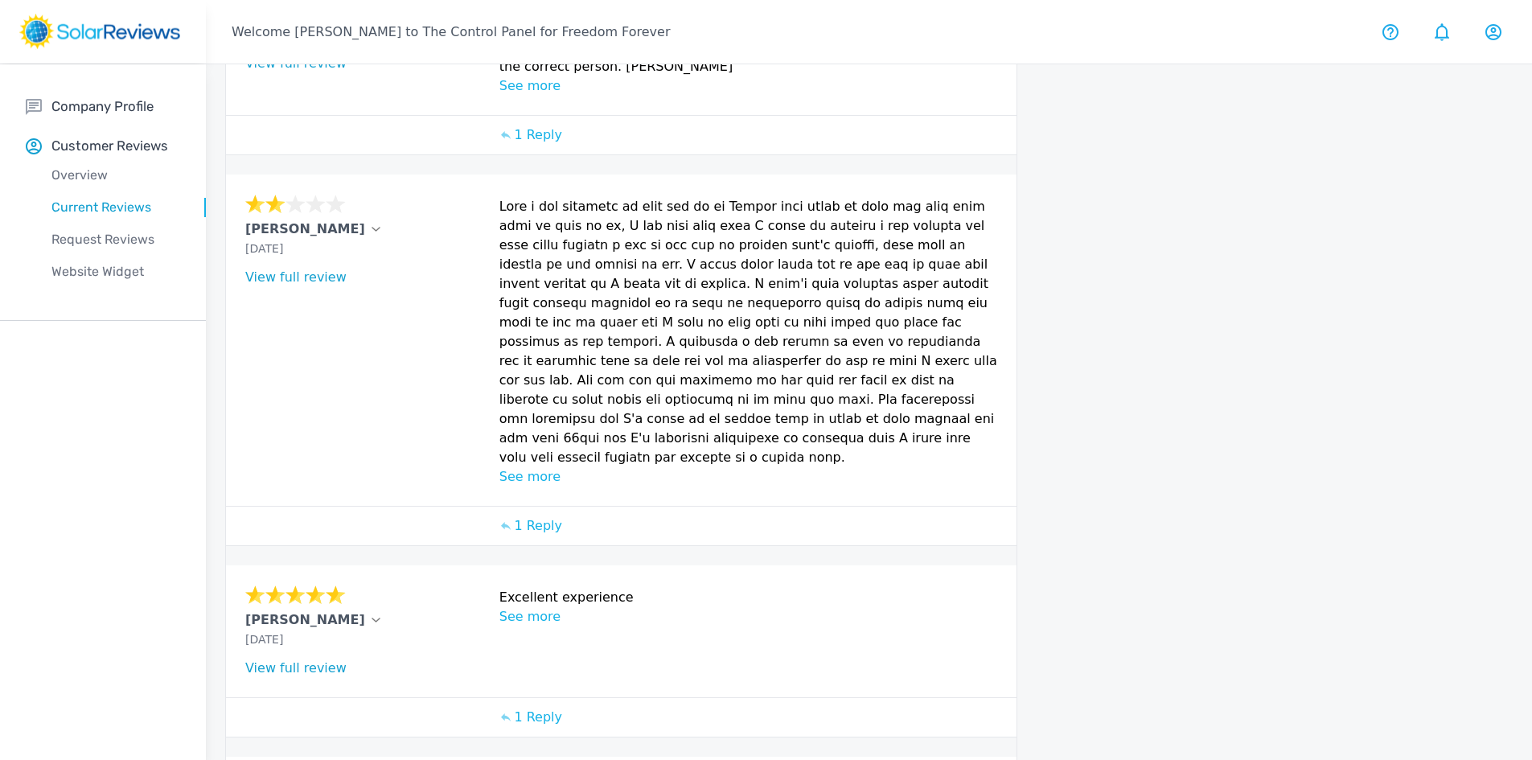
scroll to position [792, 0]
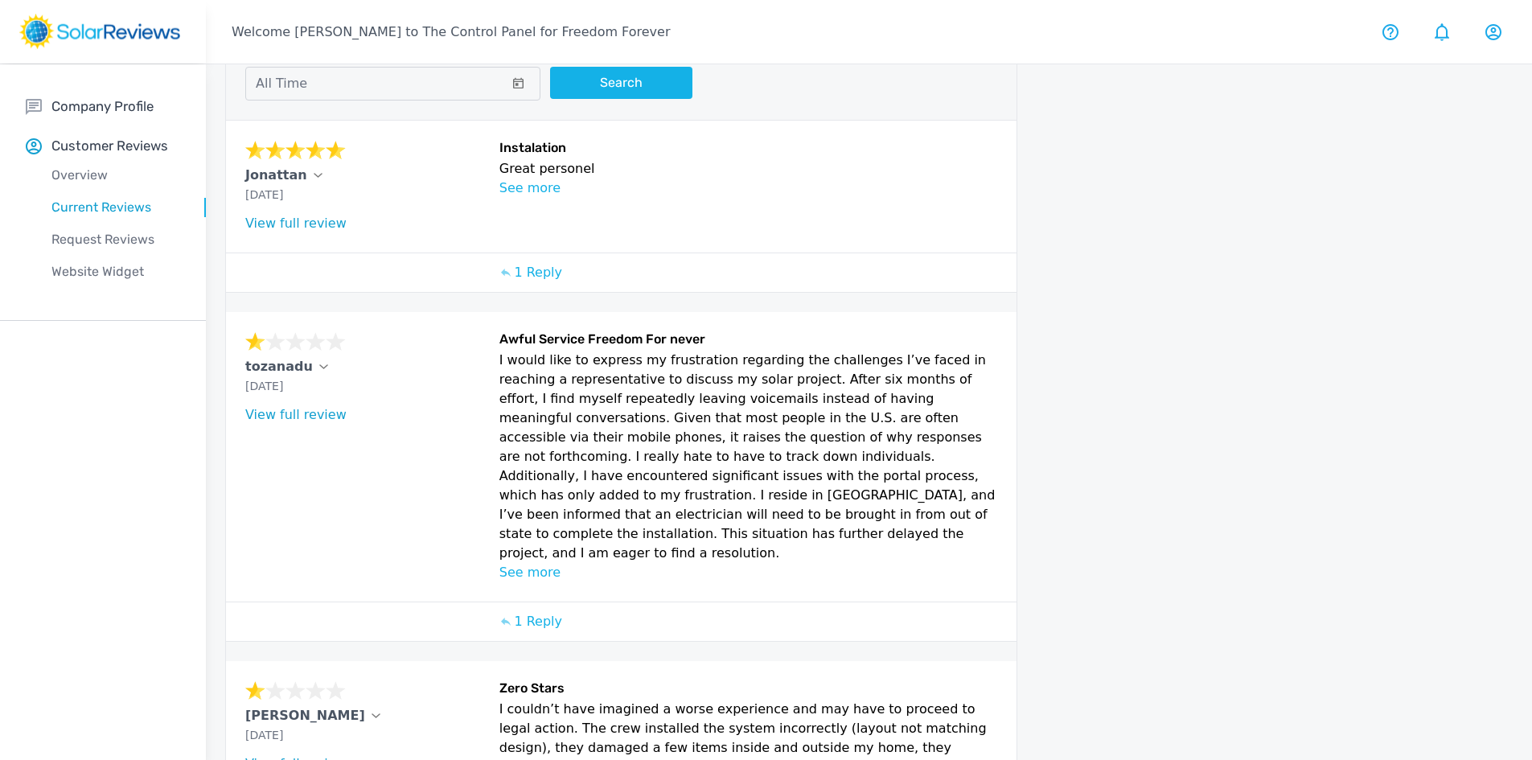
scroll to position [0, 0]
